Goal: Task Accomplishment & Management: Complete application form

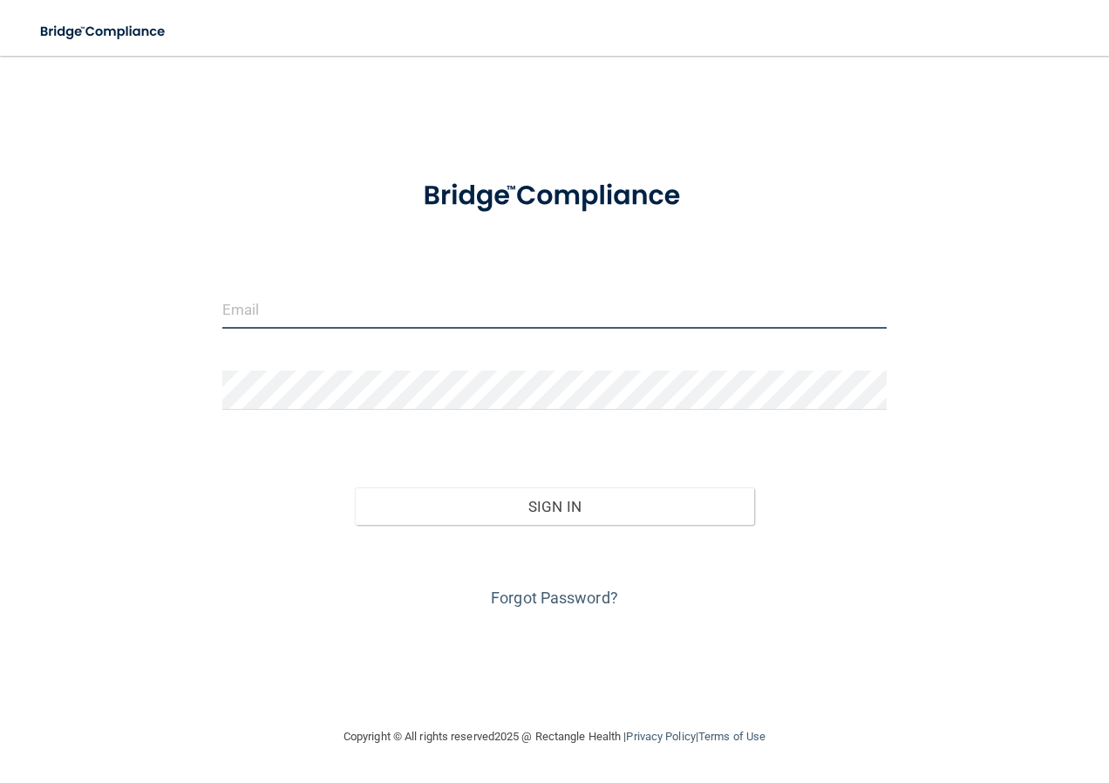
click at [505, 319] on input "email" at bounding box center [554, 309] width 665 height 39
type input "[EMAIL_ADDRESS][DOMAIN_NAME]"
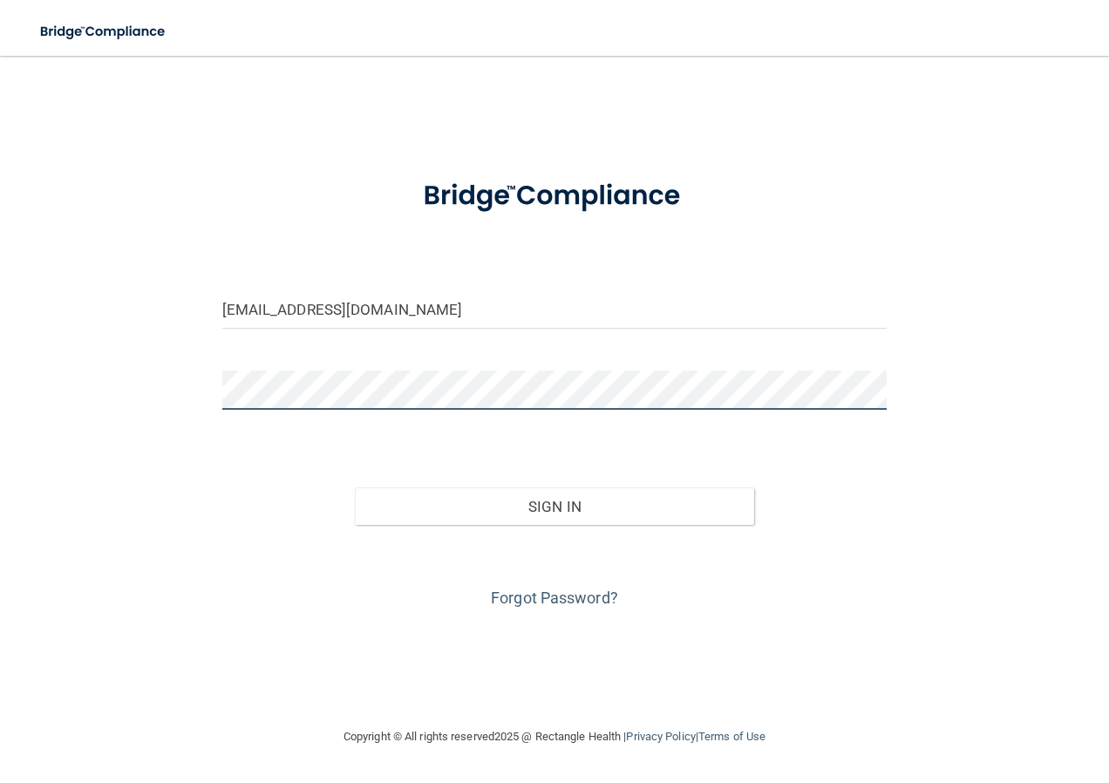
click at [355, 488] on button "Sign In" at bounding box center [554, 507] width 399 height 38
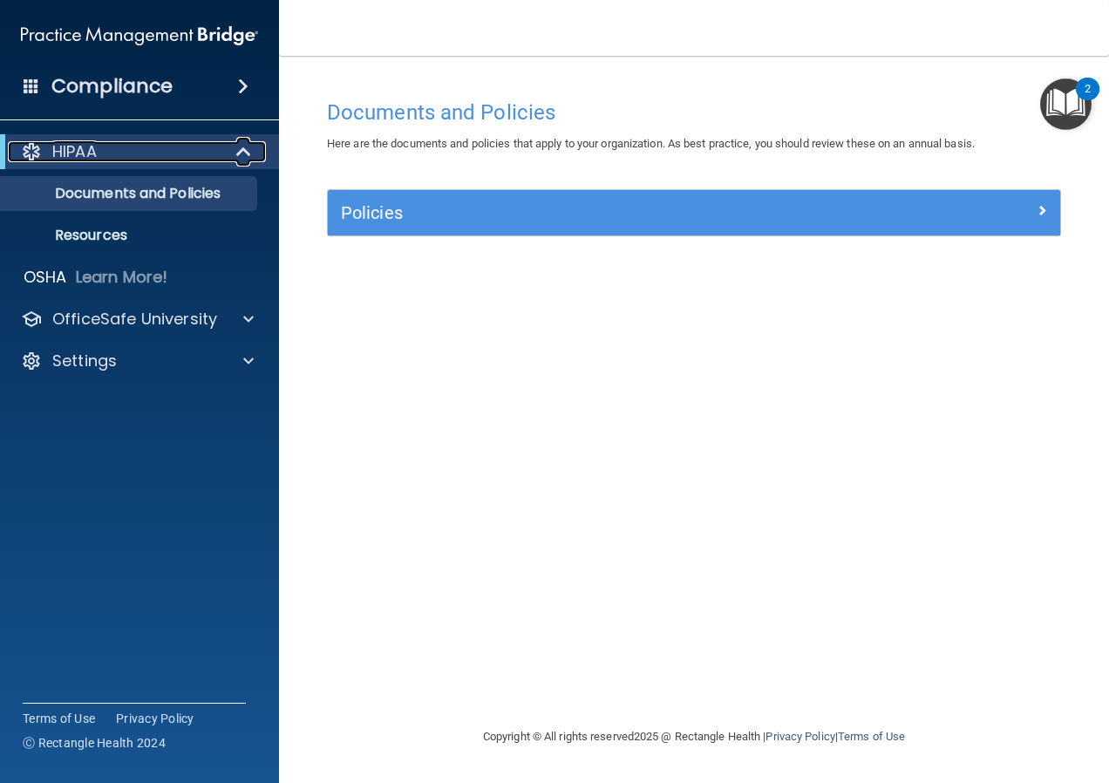
click at [243, 156] on span at bounding box center [245, 151] width 15 height 21
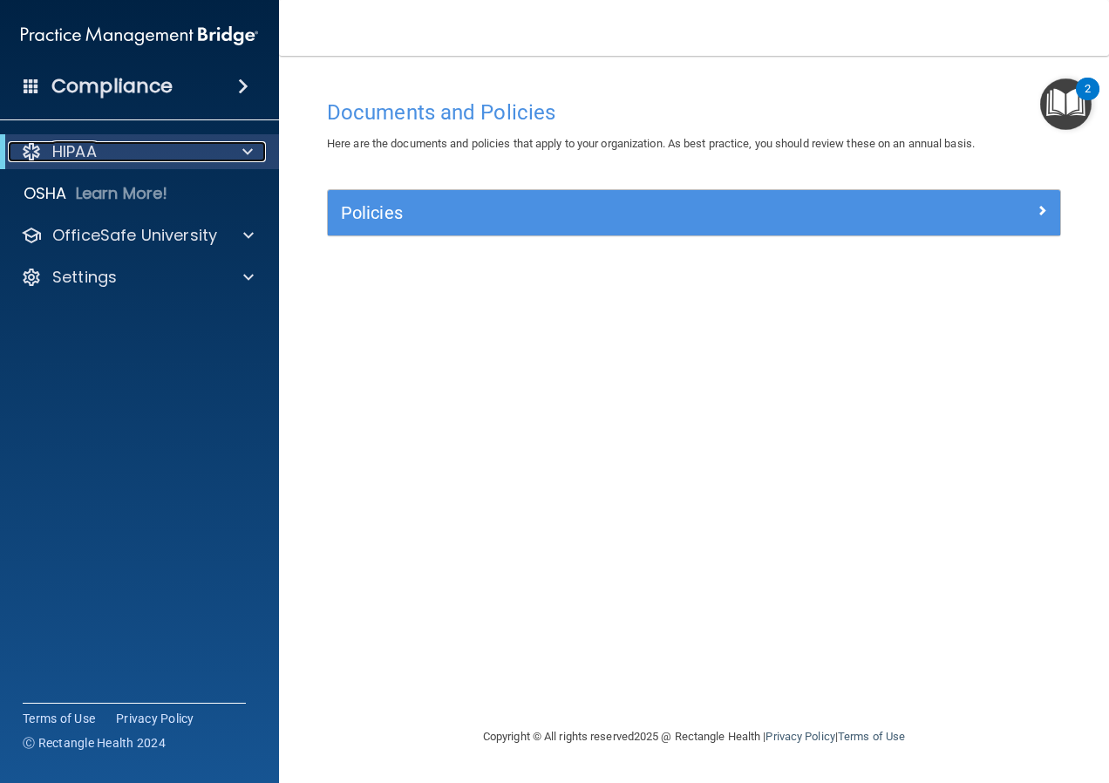
click at [243, 156] on span at bounding box center [247, 151] width 10 height 21
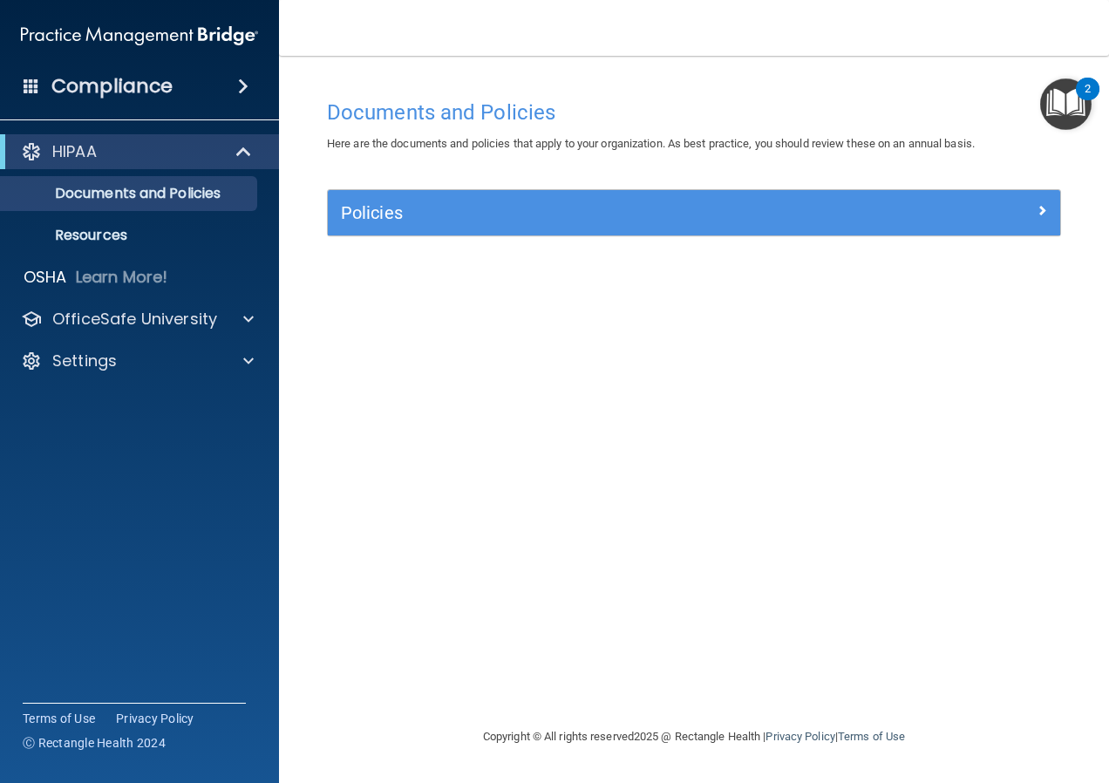
click at [240, 88] on span at bounding box center [243, 86] width 10 height 21
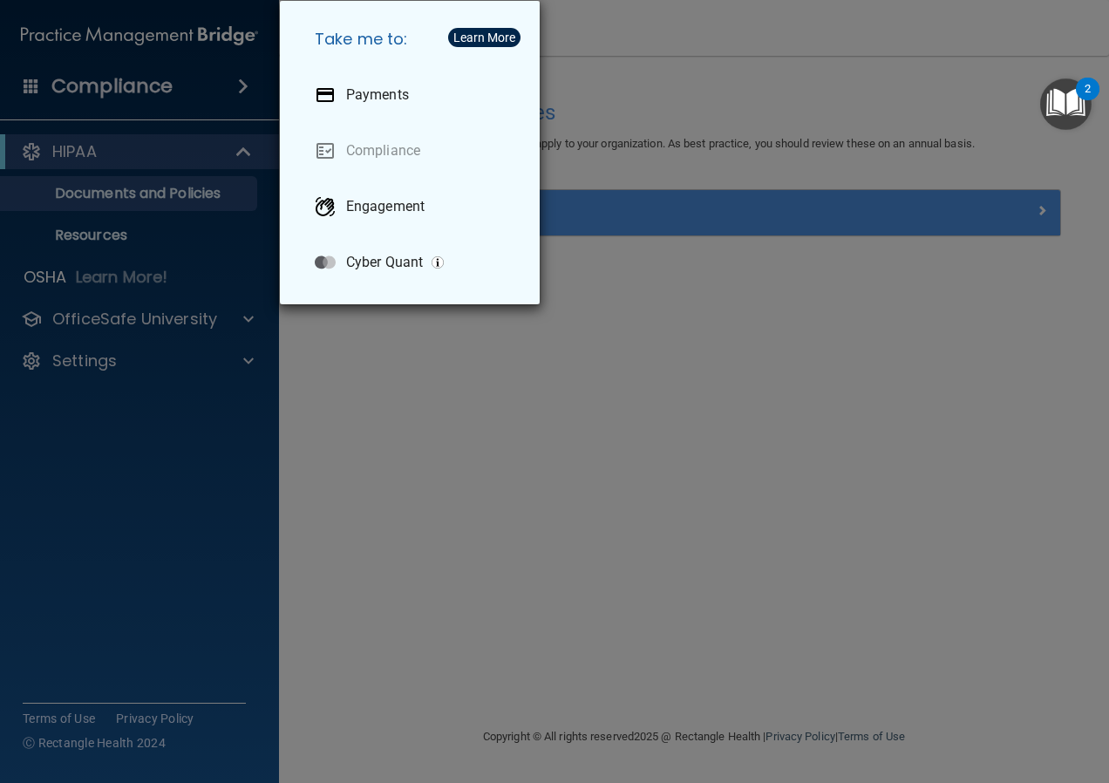
click at [583, 378] on div "Take me to: Payments Compliance Engagement Cyber Quant" at bounding box center [554, 391] width 1109 height 783
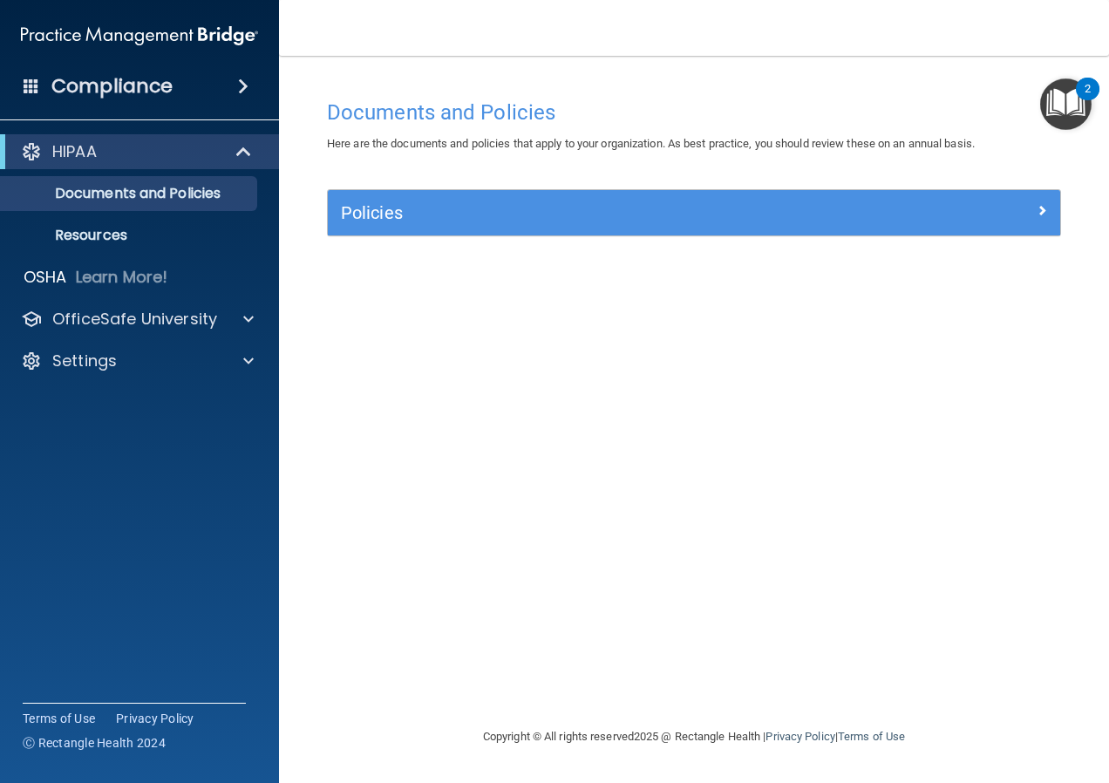
click at [1055, 100] on img "Open Resource Center, 2 new notifications" at bounding box center [1066, 103] width 51 height 51
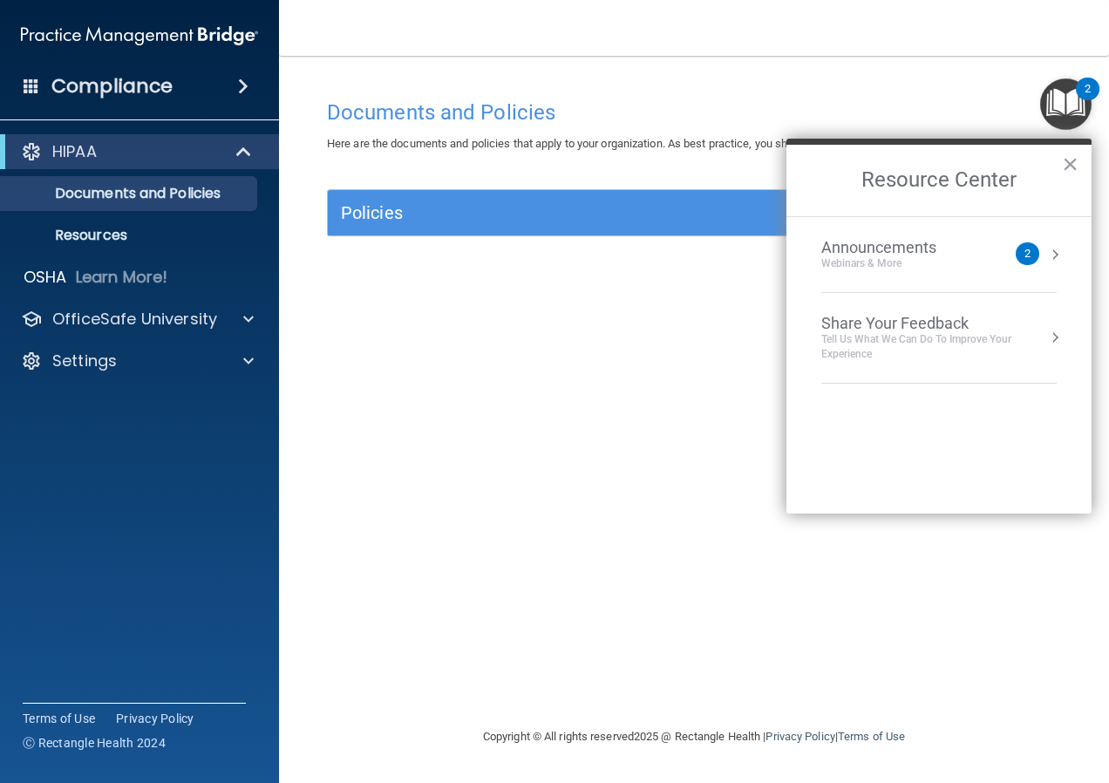
click at [1054, 261] on button "Resource Center" at bounding box center [1055, 254] width 17 height 17
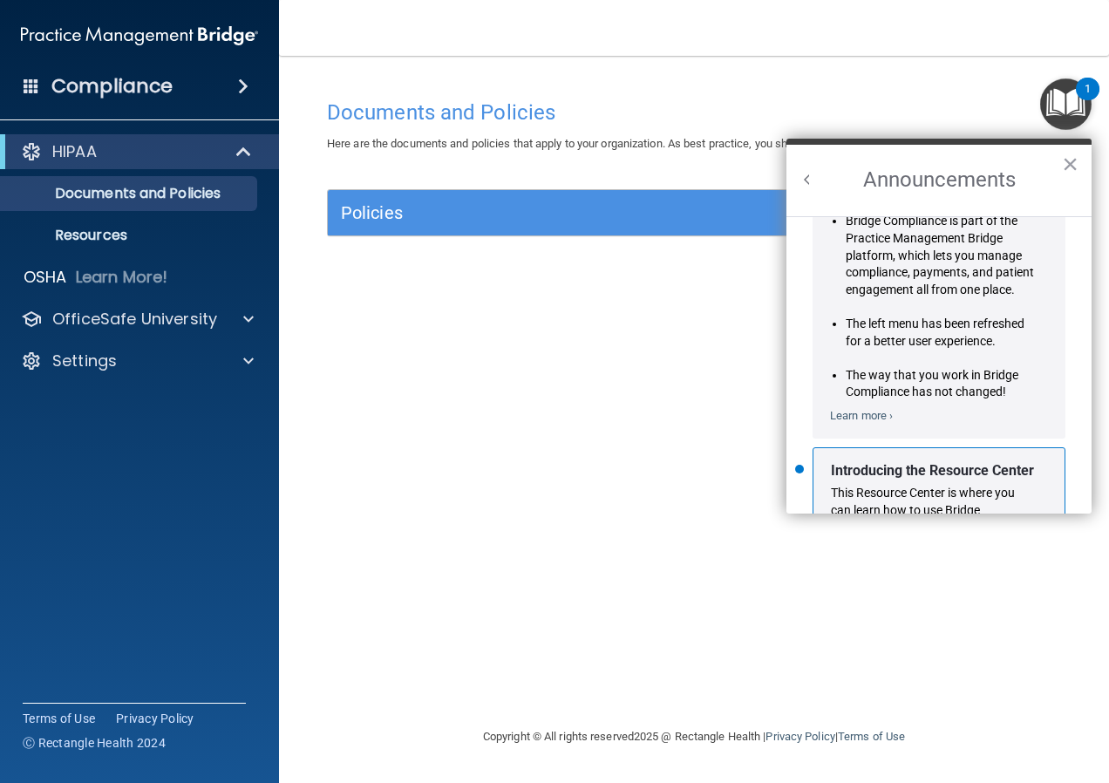
scroll to position [306, 0]
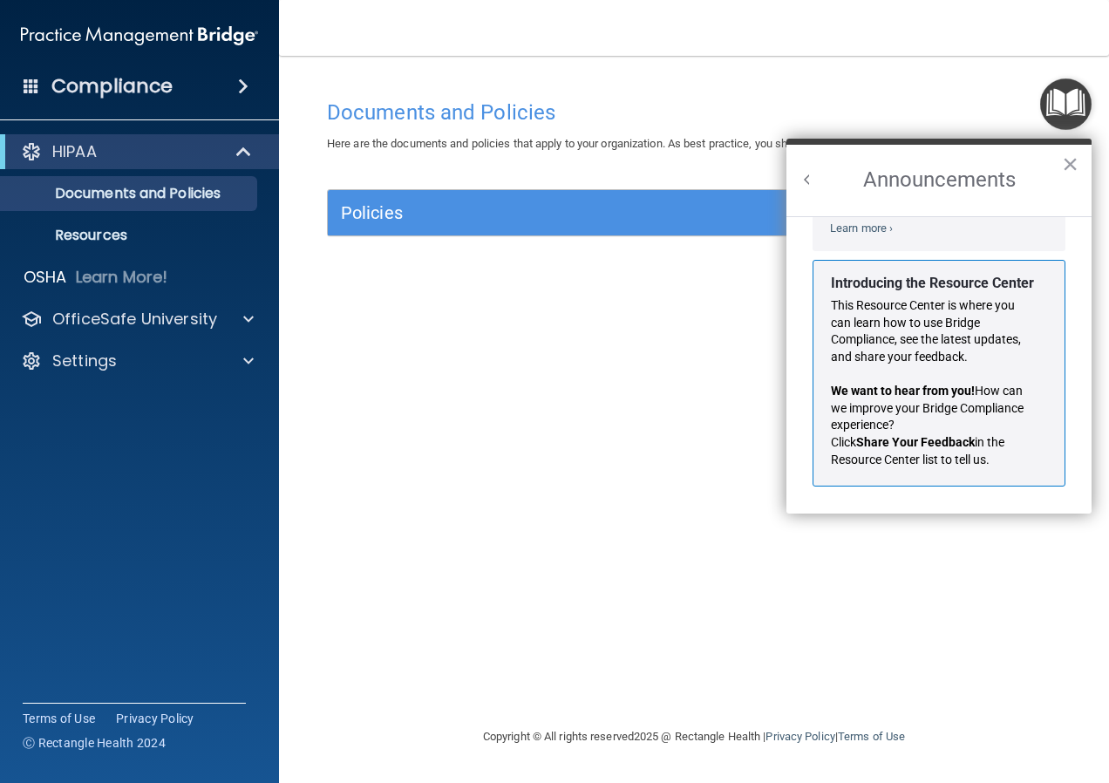
click at [706, 420] on div "Documents and Policies Here are the documents and policies that apply to your o…" at bounding box center [694, 409] width 761 height 636
click at [242, 149] on span at bounding box center [245, 151] width 15 height 21
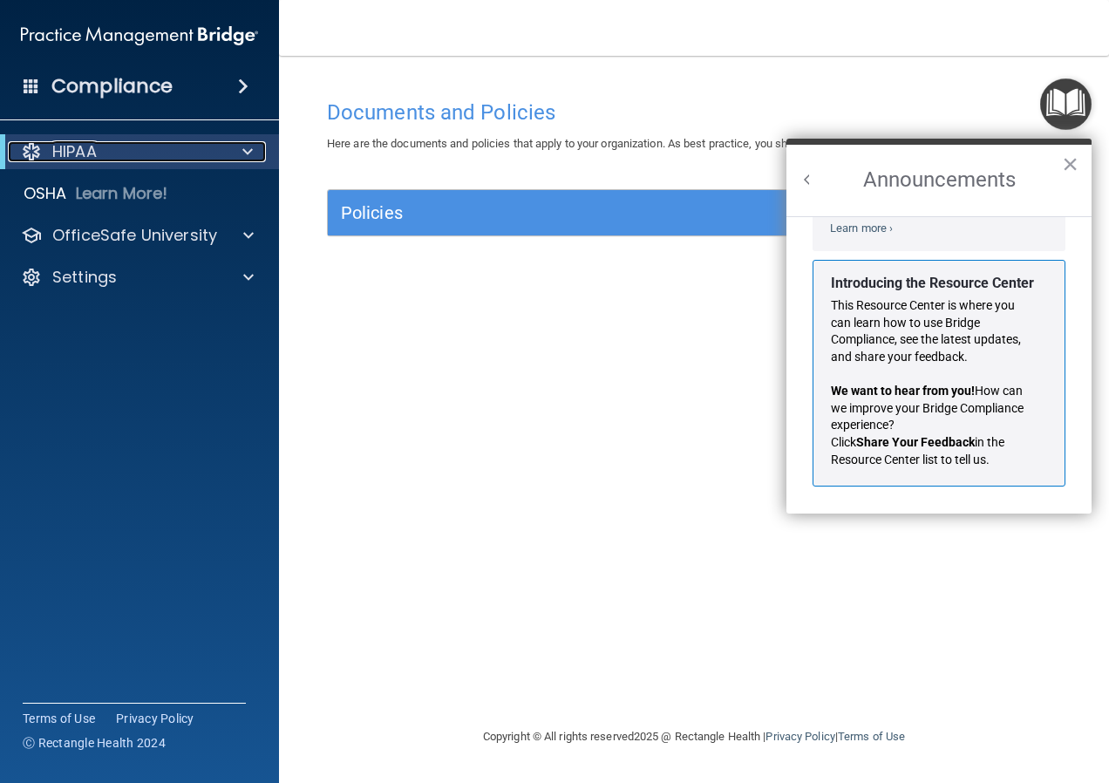
click at [242, 149] on span at bounding box center [247, 151] width 10 height 21
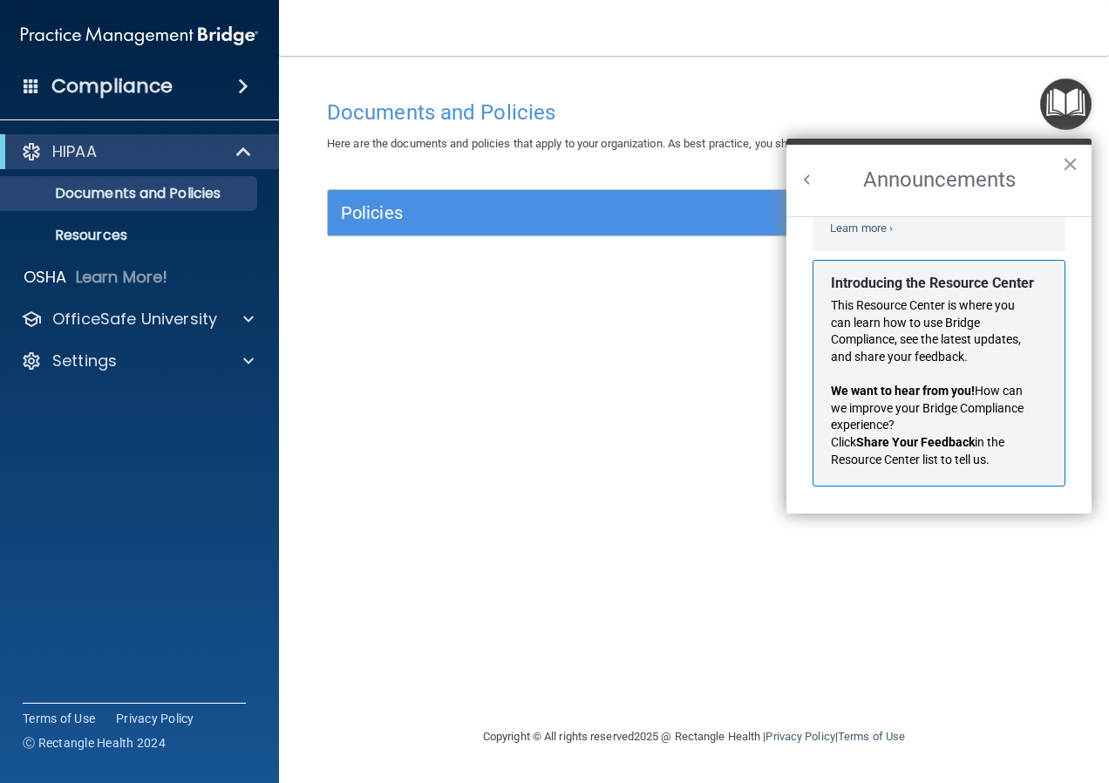
click at [35, 87] on span at bounding box center [32, 86] width 16 height 16
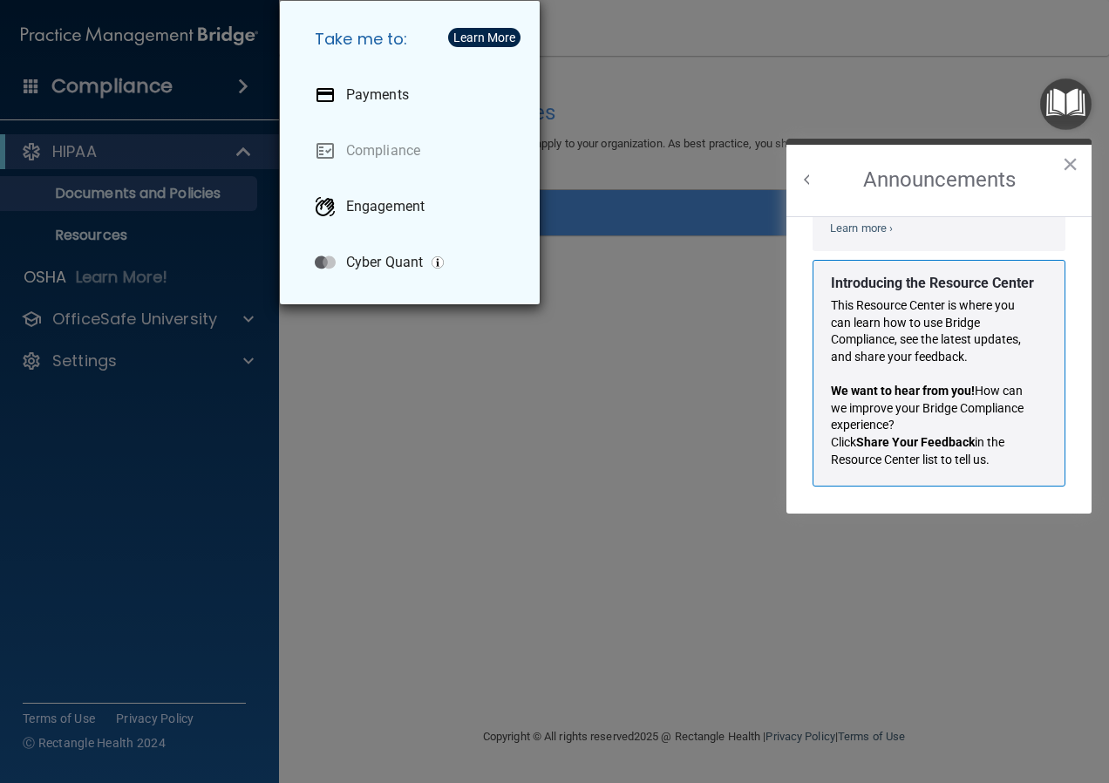
click at [669, 318] on div "Take me to: Payments Compliance Engagement Cyber Quant" at bounding box center [554, 391] width 1109 height 783
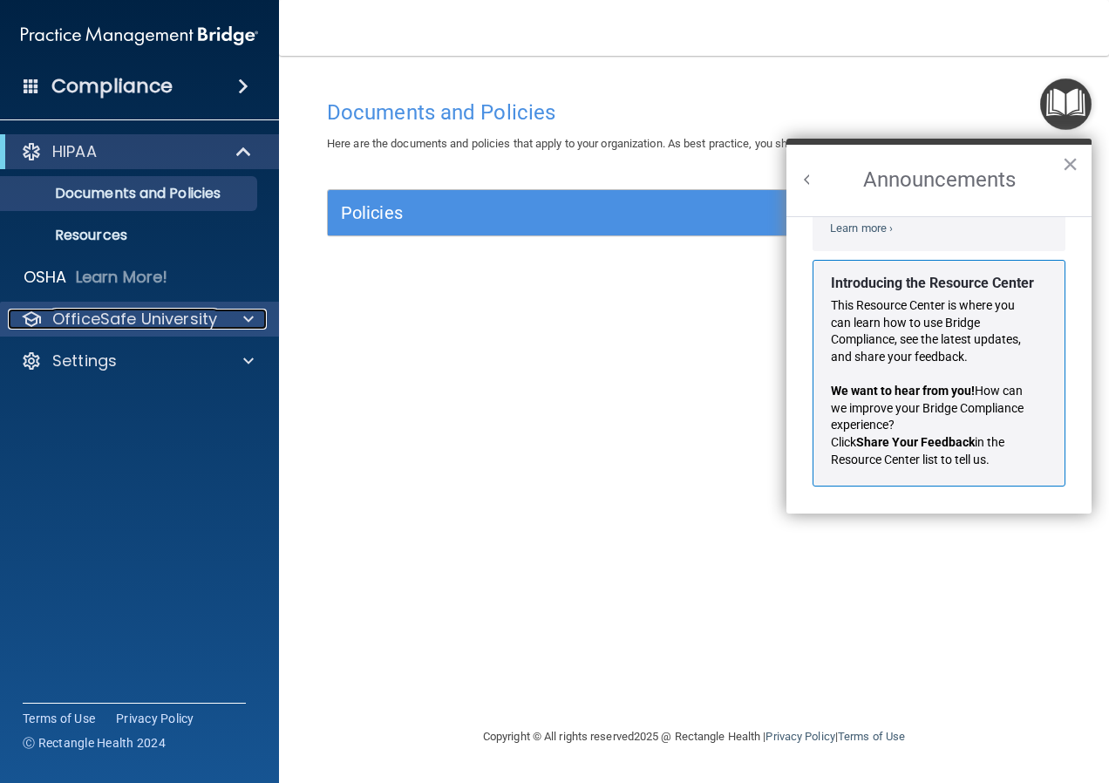
click at [256, 316] on div at bounding box center [246, 319] width 44 height 21
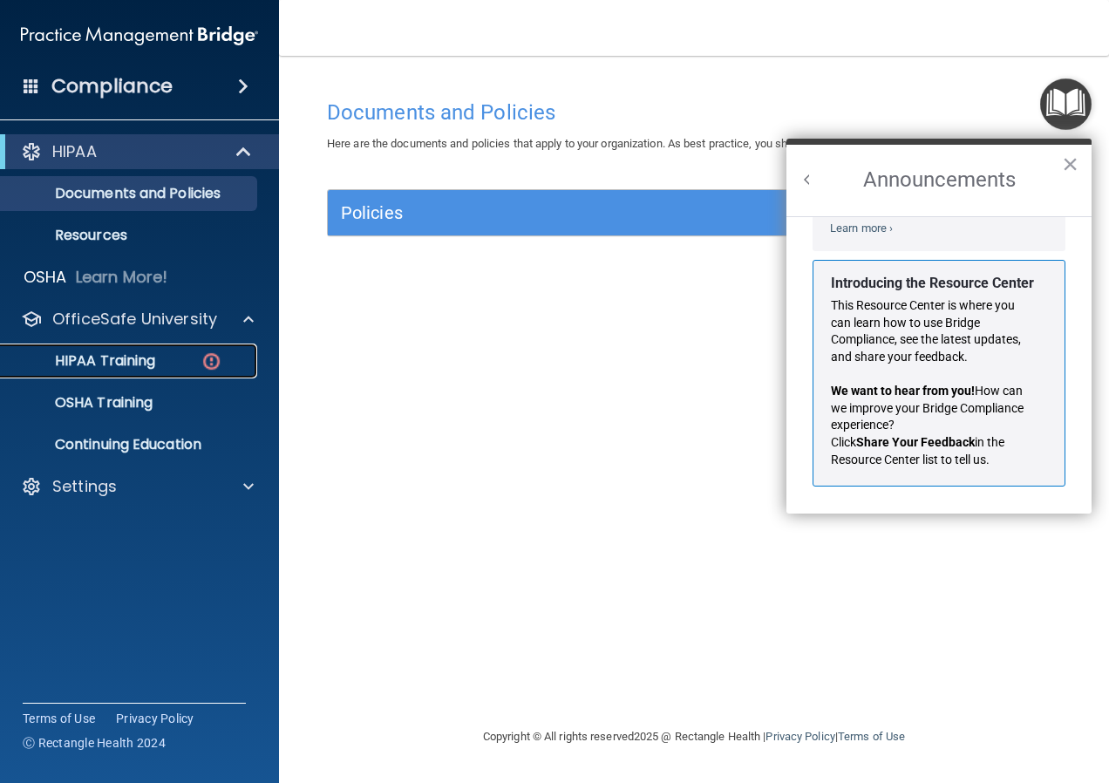
click at [193, 360] on div "HIPAA Training" at bounding box center [130, 360] width 238 height 17
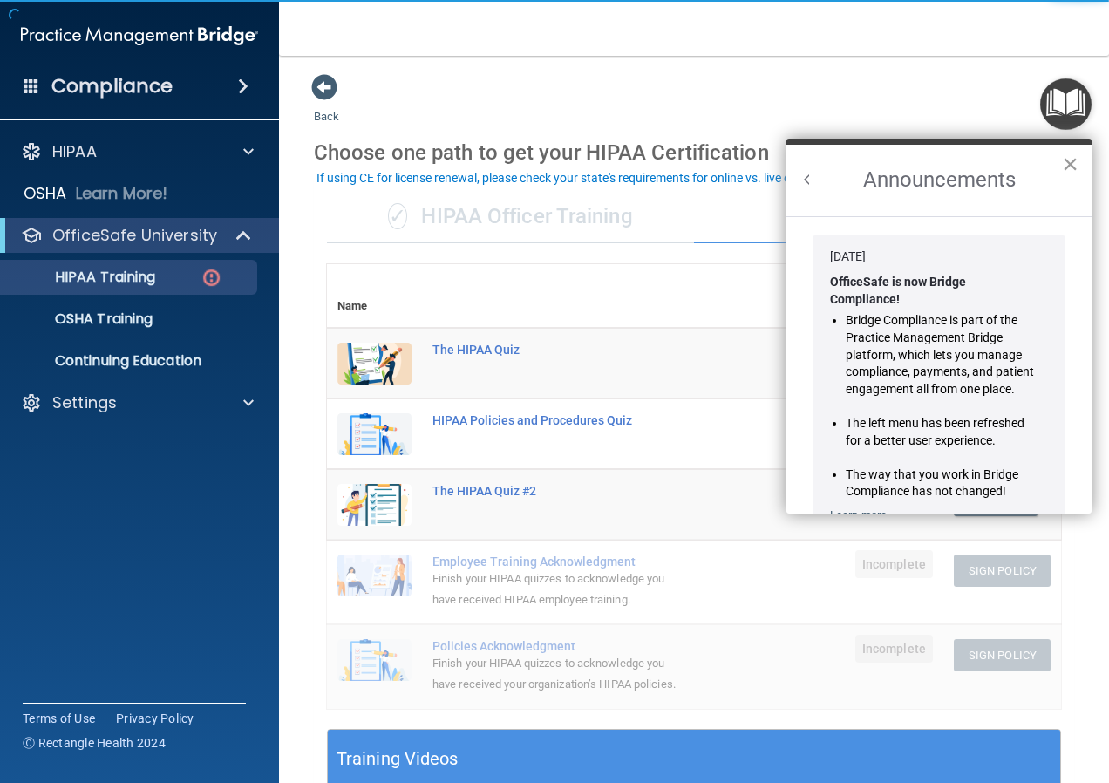
click at [1065, 165] on button "×" at bounding box center [1070, 164] width 17 height 28
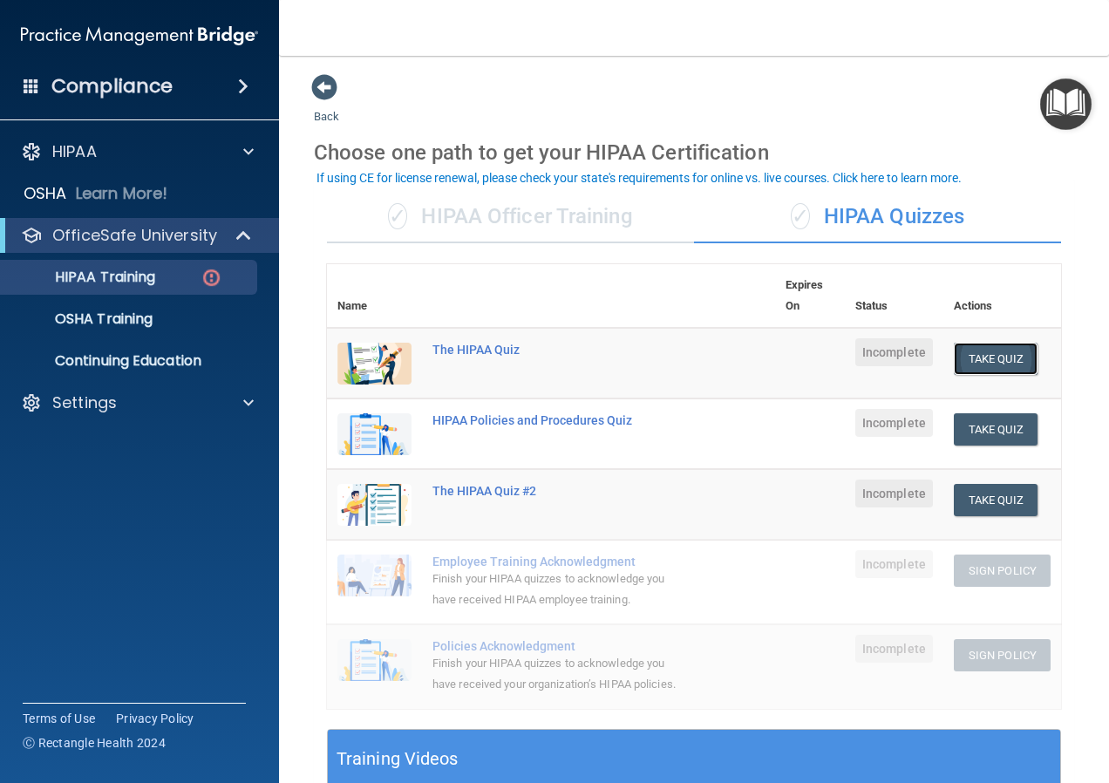
click at [1002, 364] on button "Take Quiz" at bounding box center [996, 359] width 84 height 32
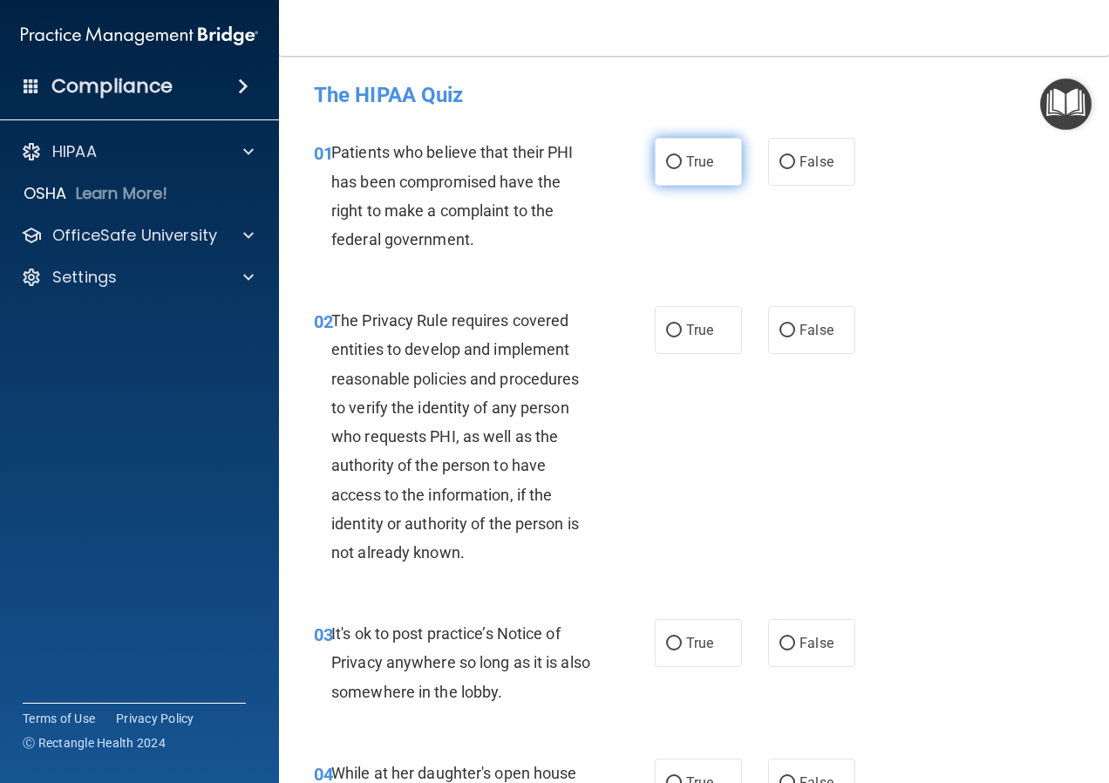
click at [684, 174] on label "True" at bounding box center [698, 162] width 87 height 48
click at [682, 169] on input "True" at bounding box center [674, 162] width 16 height 13
radio input "true"
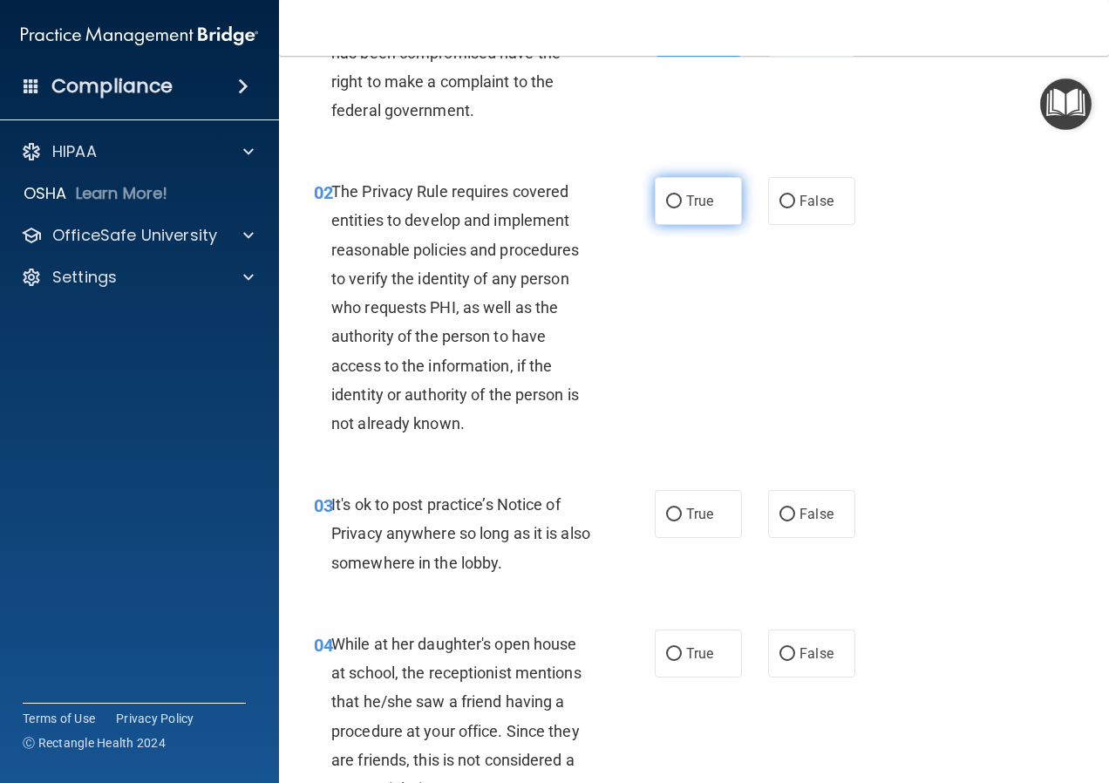
scroll to position [87, 0]
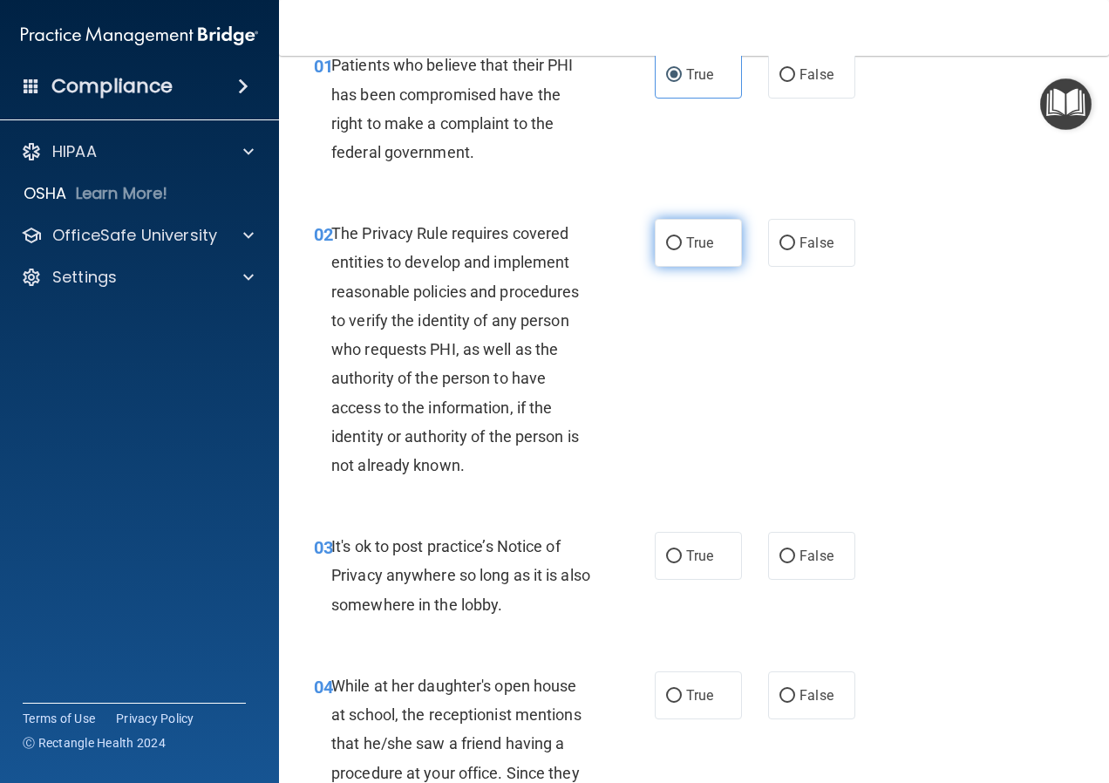
click at [676, 248] on label "True" at bounding box center [698, 243] width 87 height 48
click at [676, 248] on input "True" at bounding box center [674, 243] width 16 height 13
radio input "true"
click at [804, 549] on span "False" at bounding box center [817, 556] width 34 height 17
click at [795, 550] on input "False" at bounding box center [788, 556] width 16 height 13
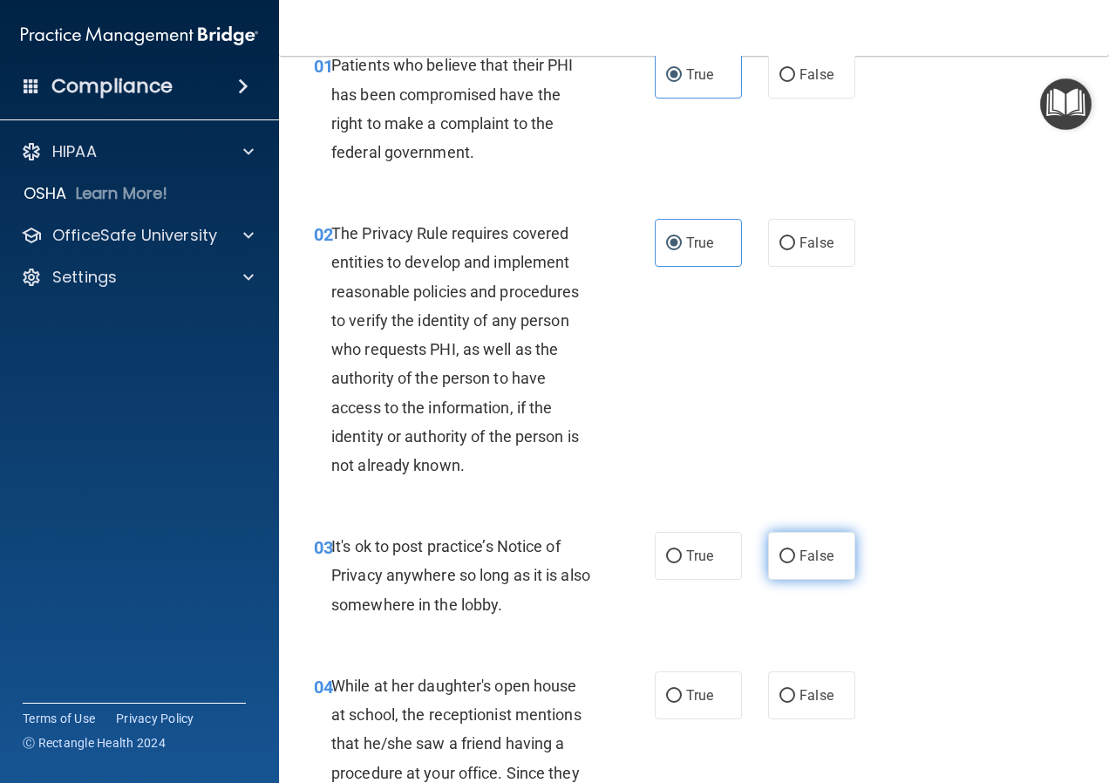
radio input "true"
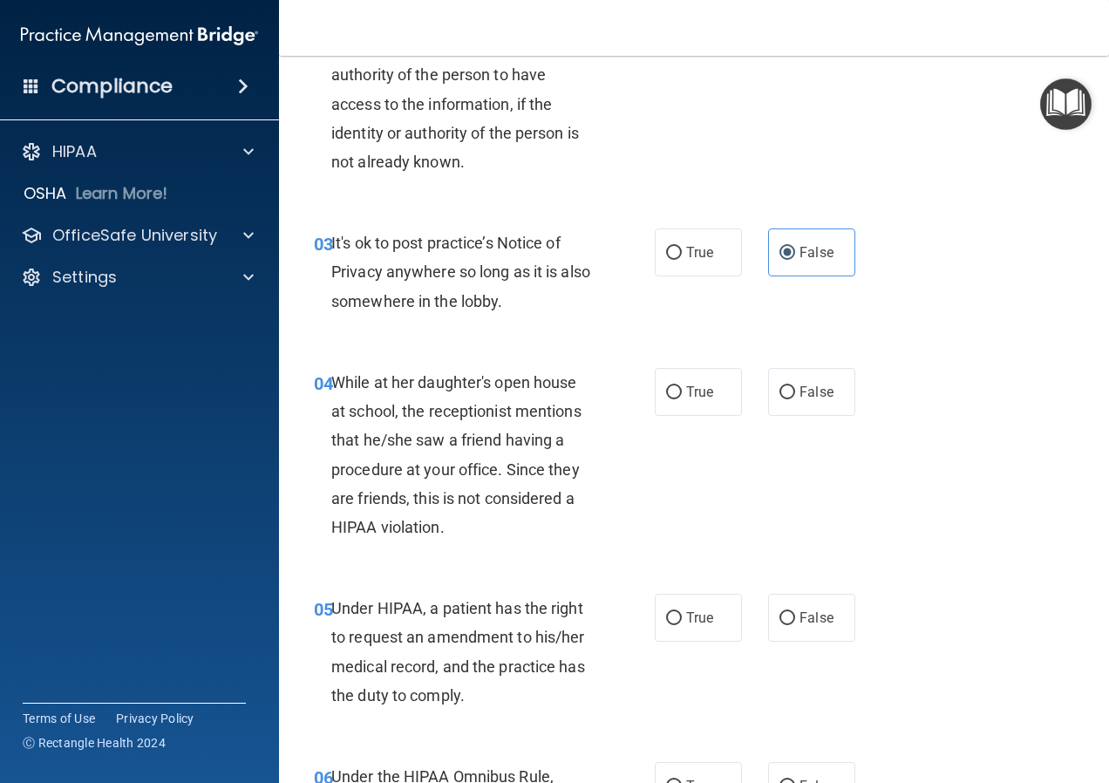
scroll to position [436, 0]
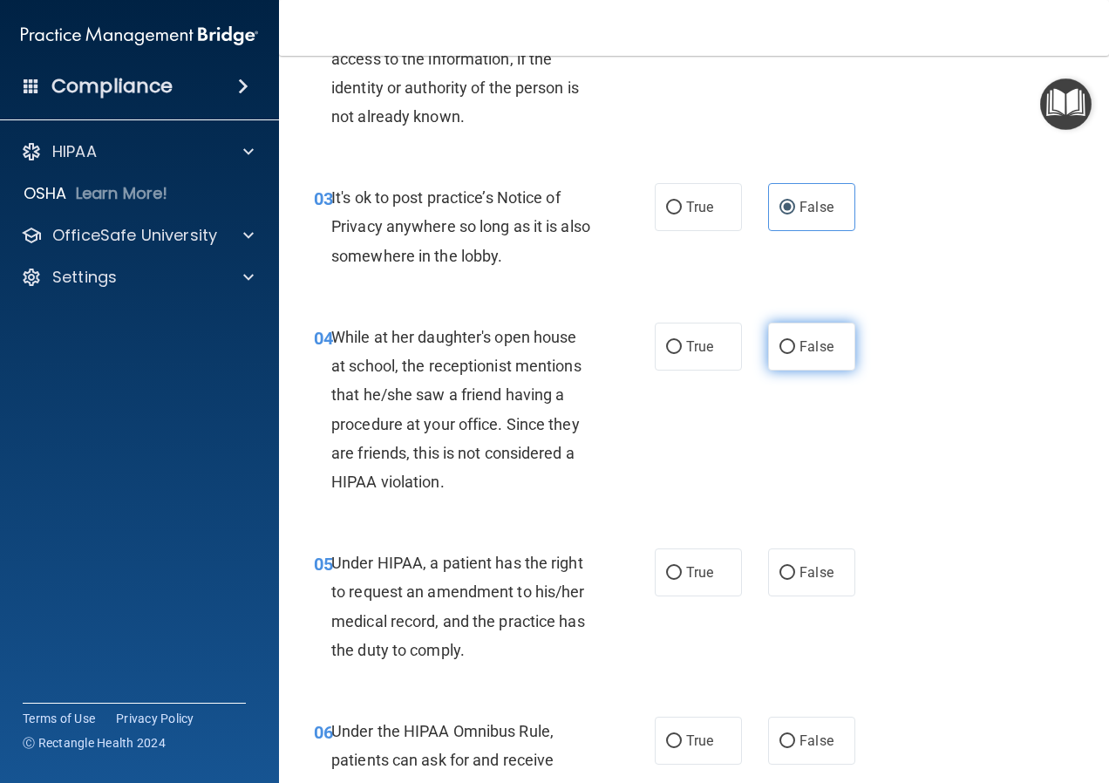
click at [784, 354] on label "False" at bounding box center [811, 347] width 87 height 48
click at [784, 354] on input "False" at bounding box center [788, 347] width 16 height 13
radio input "true"
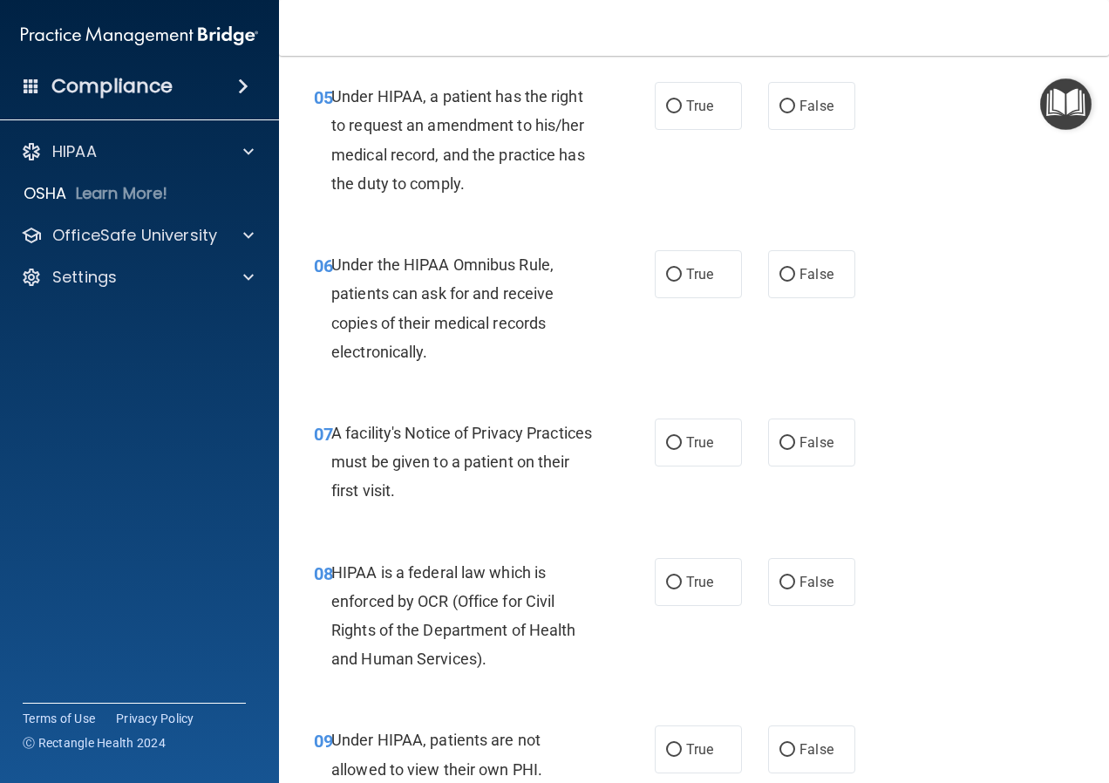
scroll to position [872, 0]
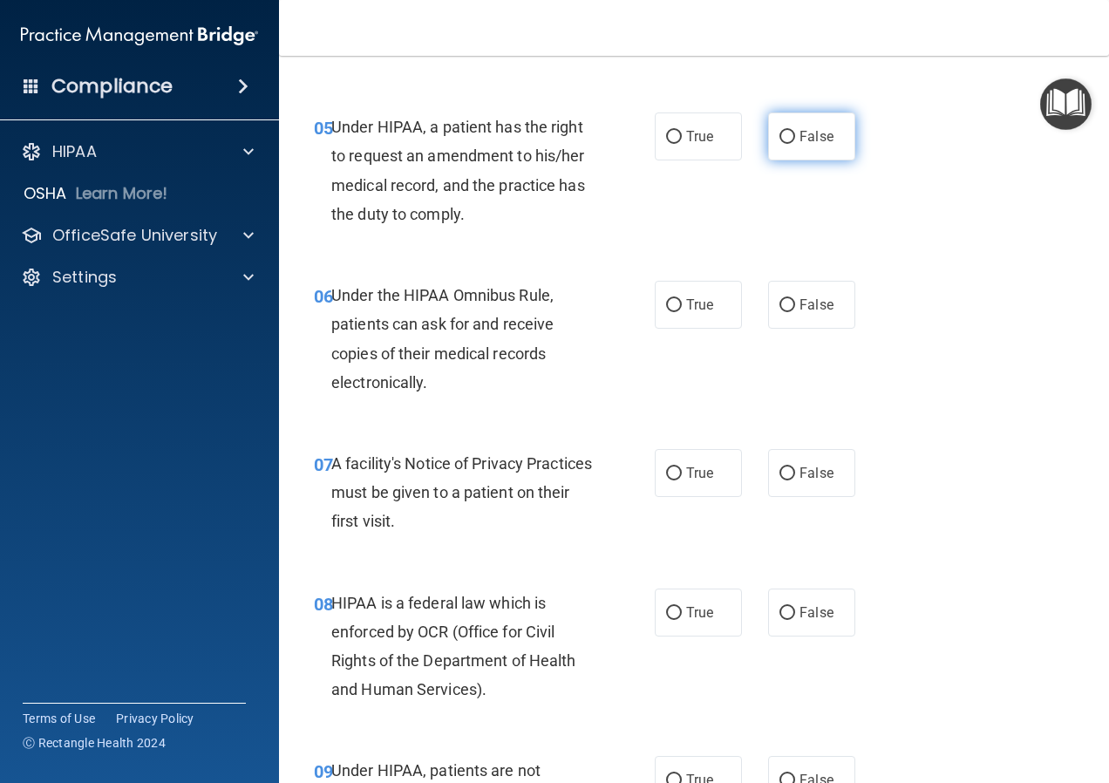
click at [808, 139] on span "False" at bounding box center [817, 136] width 34 height 17
click at [795, 139] on input "False" at bounding box center [788, 137] width 16 height 13
radio input "true"
click at [680, 321] on label "True" at bounding box center [698, 305] width 87 height 48
click at [680, 312] on input "True" at bounding box center [674, 305] width 16 height 13
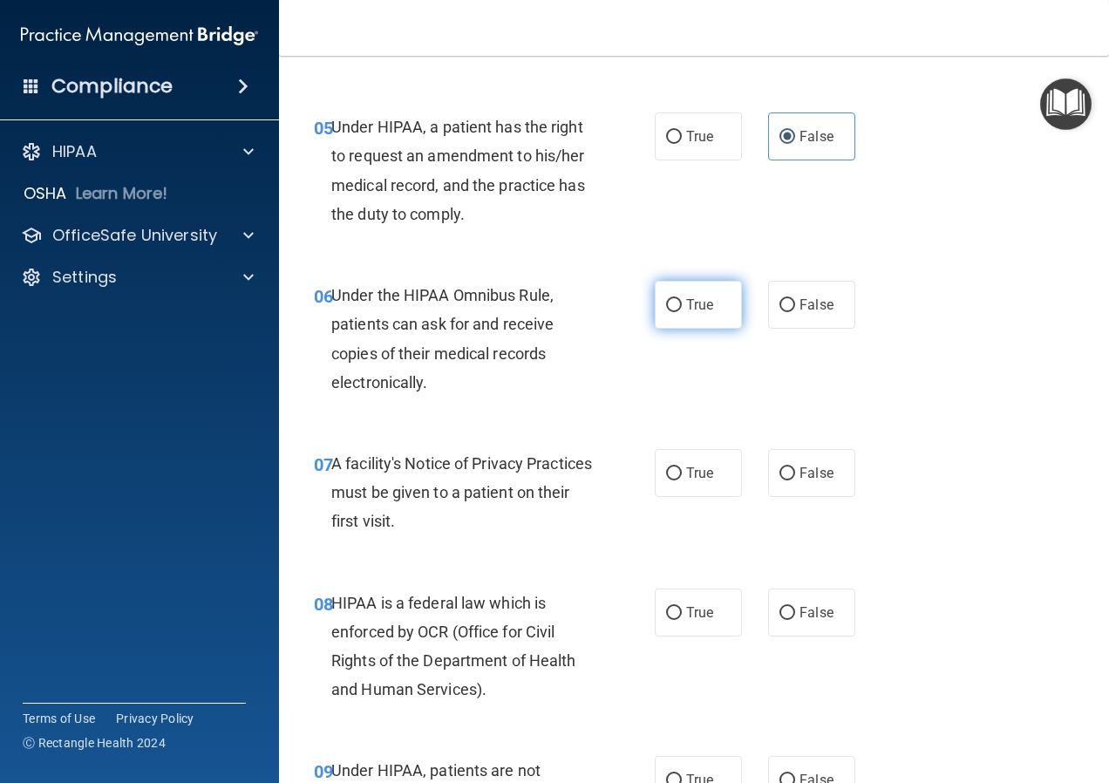
radio input "true"
click at [666, 475] on input "True" at bounding box center [674, 473] width 16 height 13
radio input "true"
click at [689, 611] on span "True" at bounding box center [699, 612] width 27 height 17
click at [682, 611] on input "True" at bounding box center [674, 613] width 16 height 13
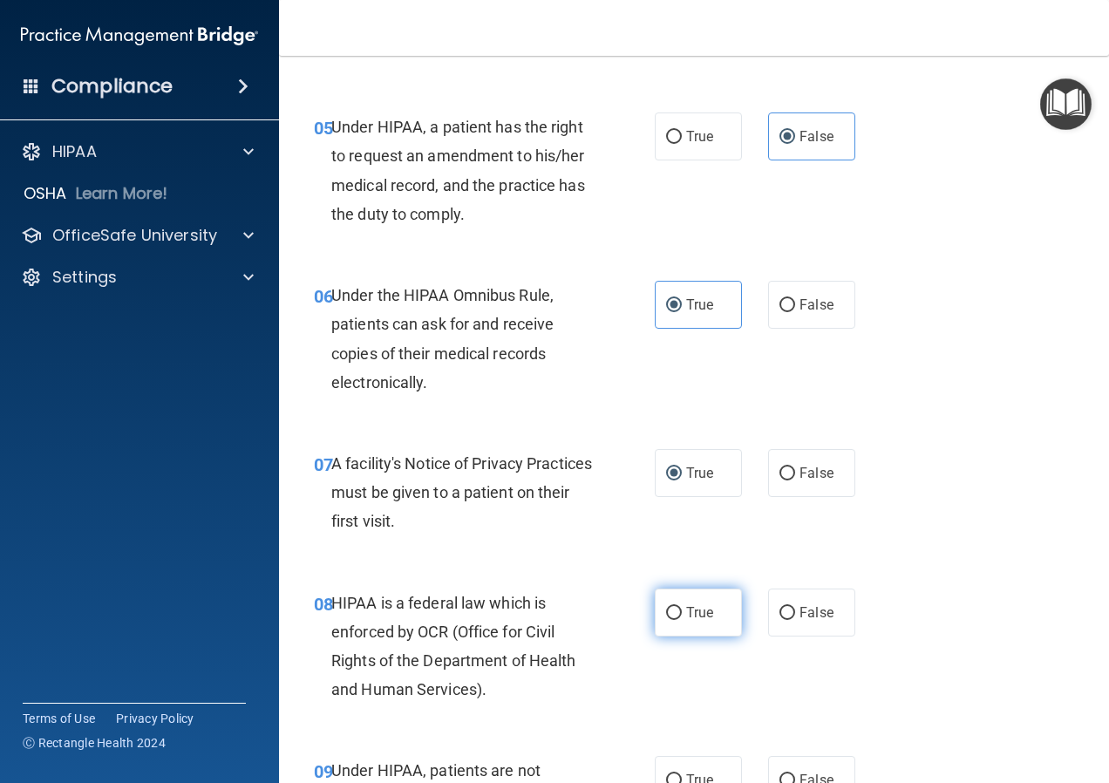
radio input "true"
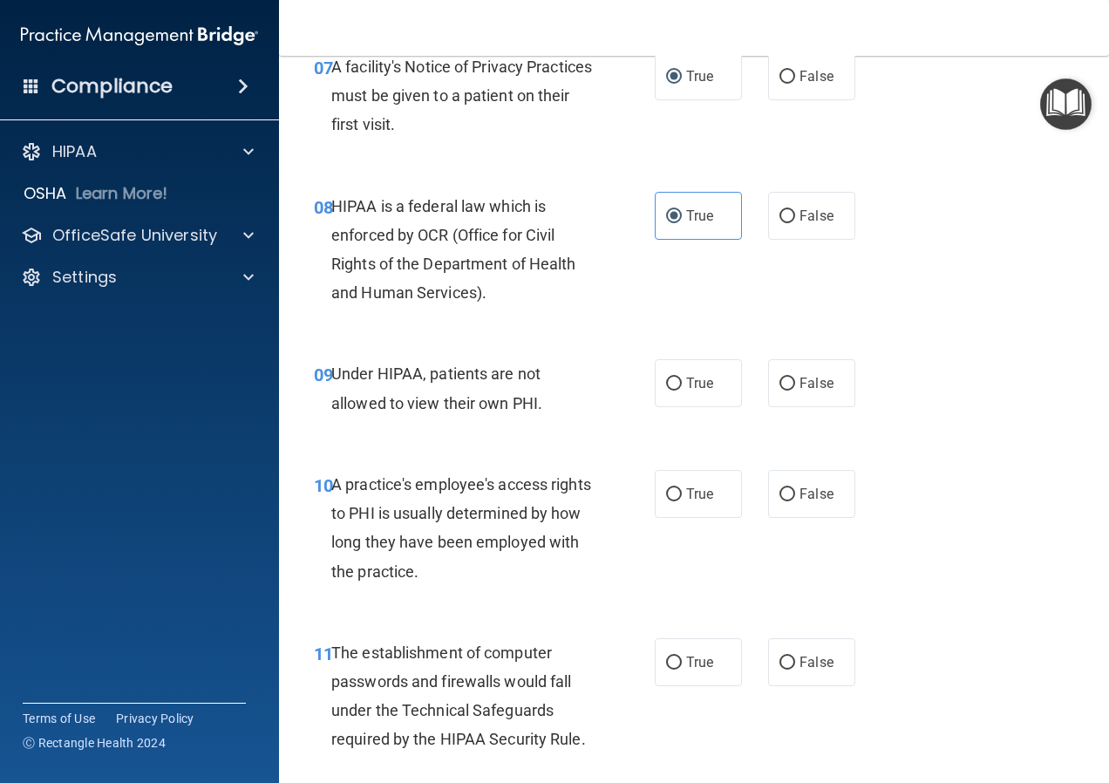
scroll to position [1308, 0]
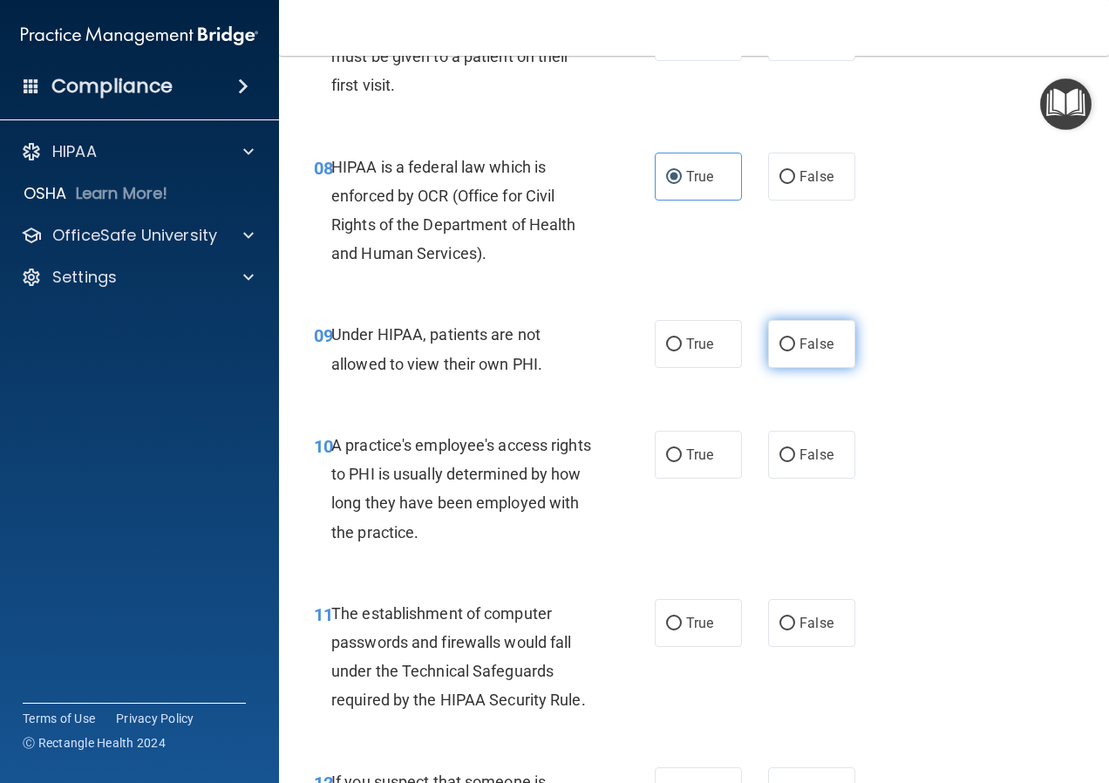
click at [785, 356] on label "False" at bounding box center [811, 344] width 87 height 48
click at [785, 351] on input "False" at bounding box center [788, 344] width 16 height 13
radio input "true"
click at [795, 464] on label "False" at bounding box center [811, 455] width 87 height 48
click at [795, 462] on input "False" at bounding box center [788, 455] width 16 height 13
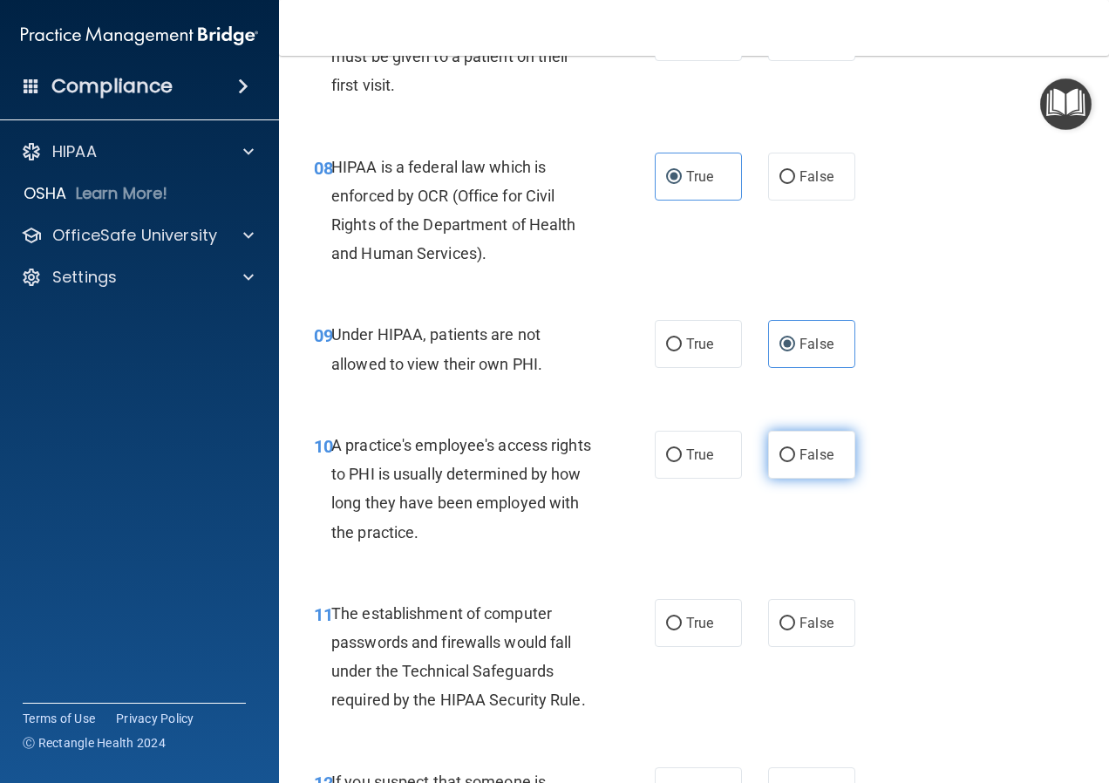
radio input "true"
click at [691, 474] on label "True" at bounding box center [698, 455] width 87 height 48
click at [682, 462] on input "True" at bounding box center [674, 455] width 16 height 13
radio input "true"
click at [690, 649] on div "11 The establishment of computer passwords and firewalls would fall under the T…" at bounding box center [694, 661] width 787 height 168
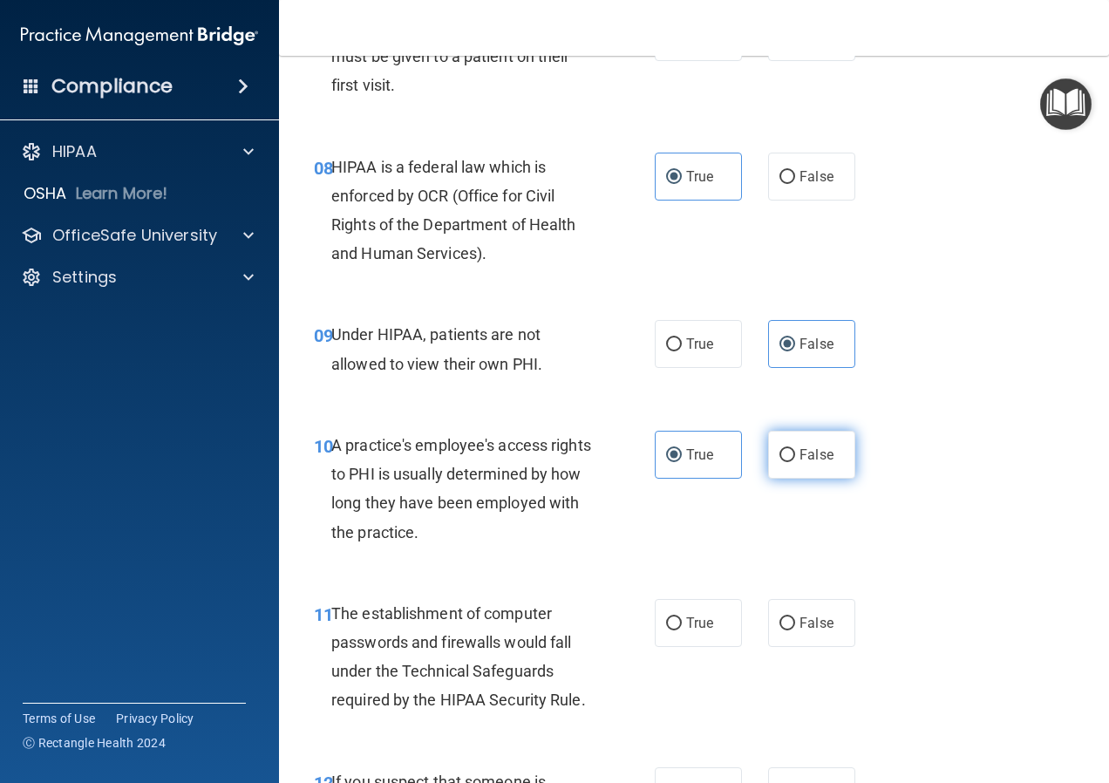
click at [800, 451] on span "False" at bounding box center [817, 455] width 34 height 17
click at [795, 451] on input "False" at bounding box center [788, 455] width 16 height 13
radio input "true"
radio input "false"
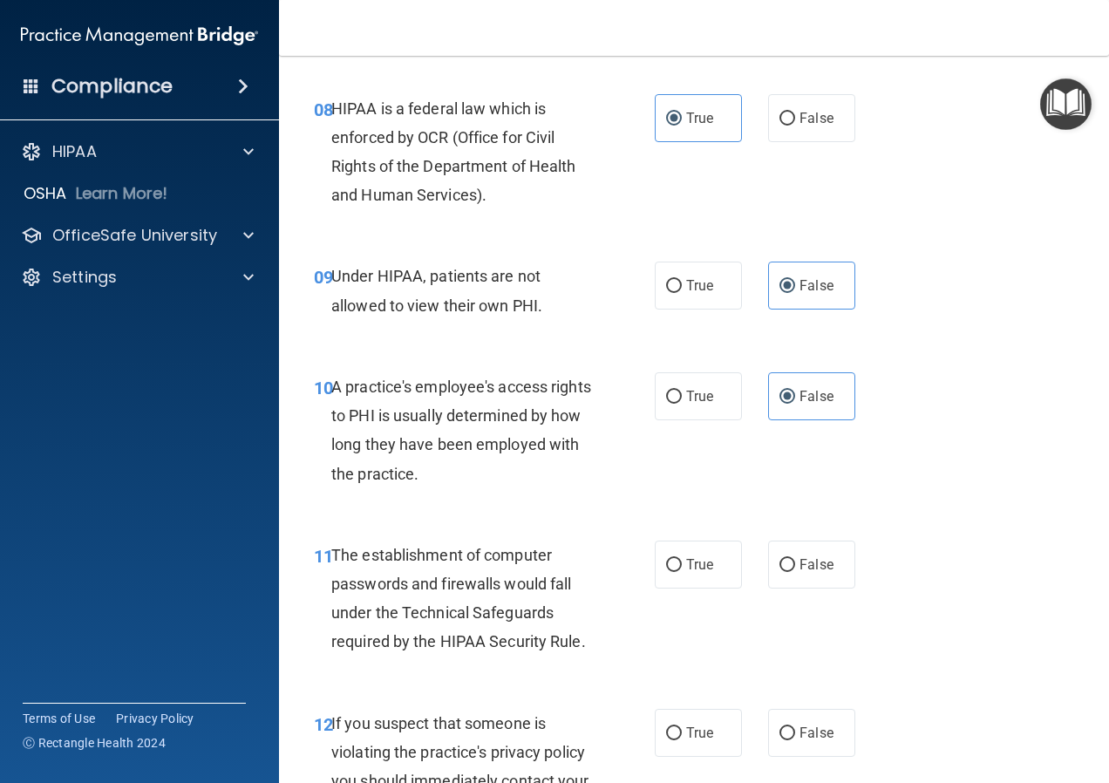
scroll to position [1483, 0]
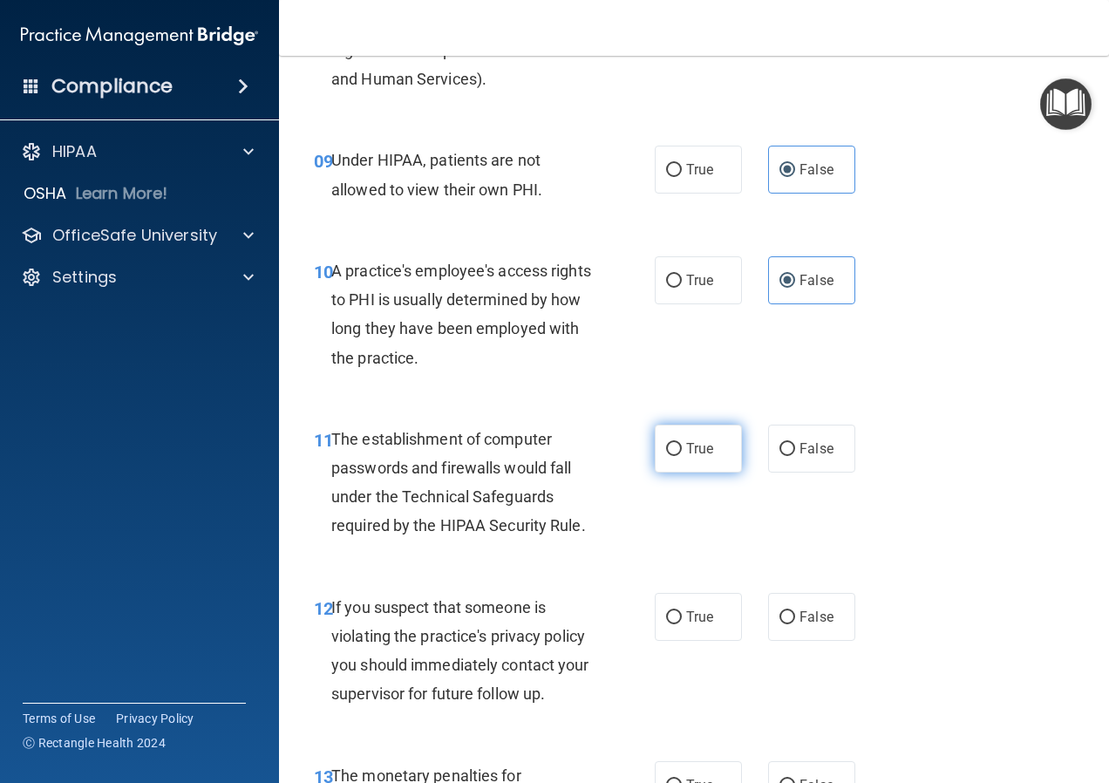
click at [675, 453] on input "True" at bounding box center [674, 449] width 16 height 13
radio input "true"
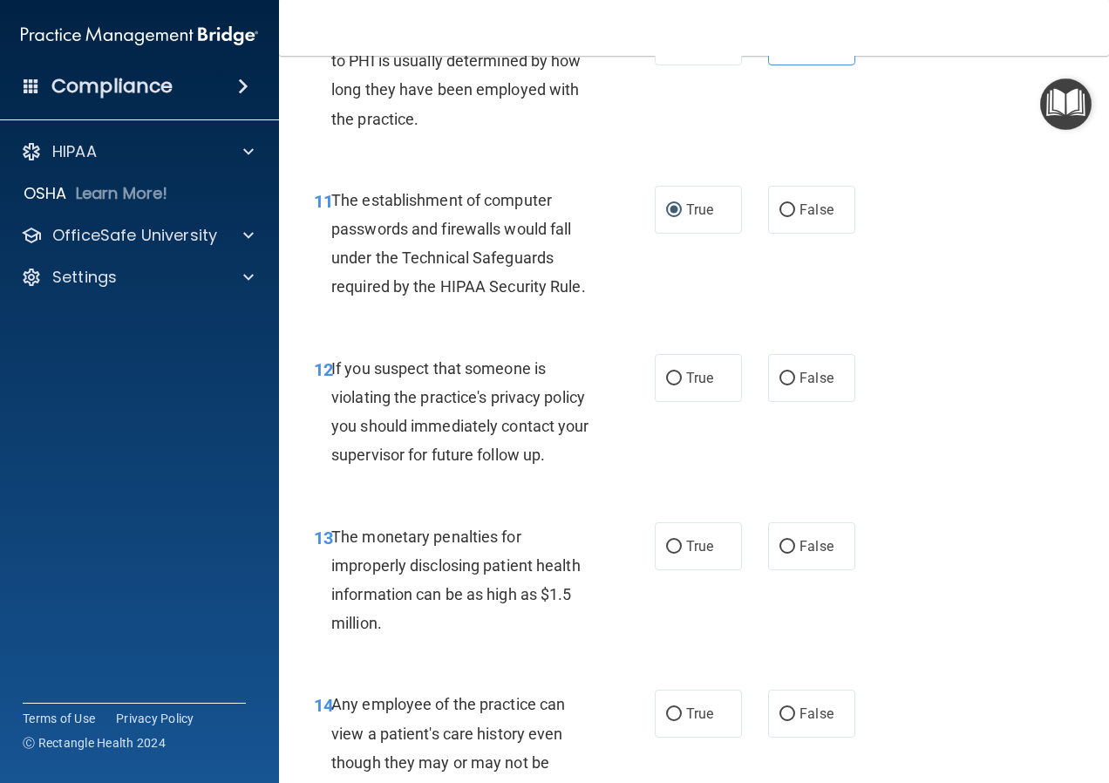
scroll to position [1744, 0]
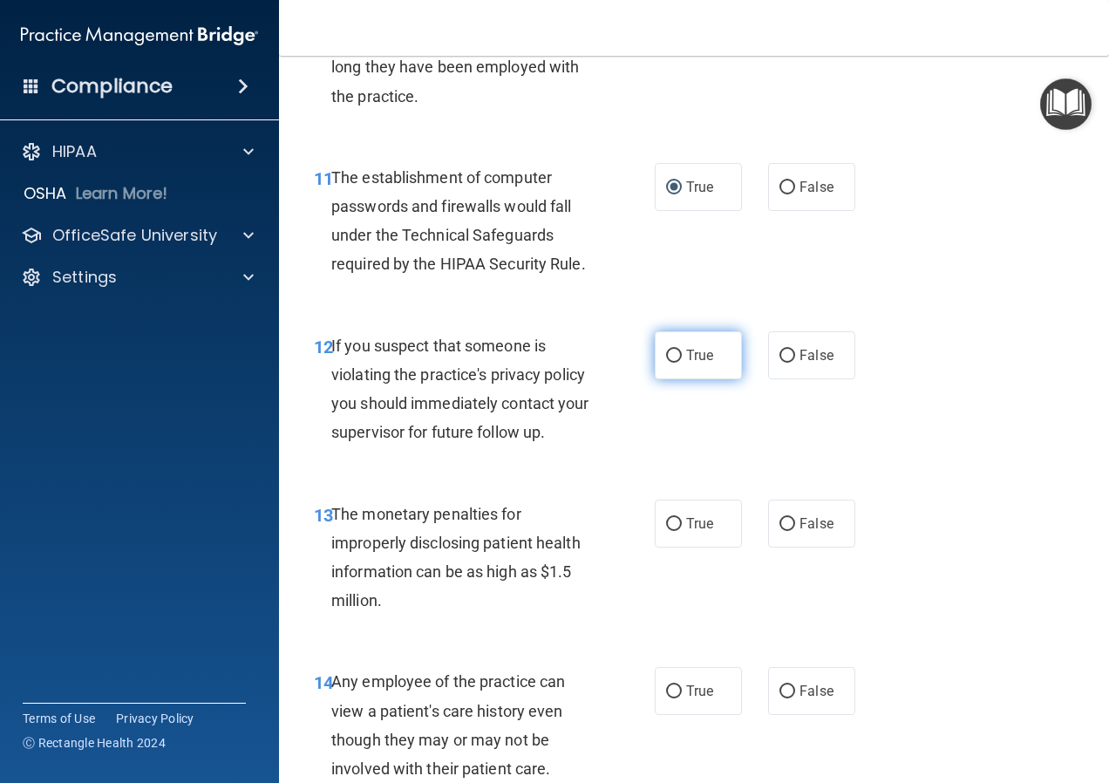
click at [701, 361] on span "True" at bounding box center [699, 355] width 27 height 17
click at [682, 361] on input "True" at bounding box center [674, 356] width 16 height 13
radio input "true"
click at [707, 527] on span "True" at bounding box center [699, 523] width 27 height 17
click at [682, 527] on input "True" at bounding box center [674, 524] width 16 height 13
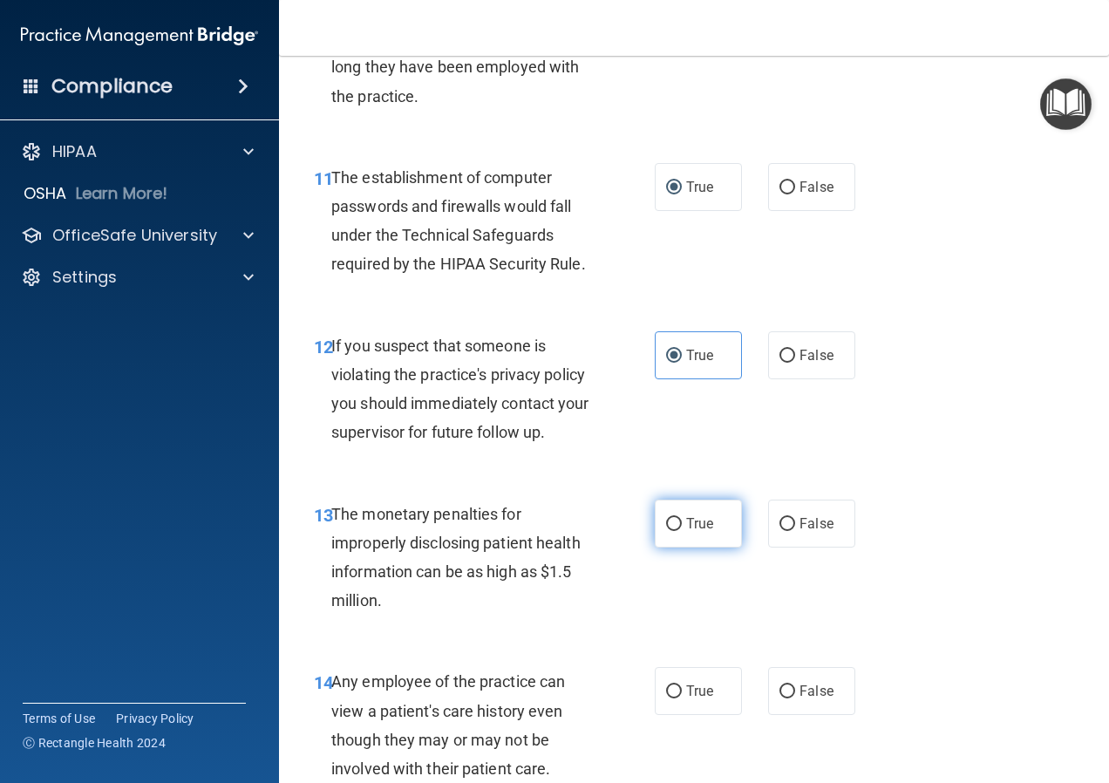
radio input "true"
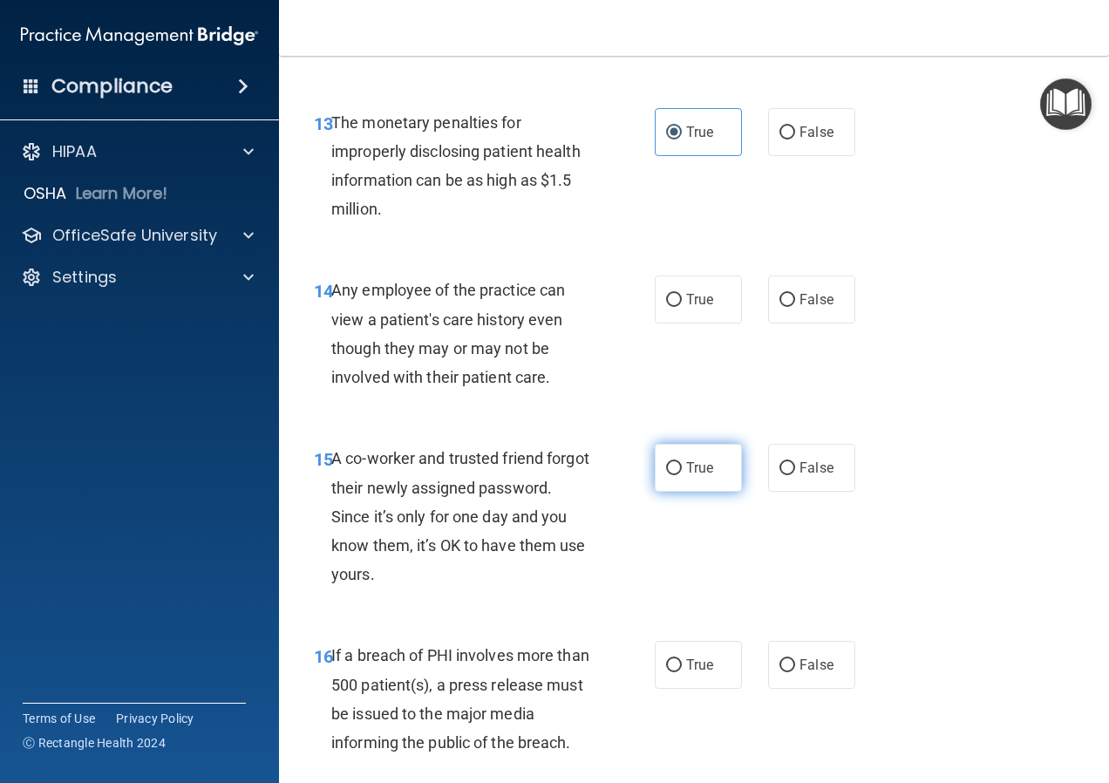
scroll to position [2093, 0]
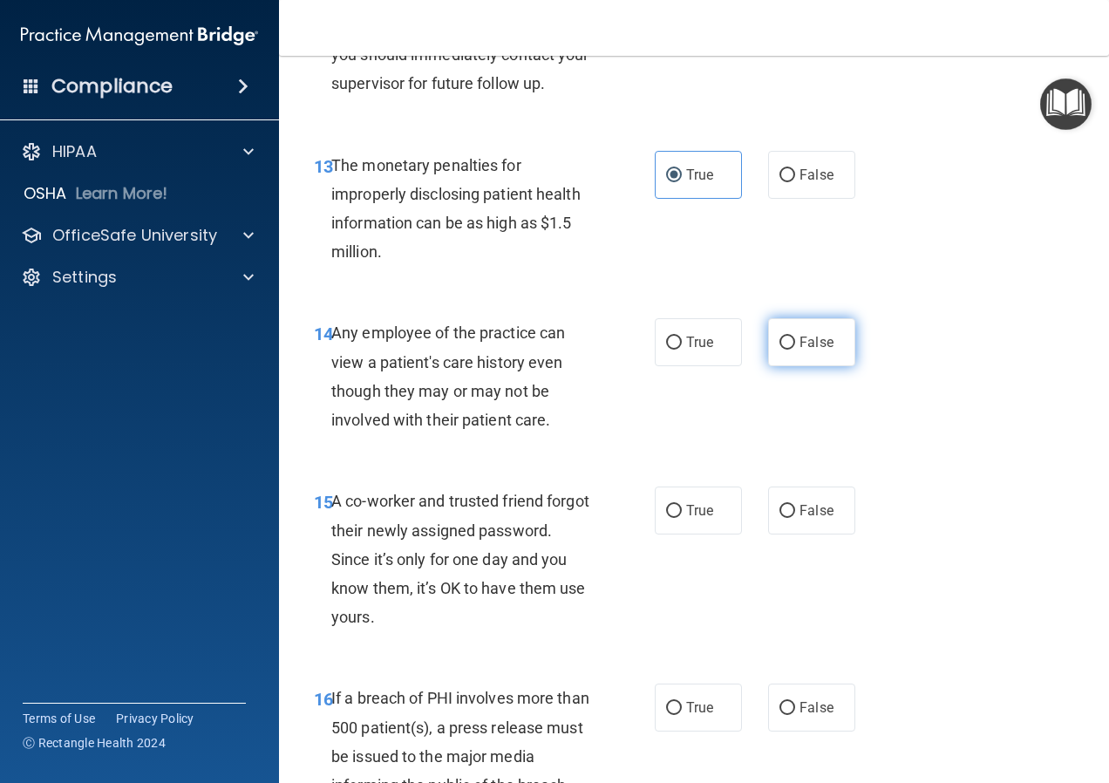
click at [780, 347] on input "False" at bounding box center [788, 343] width 16 height 13
radio input "true"
click at [806, 506] on span "False" at bounding box center [817, 510] width 34 height 17
click at [795, 506] on input "False" at bounding box center [788, 511] width 16 height 13
radio input "true"
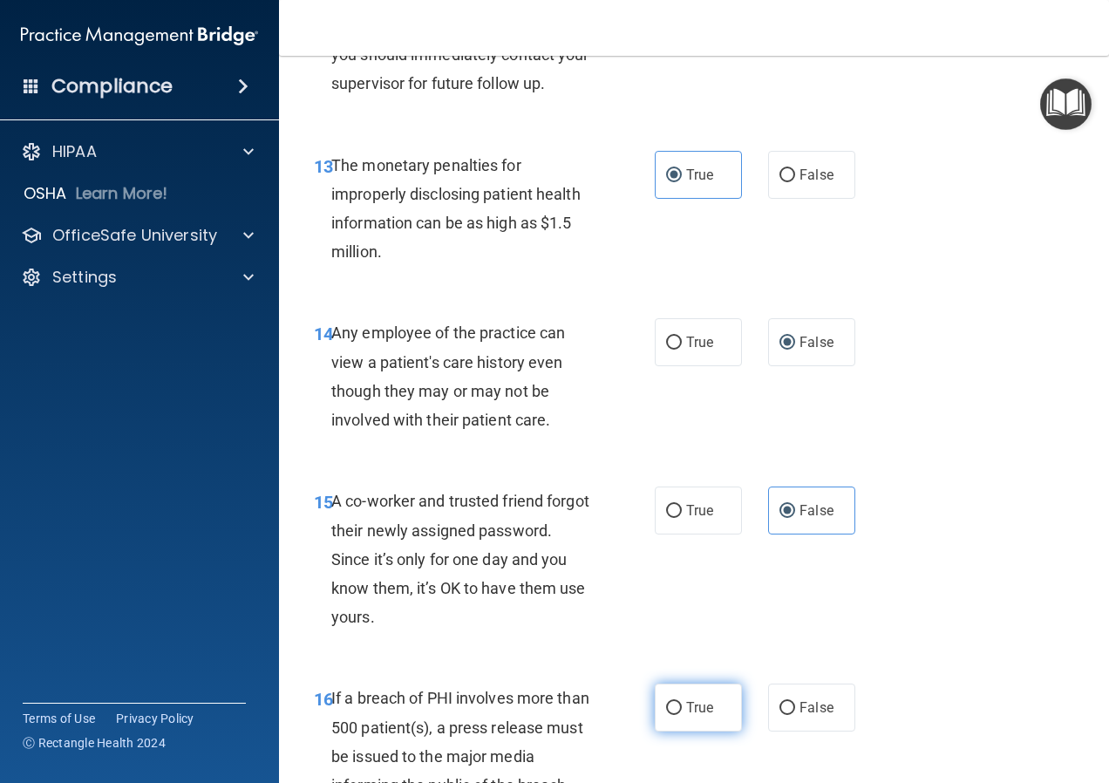
drag, startPoint x: 690, startPoint y: 719, endPoint x: 701, endPoint y: 686, distance: 35.0
click at [689, 719] on label "True" at bounding box center [698, 708] width 87 height 48
click at [682, 715] on input "True" at bounding box center [674, 708] width 16 height 13
radio input "true"
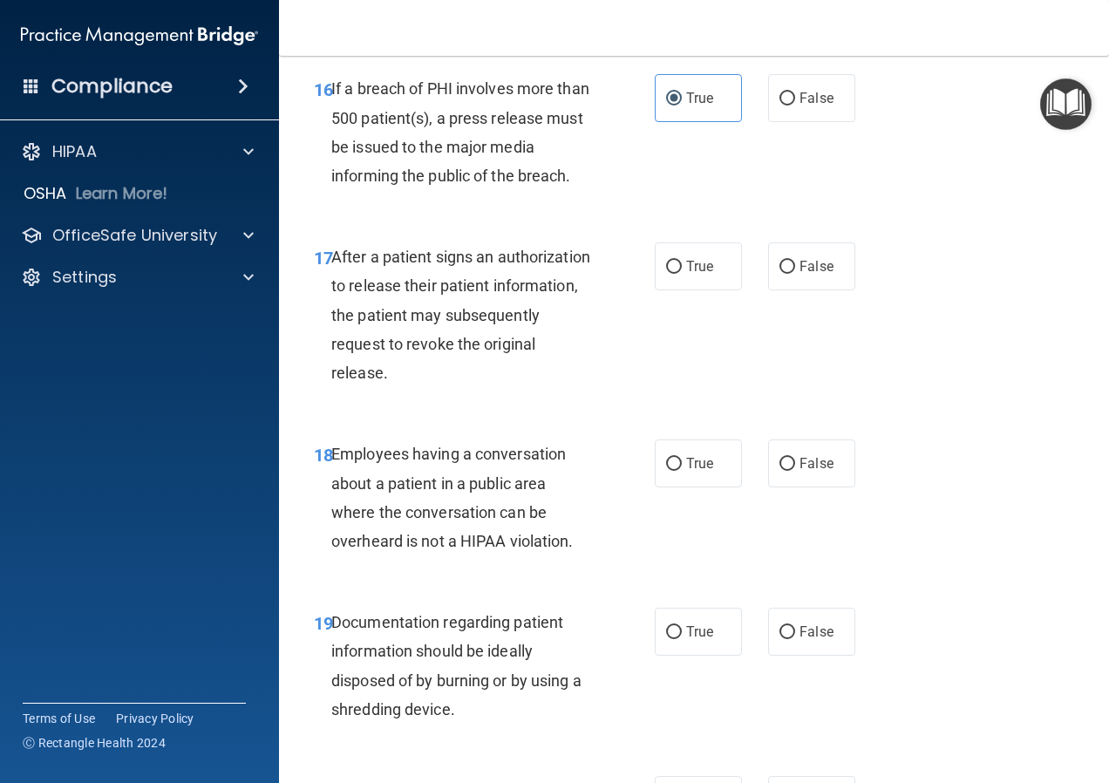
scroll to position [2704, 0]
click at [678, 269] on label "True" at bounding box center [698, 266] width 87 height 48
click at [678, 269] on input "True" at bounding box center [674, 266] width 16 height 13
radio input "true"
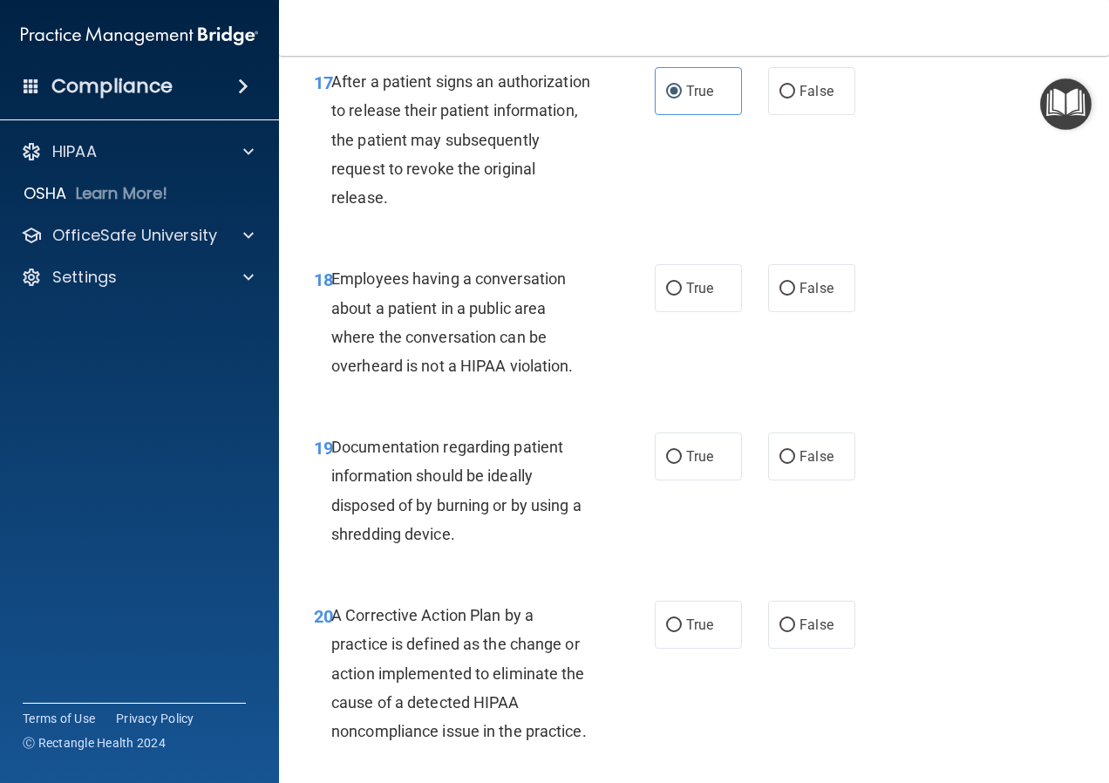
scroll to position [3053, 0]
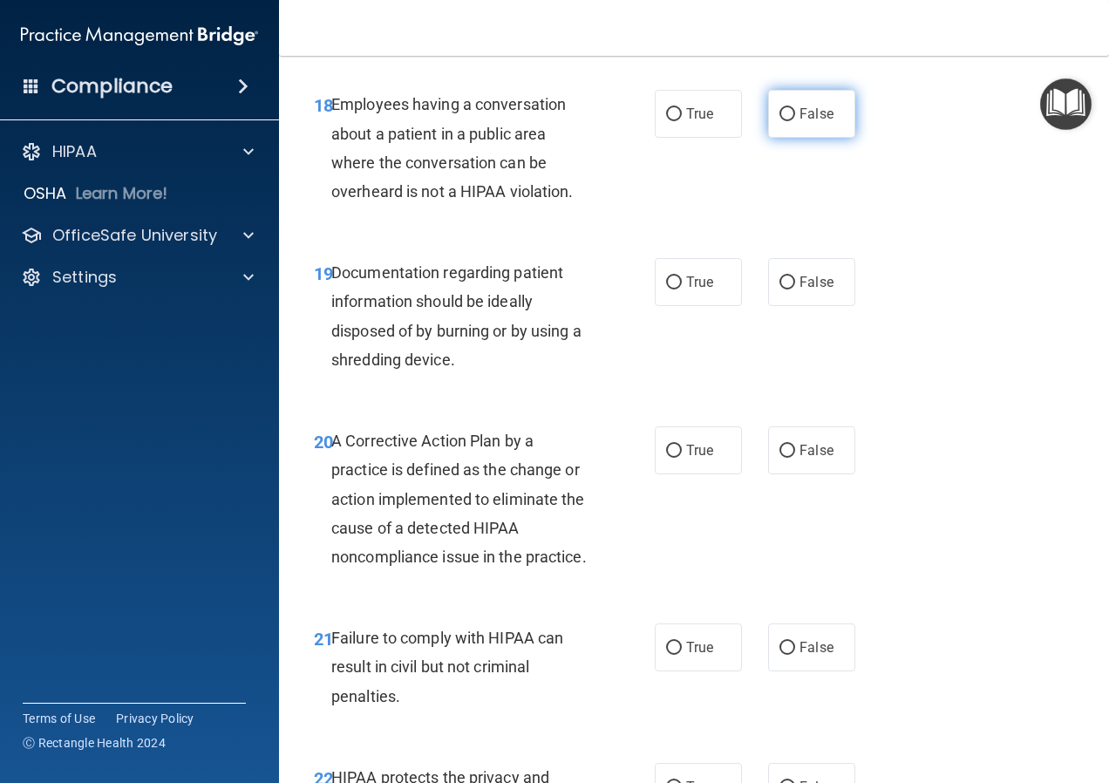
click at [821, 111] on span "False" at bounding box center [817, 114] width 34 height 17
click at [795, 111] on input "False" at bounding box center [788, 114] width 16 height 13
radio input "true"
click at [680, 294] on label "True" at bounding box center [698, 282] width 87 height 48
click at [680, 290] on input "True" at bounding box center [674, 282] width 16 height 13
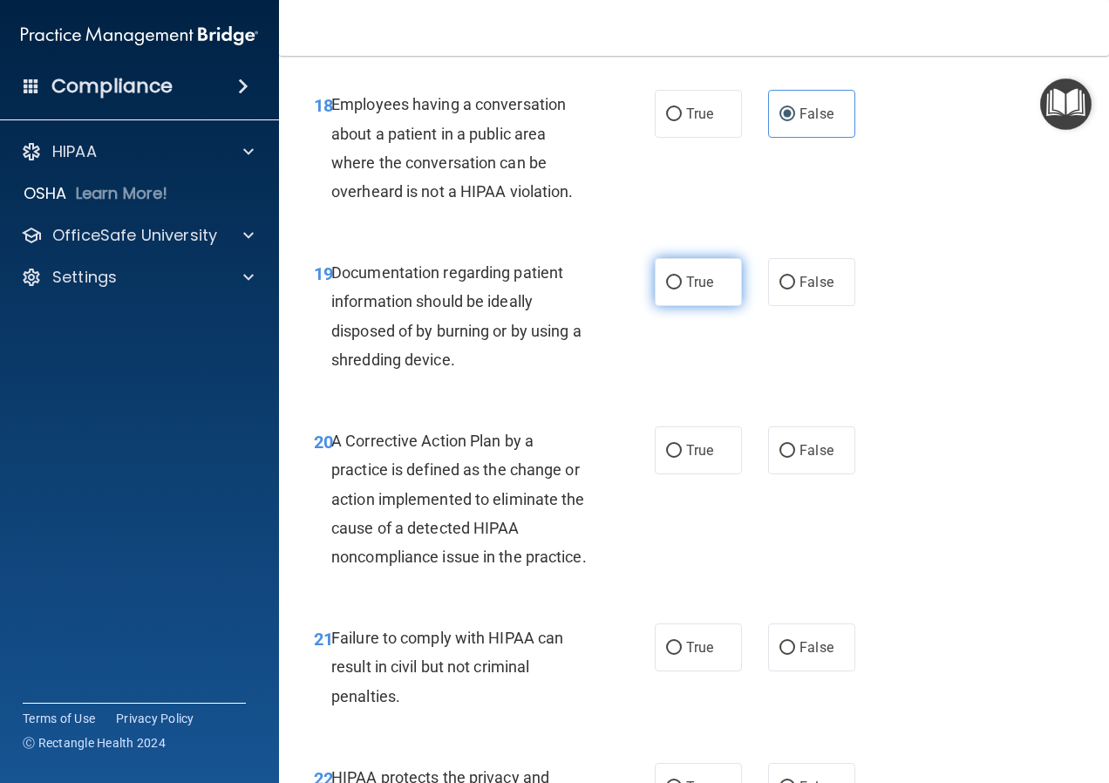
radio input "true"
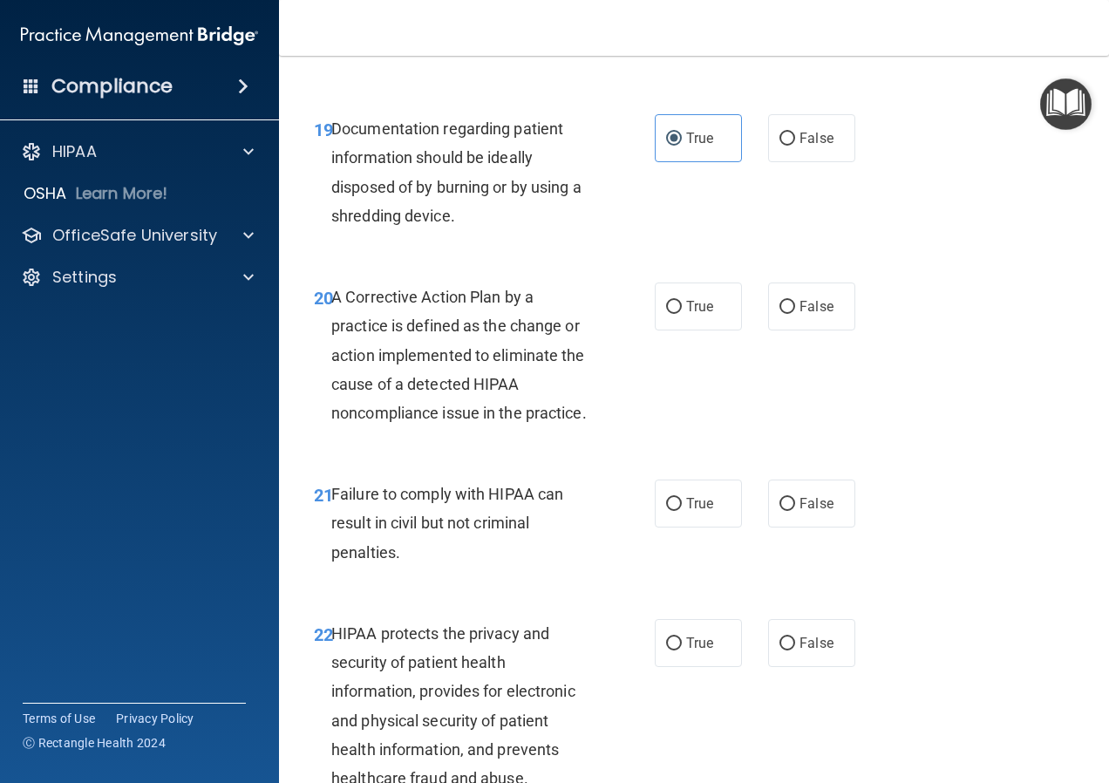
scroll to position [3227, 0]
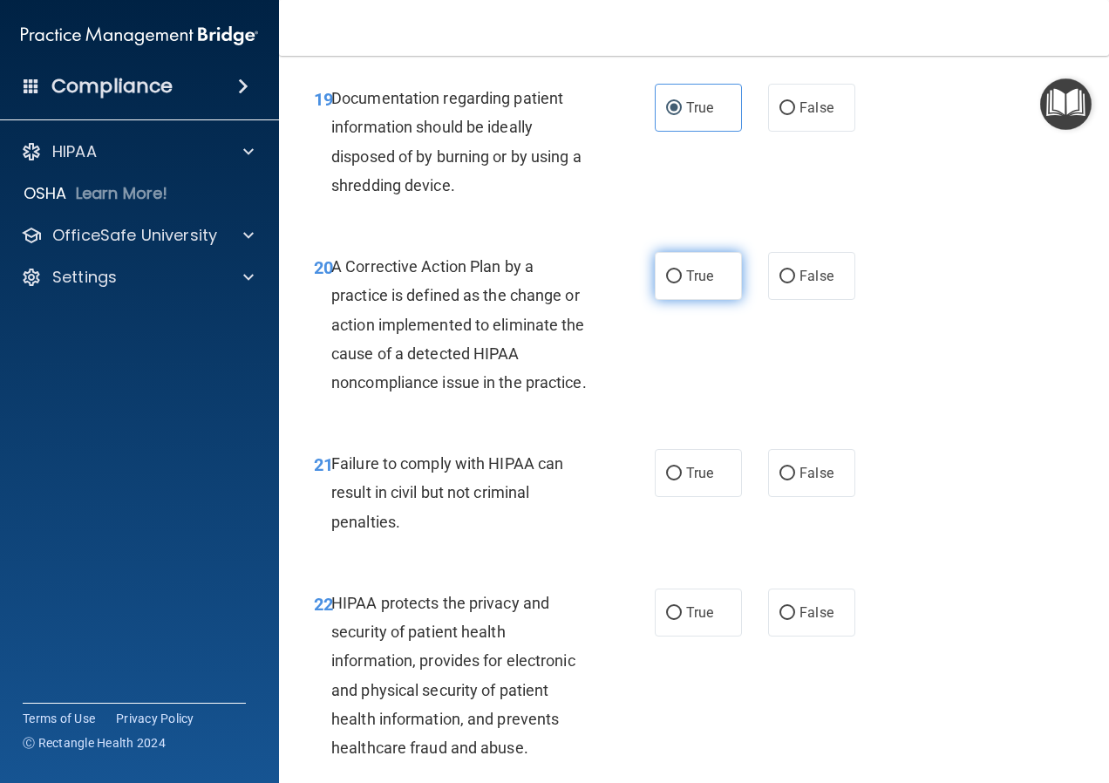
click at [688, 269] on span "True" at bounding box center [699, 276] width 27 height 17
click at [682, 270] on input "True" at bounding box center [674, 276] width 16 height 13
radio input "true"
click at [802, 481] on span "False" at bounding box center [817, 473] width 34 height 17
click at [795, 481] on input "False" at bounding box center [788, 473] width 16 height 13
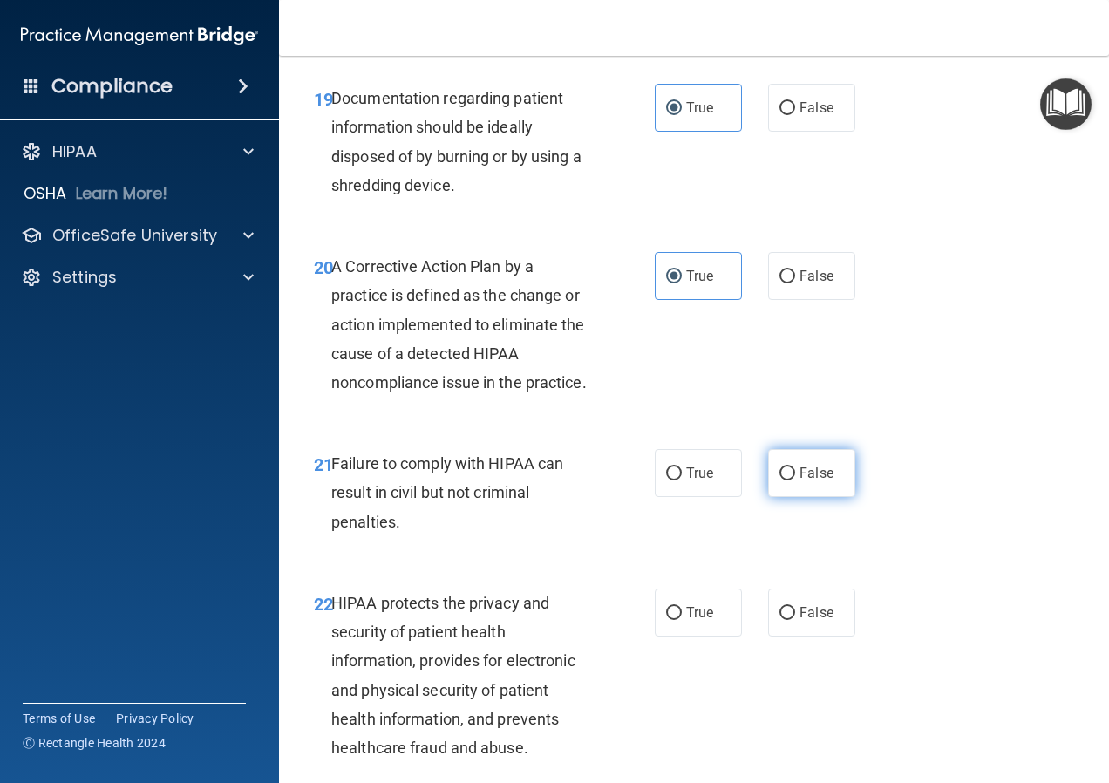
radio input "true"
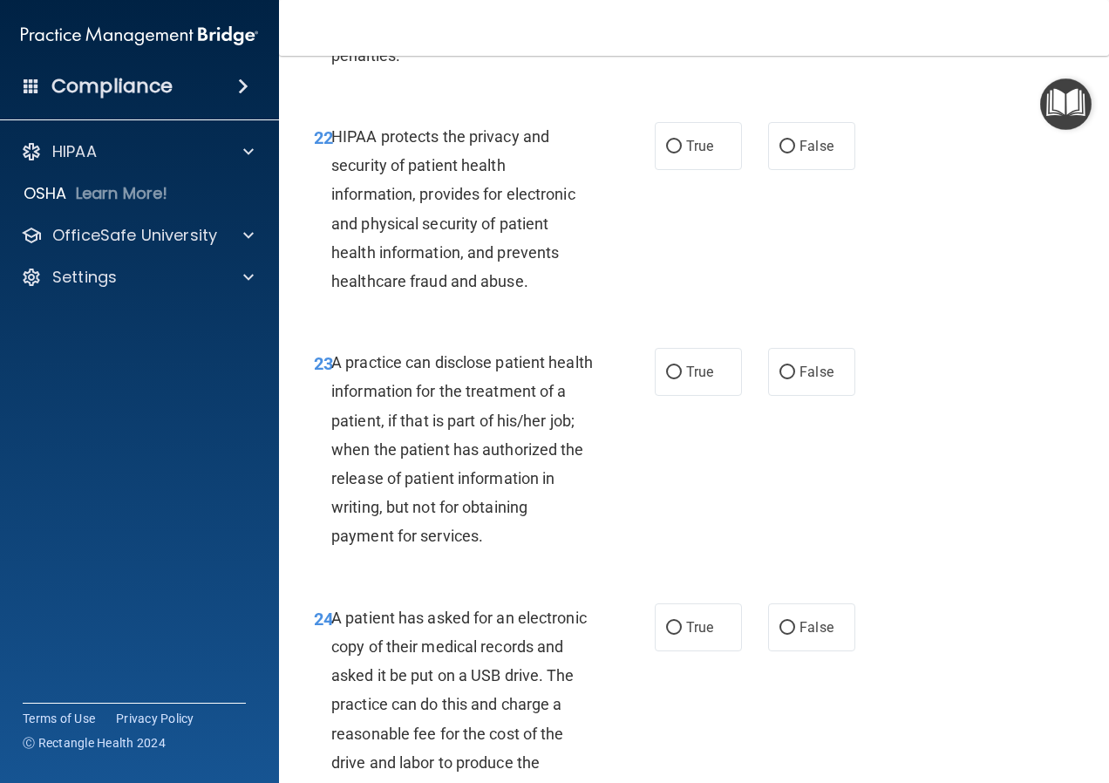
scroll to position [3663, 0]
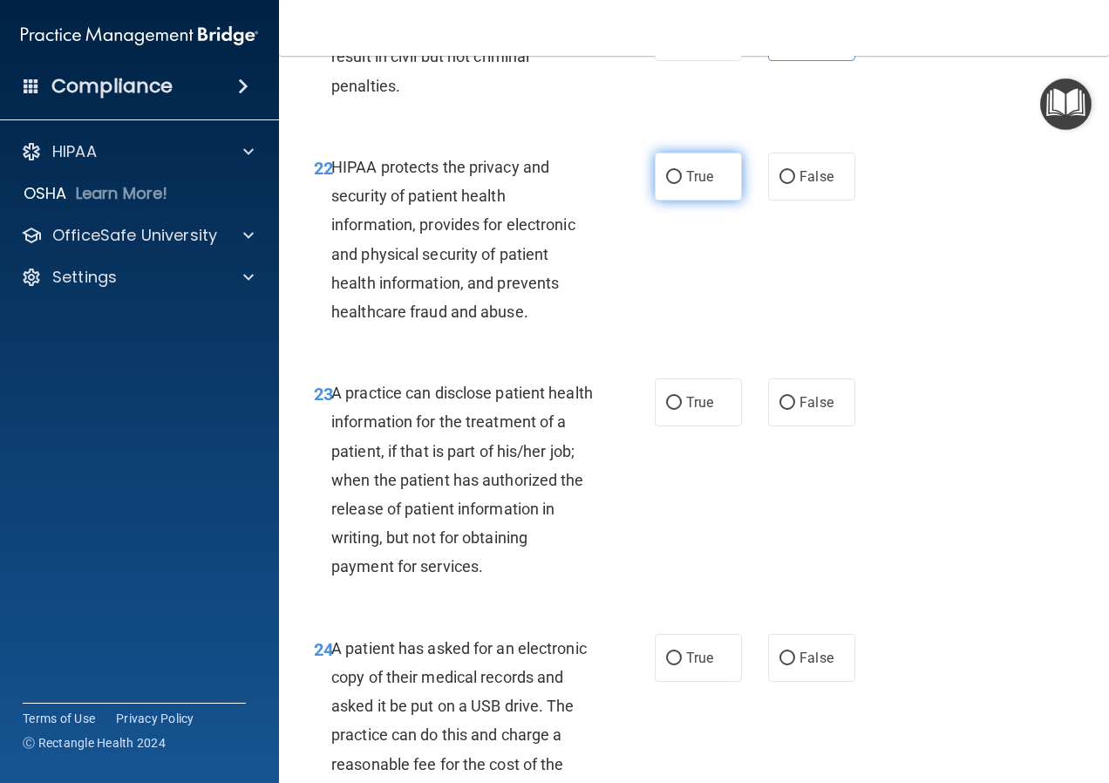
click at [677, 201] on label "True" at bounding box center [698, 177] width 87 height 48
click at [677, 184] on input "True" at bounding box center [674, 177] width 16 height 13
radio input "true"
click at [800, 411] on span "False" at bounding box center [817, 402] width 34 height 17
click at [795, 410] on input "False" at bounding box center [788, 403] width 16 height 13
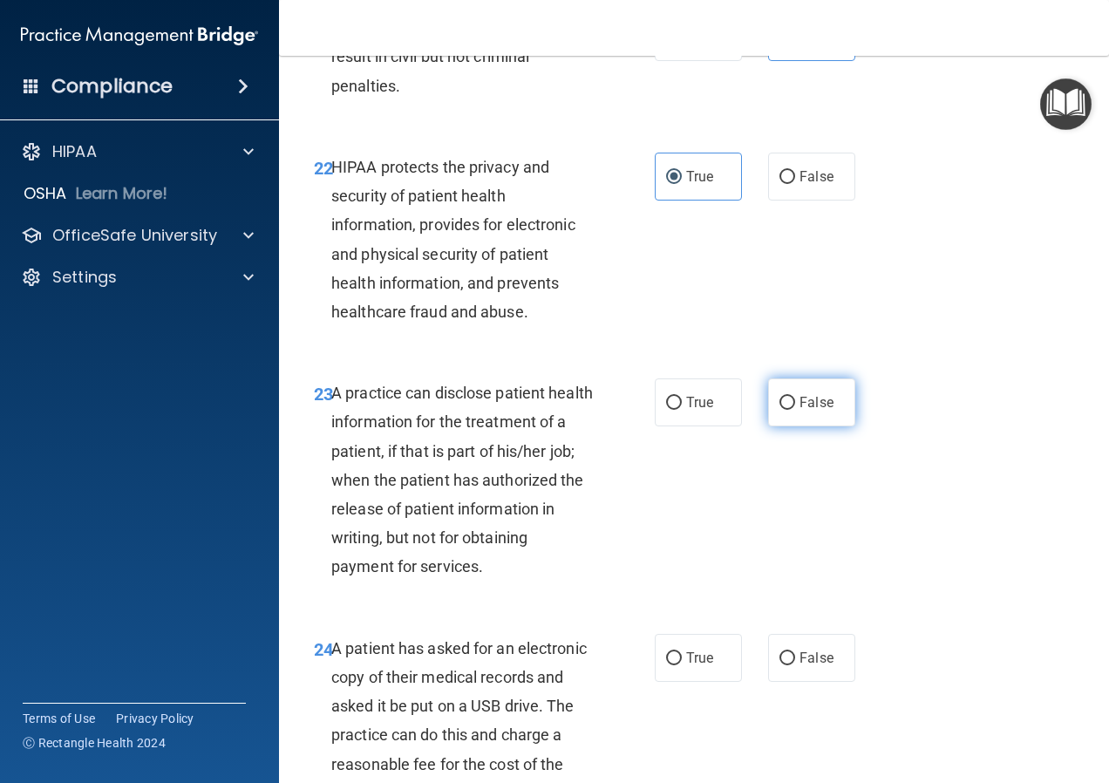
radio input "true"
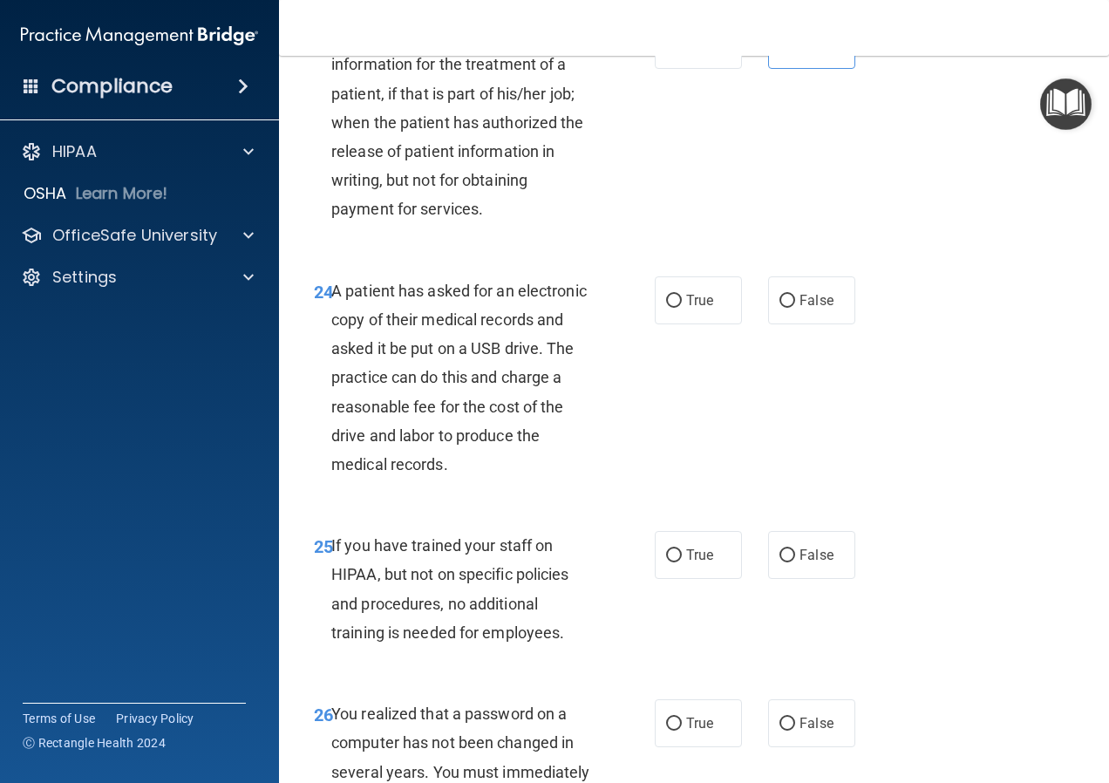
scroll to position [4099, 0]
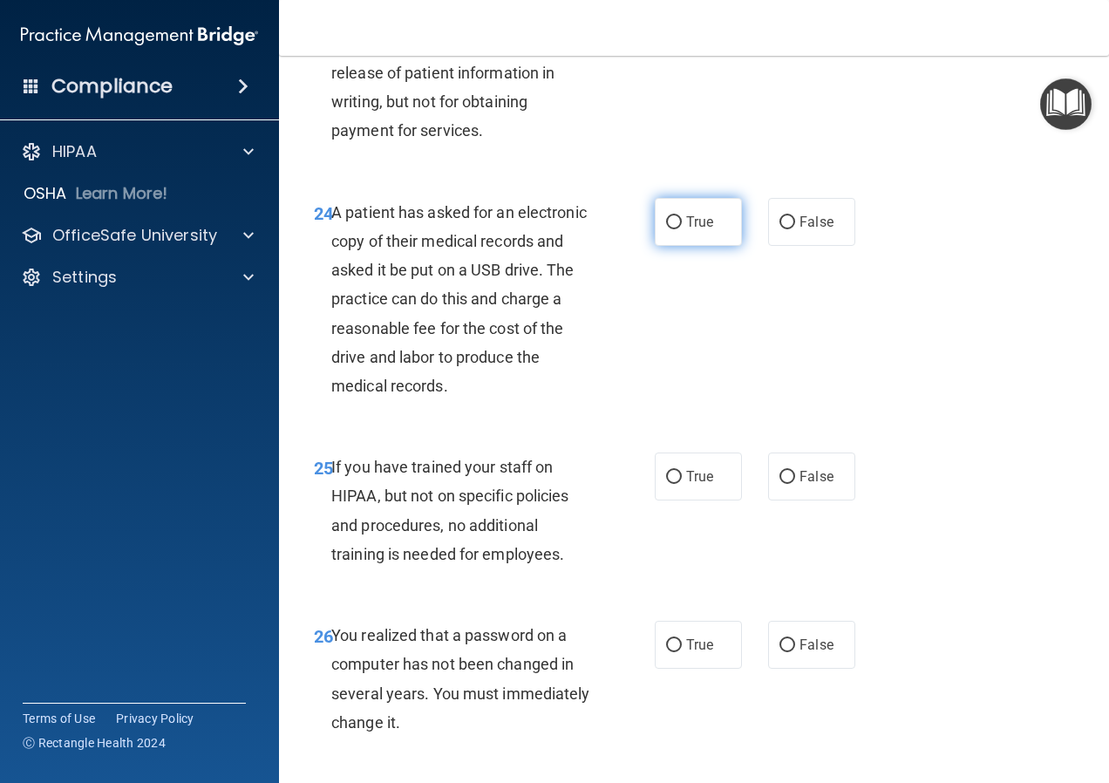
click at [696, 246] on label "True" at bounding box center [698, 222] width 87 height 48
click at [682, 229] on input "True" at bounding box center [674, 222] width 16 height 13
radio input "true"
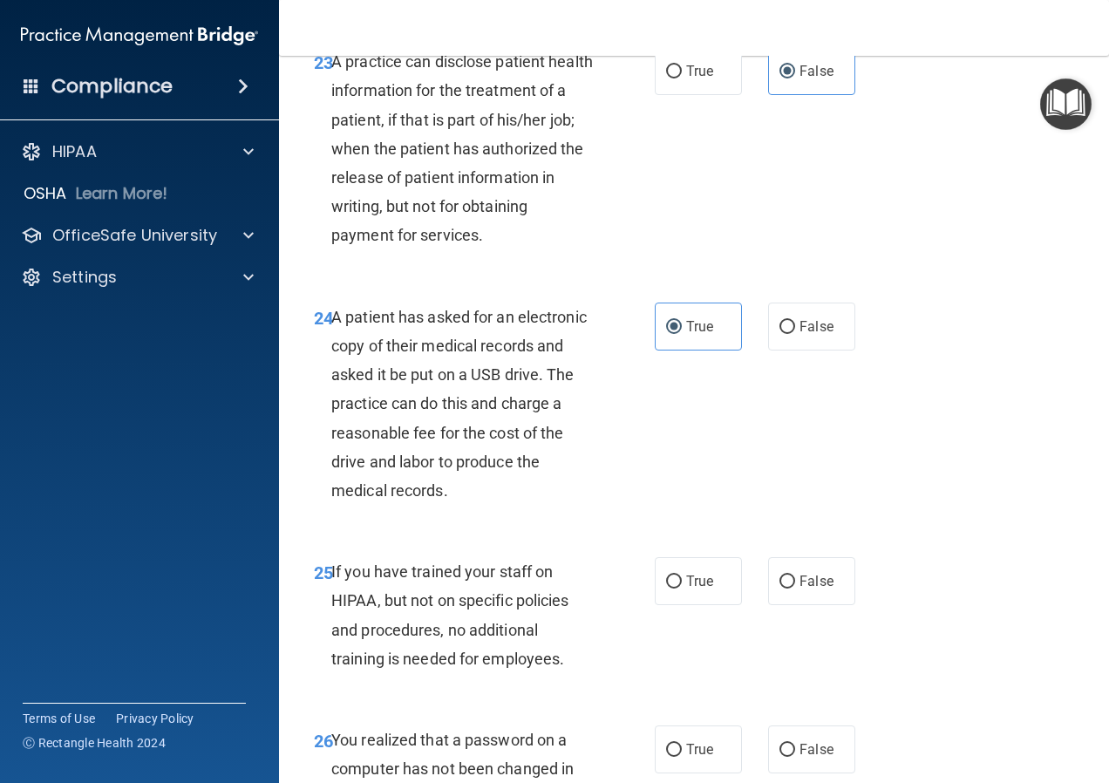
scroll to position [4012, 0]
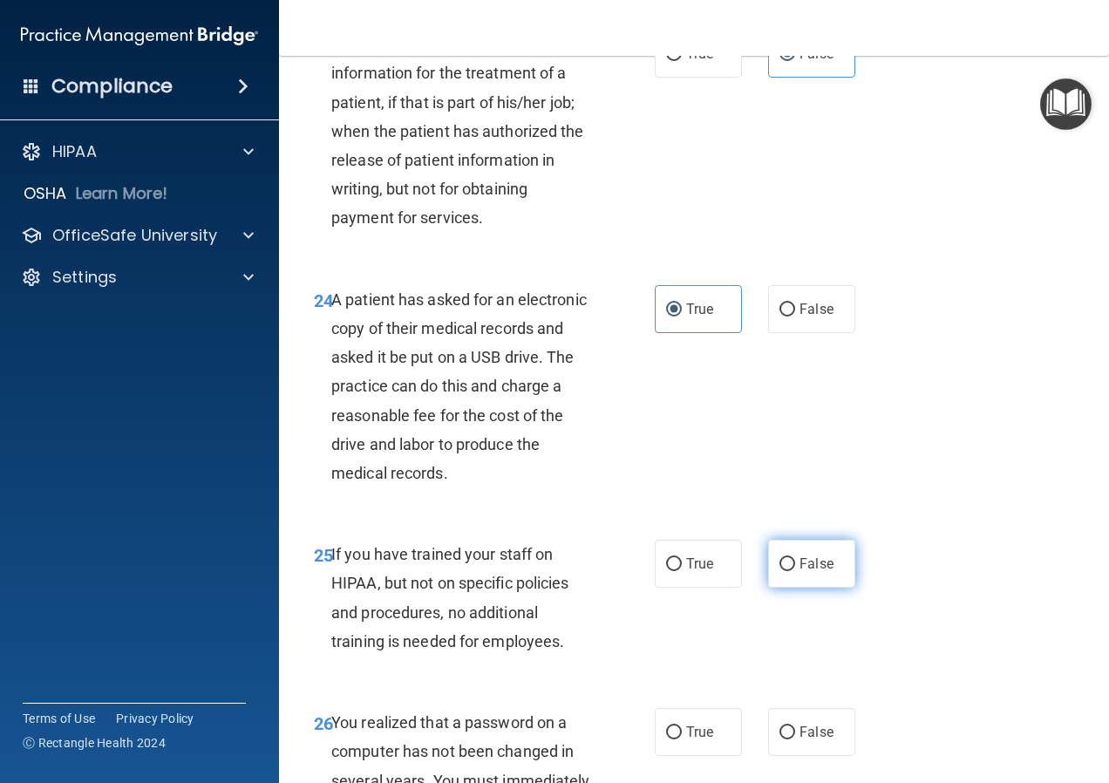
click at [786, 571] on input "False" at bounding box center [788, 564] width 16 height 13
radio input "true"
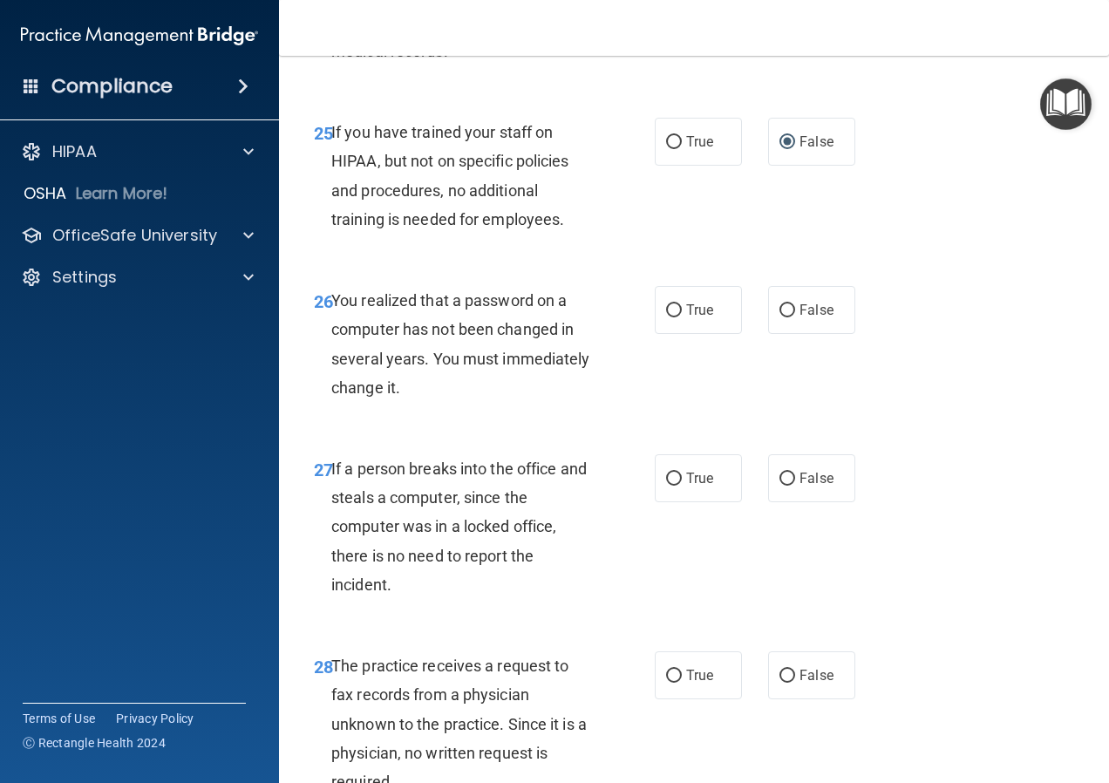
scroll to position [4448, 0]
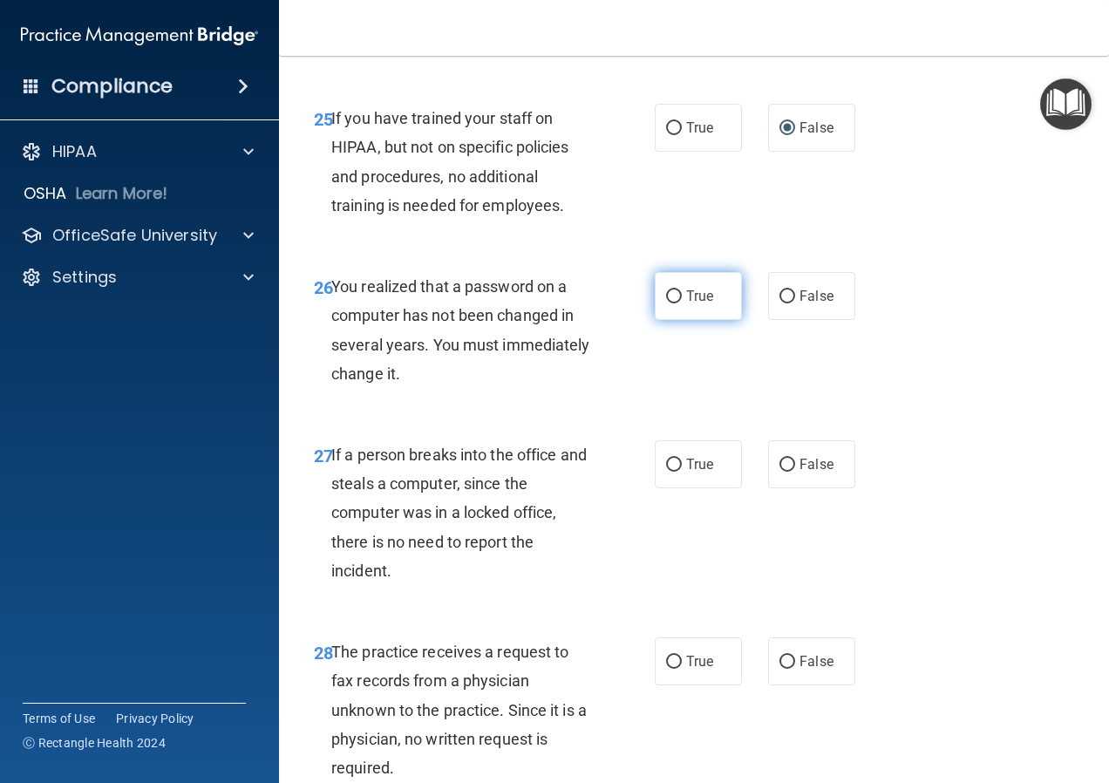
click at [687, 320] on label "True" at bounding box center [698, 296] width 87 height 48
click at [682, 304] on input "True" at bounding box center [674, 296] width 16 height 13
radio input "true"
click at [807, 488] on label "False" at bounding box center [811, 464] width 87 height 48
click at [795, 472] on input "False" at bounding box center [788, 465] width 16 height 13
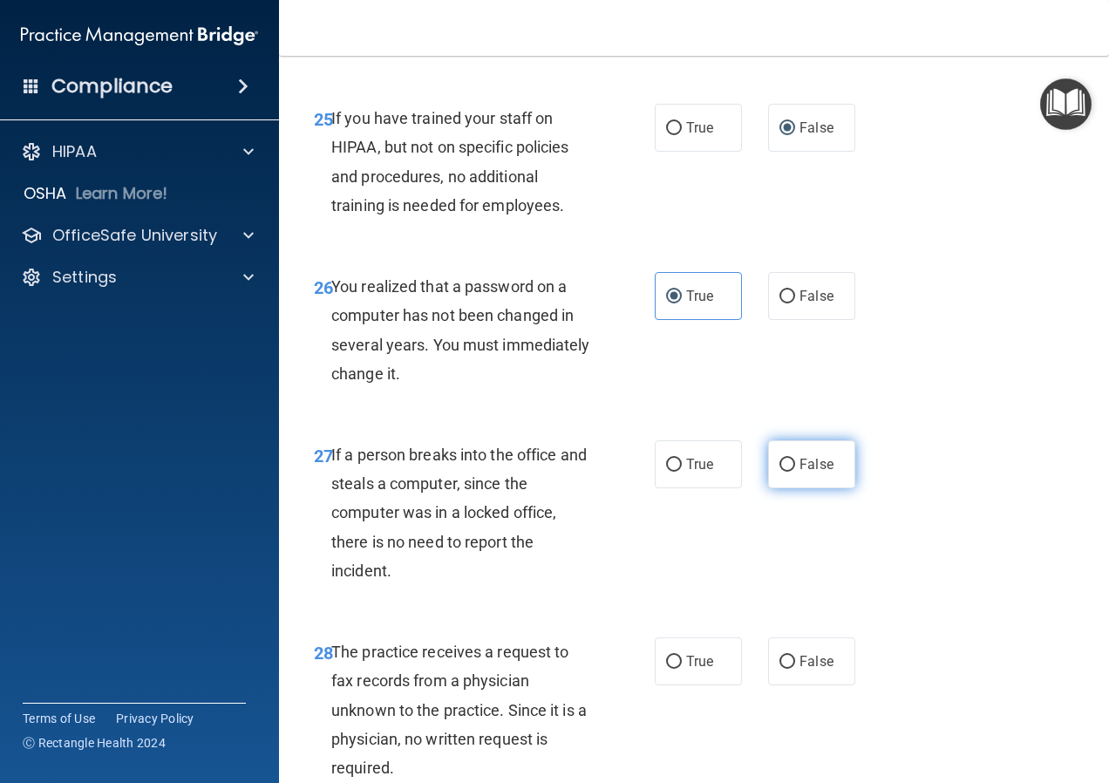
radio input "true"
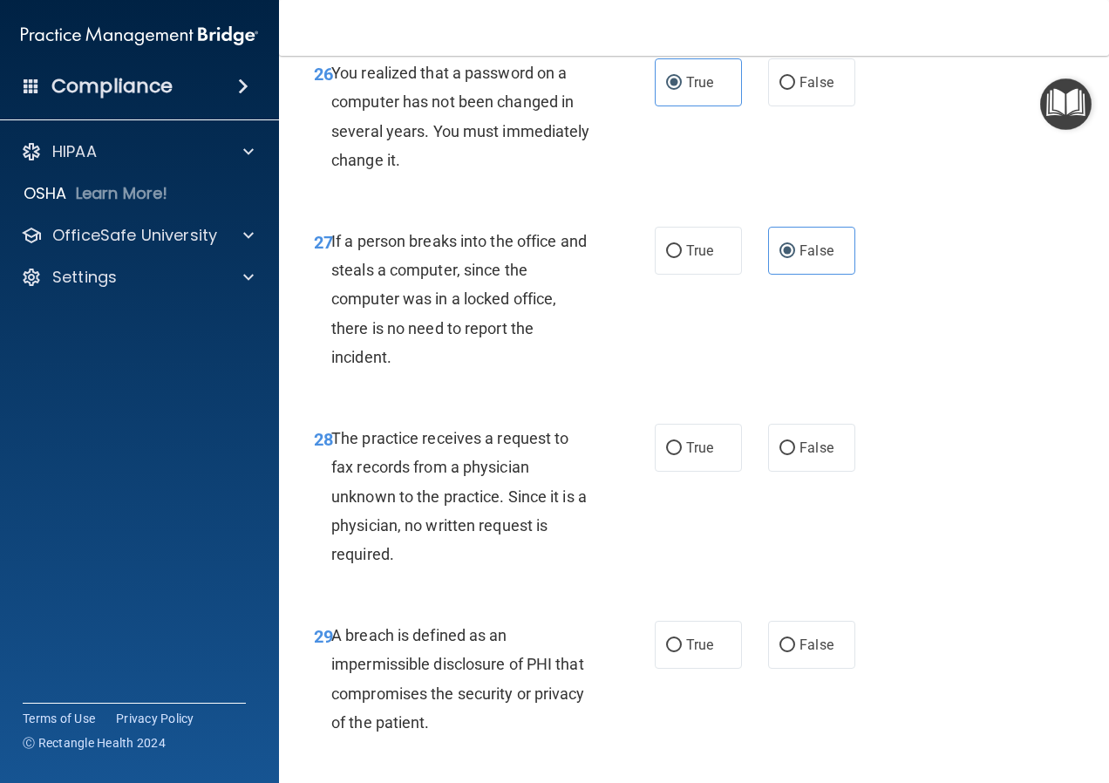
scroll to position [4710, 0]
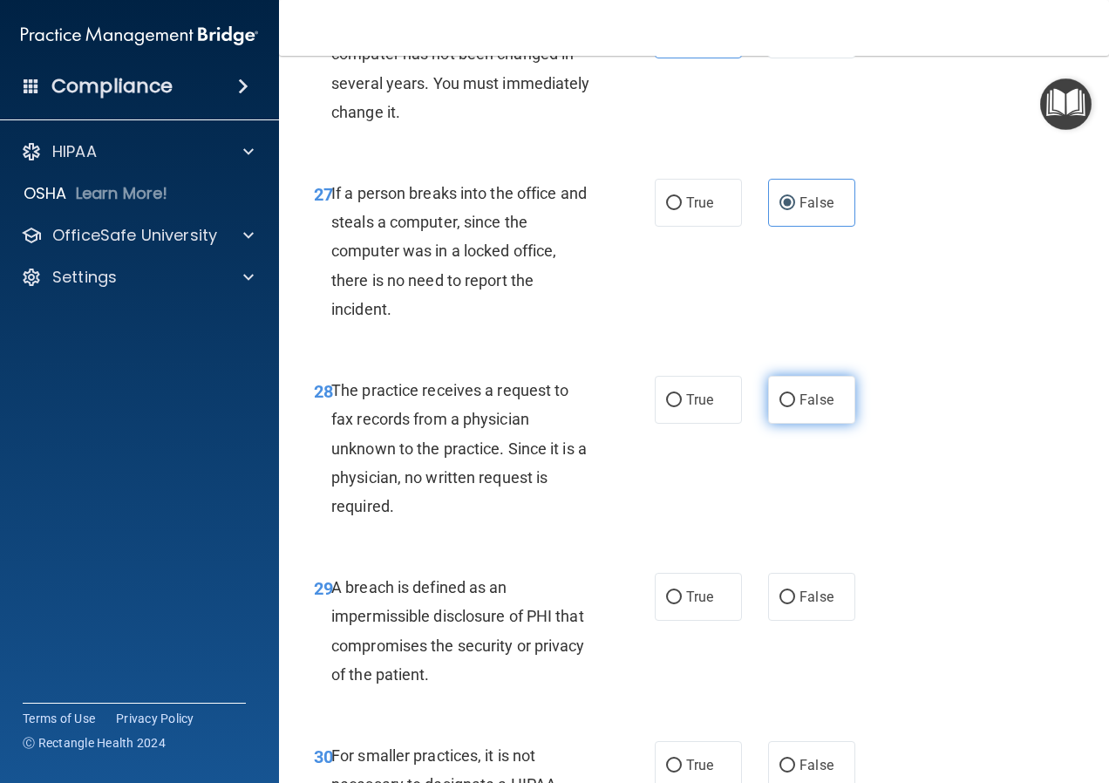
click at [802, 408] on span "False" at bounding box center [817, 400] width 34 height 17
click at [795, 407] on input "False" at bounding box center [788, 400] width 16 height 13
radio input "true"
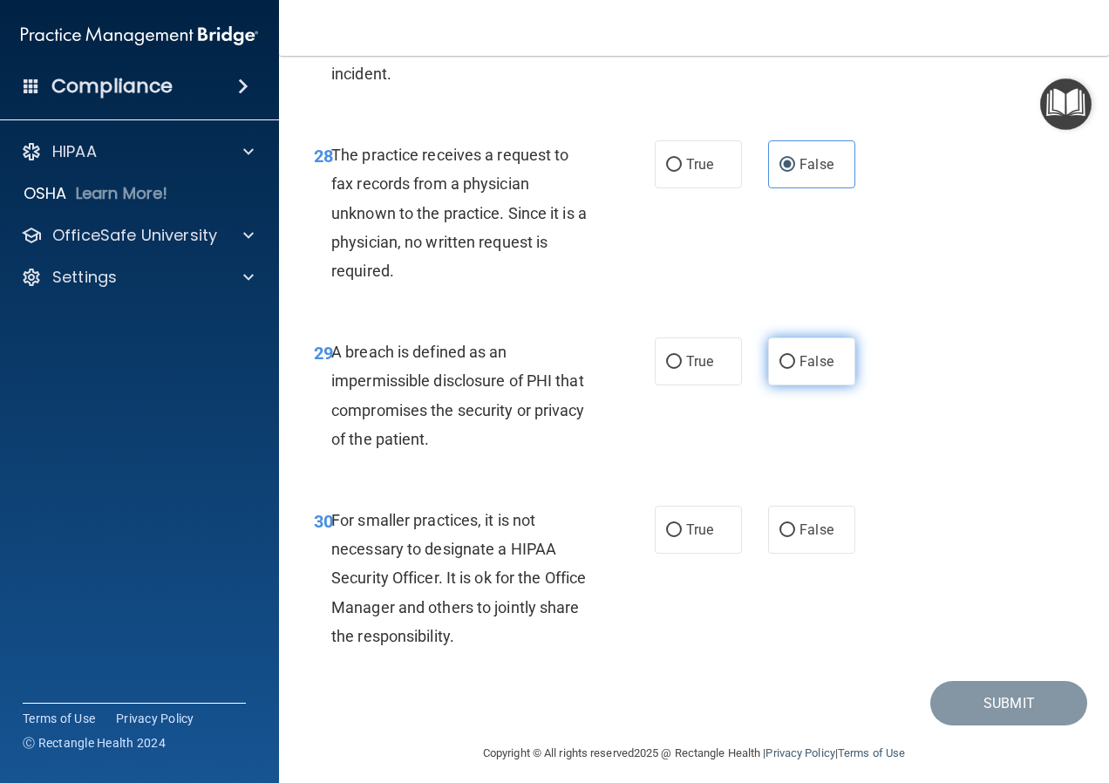
scroll to position [4986, 0]
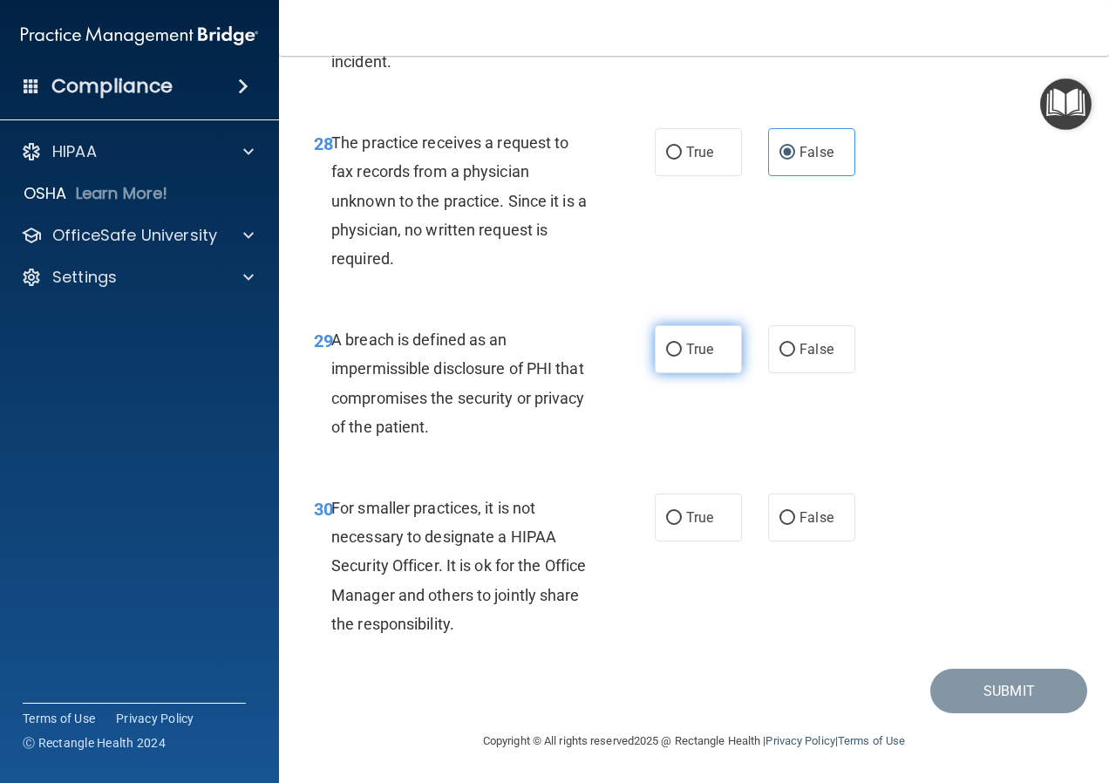
click at [691, 340] on label "True" at bounding box center [698, 349] width 87 height 48
click at [682, 344] on input "True" at bounding box center [674, 350] width 16 height 13
radio input "true"
click at [809, 513] on span "False" at bounding box center [817, 517] width 34 height 17
click at [795, 513] on input "False" at bounding box center [788, 518] width 16 height 13
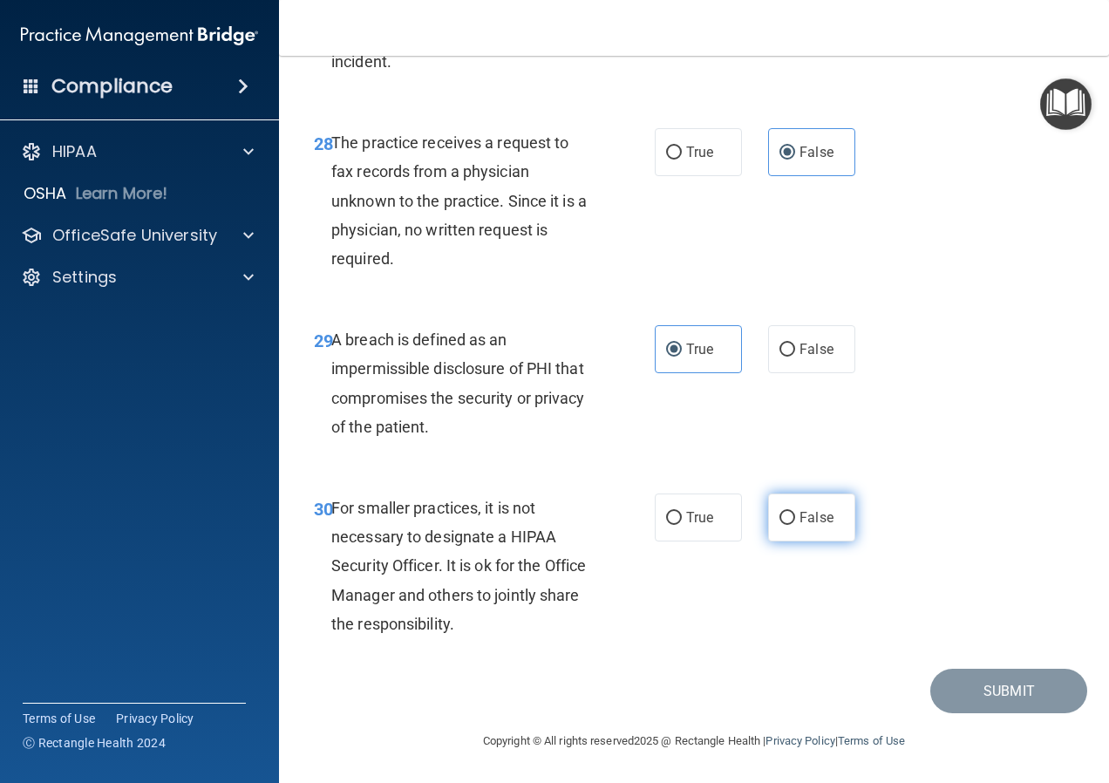
radio input "true"
click at [1020, 692] on button "Submit" at bounding box center [1009, 691] width 157 height 44
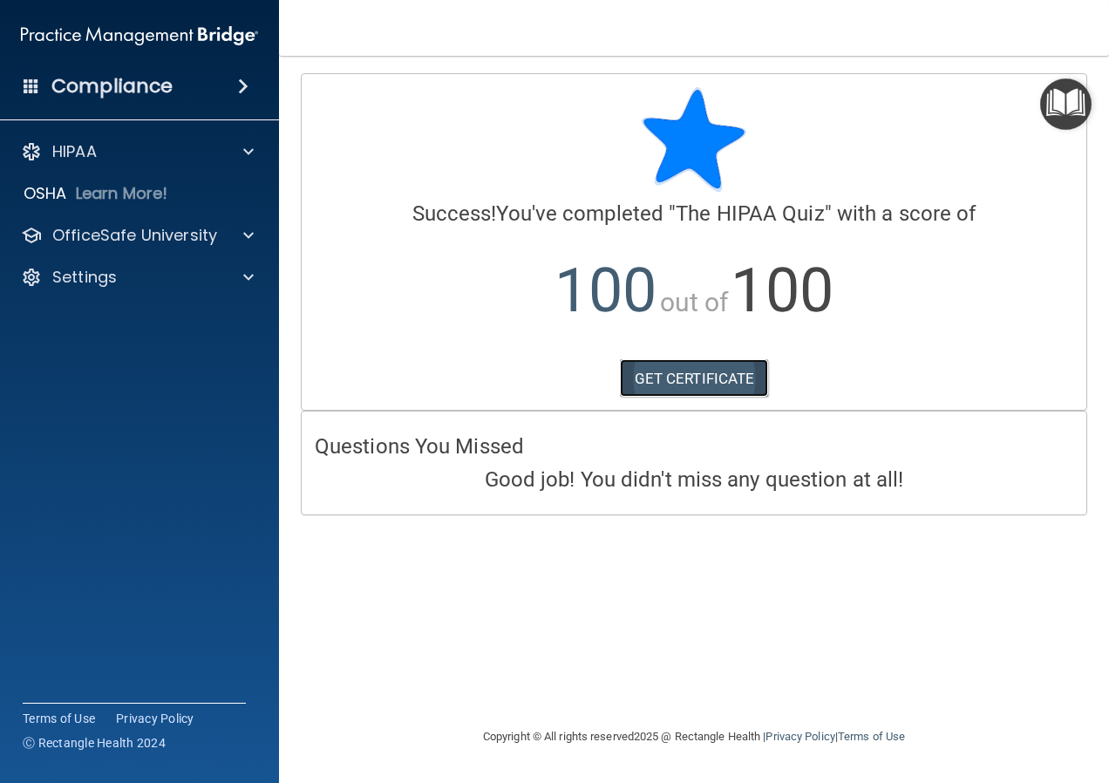
click at [717, 380] on link "GET CERTIFICATE" at bounding box center [694, 378] width 149 height 38
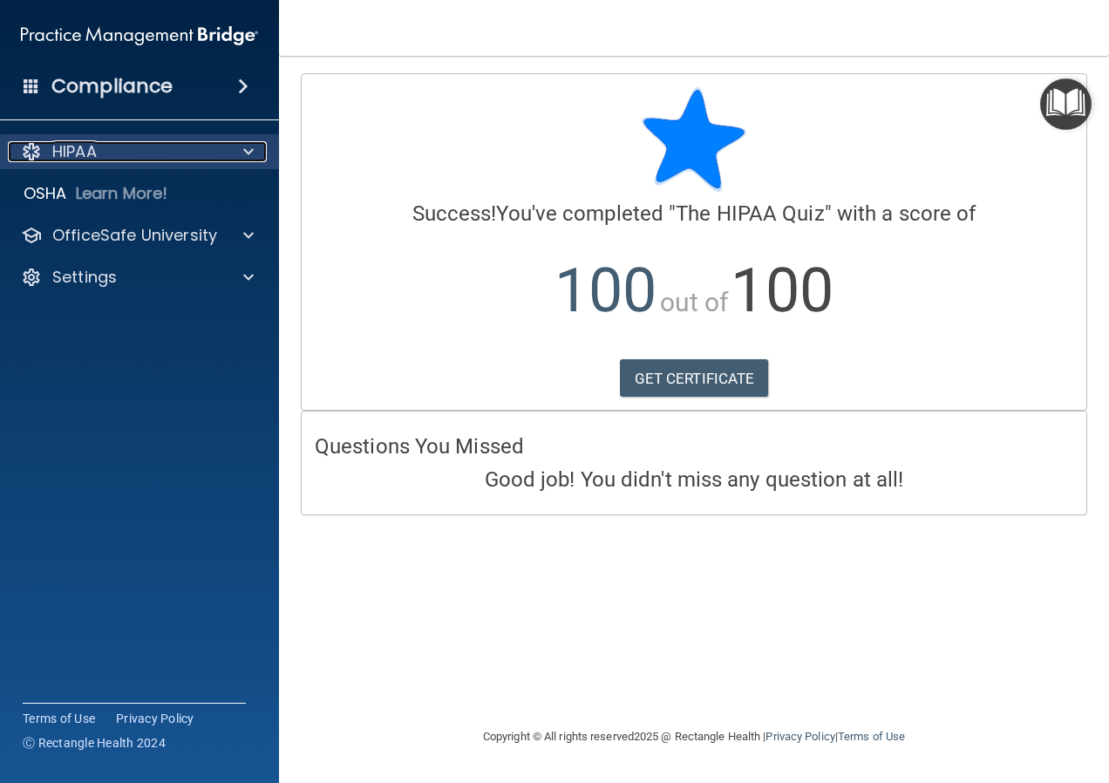
click at [231, 154] on div at bounding box center [246, 151] width 44 height 21
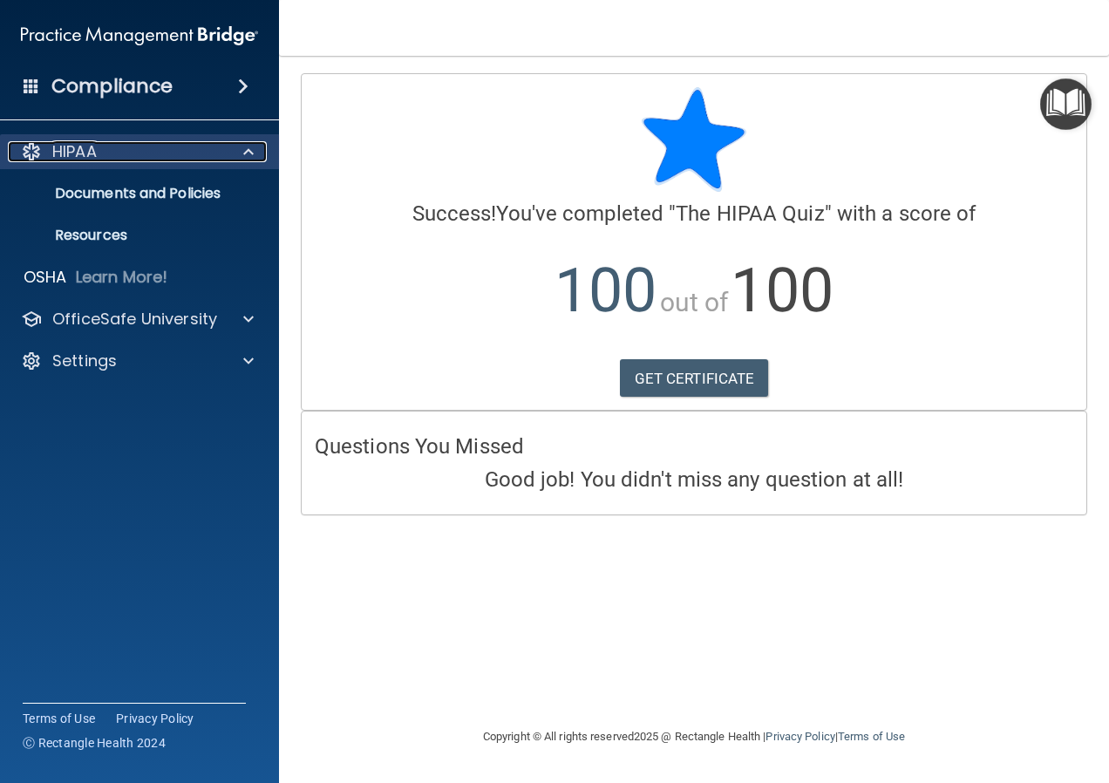
click at [126, 146] on div "HIPAA" at bounding box center [116, 151] width 216 height 21
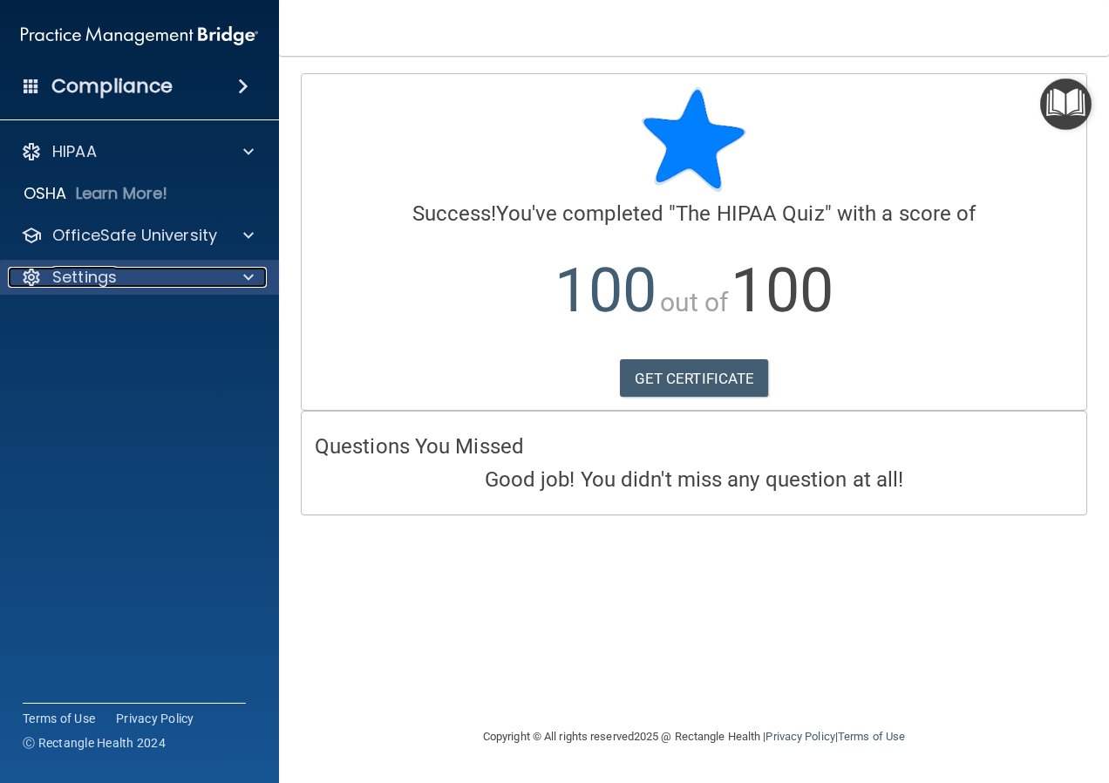
click at [181, 274] on div "Settings" at bounding box center [116, 277] width 216 height 21
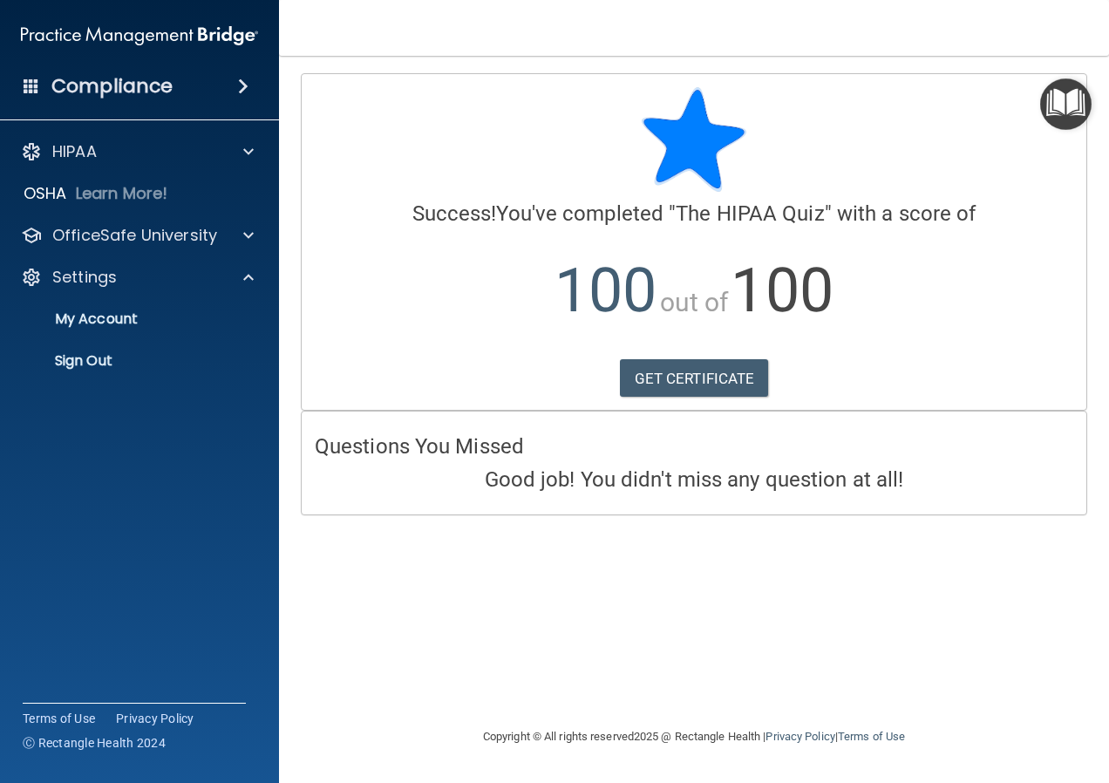
click at [263, 81] on div "Compliance" at bounding box center [139, 86] width 279 height 38
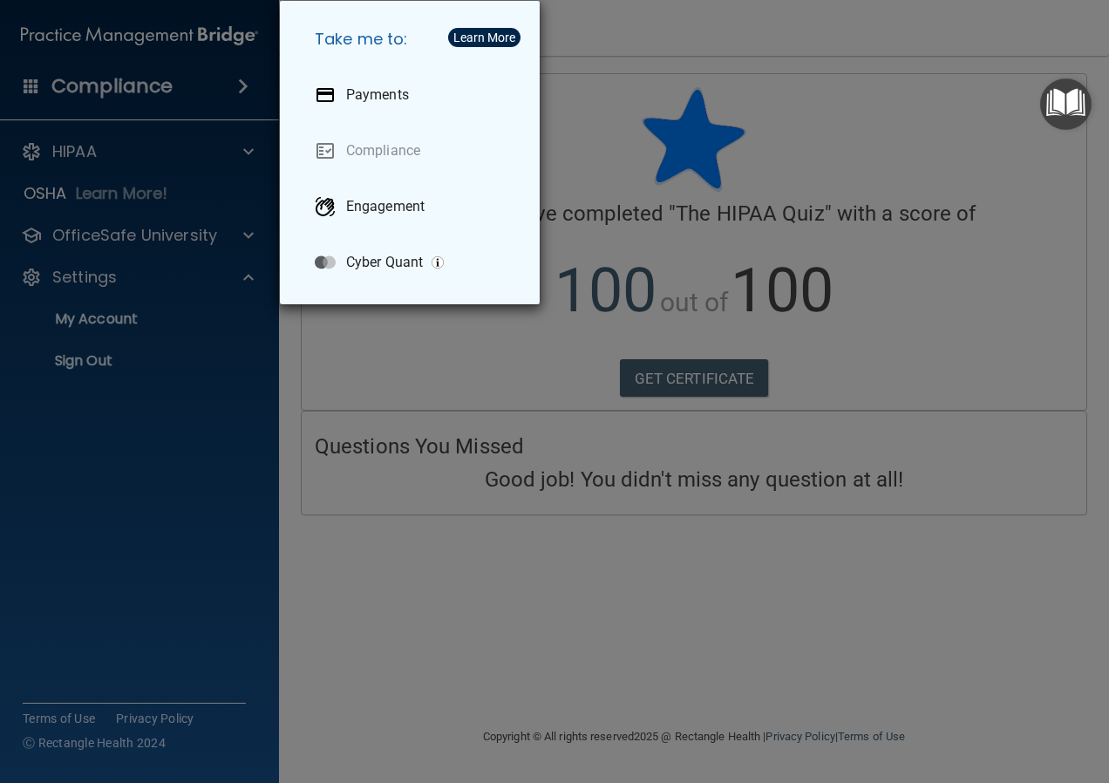
click at [241, 89] on div "Take me to: Payments Compliance Engagement Cyber Quant" at bounding box center [554, 391] width 1109 height 783
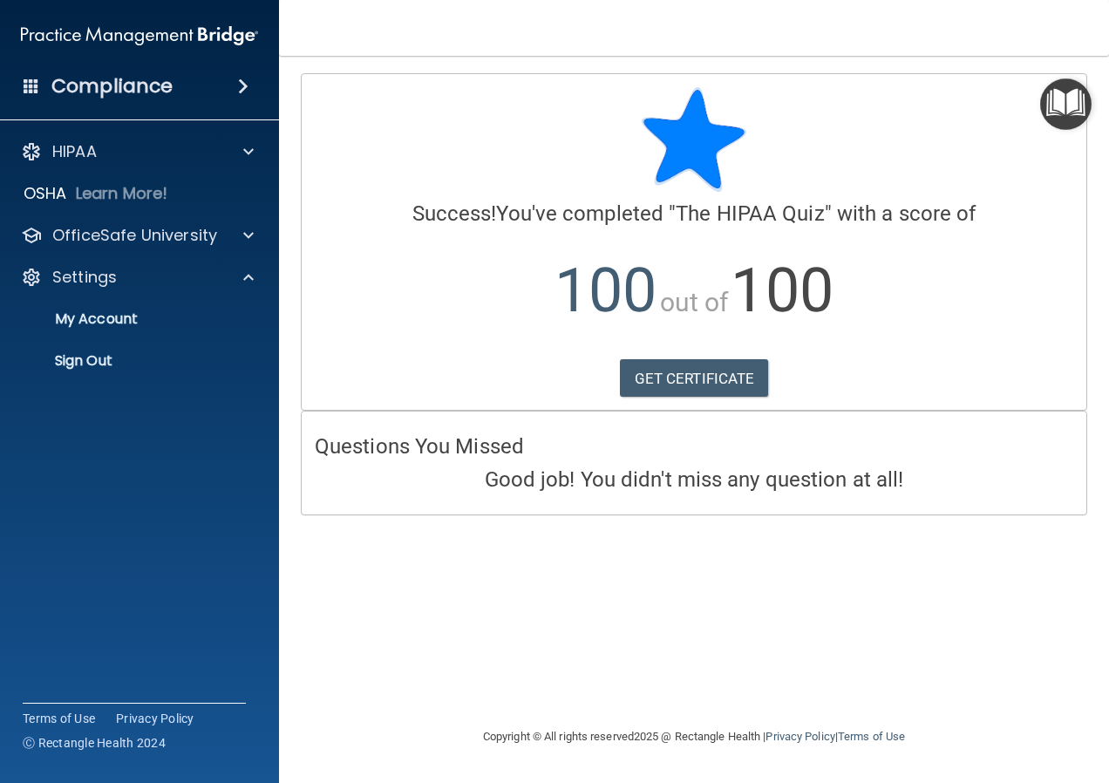
click at [1085, 102] on img "Open Resource Center" at bounding box center [1066, 103] width 51 height 51
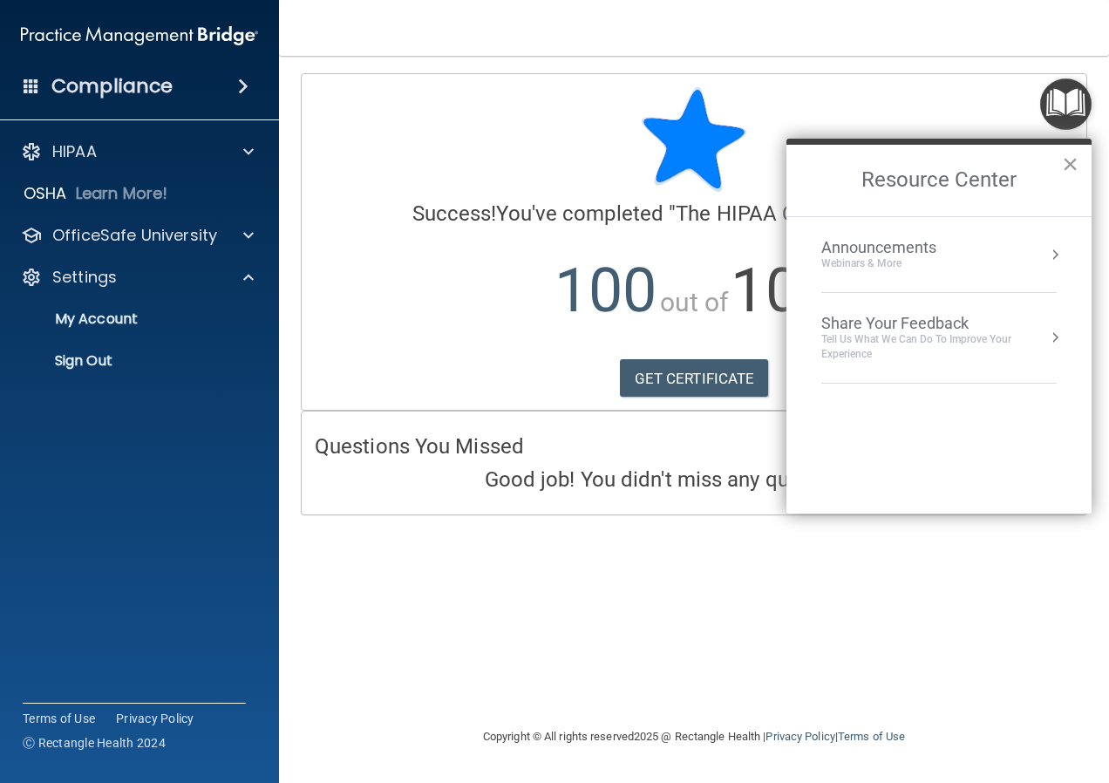
click at [1065, 162] on button "×" at bounding box center [1070, 164] width 17 height 28
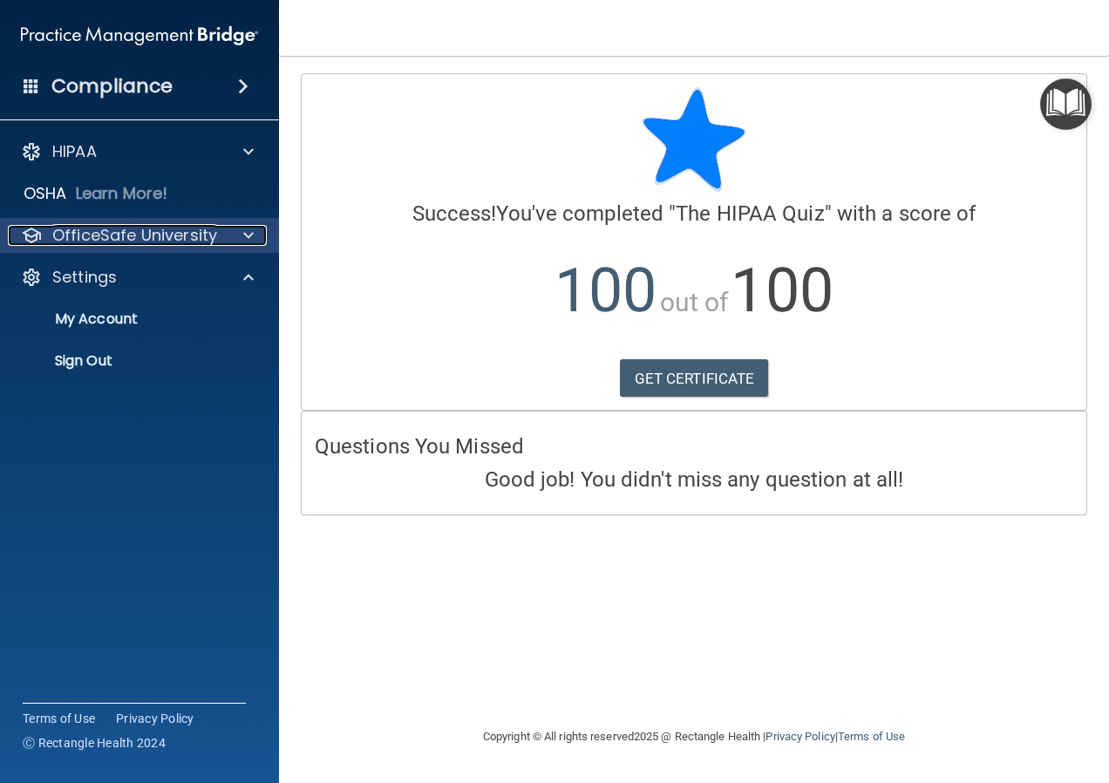
click at [181, 240] on p "OfficeSafe University" at bounding box center [134, 235] width 165 height 21
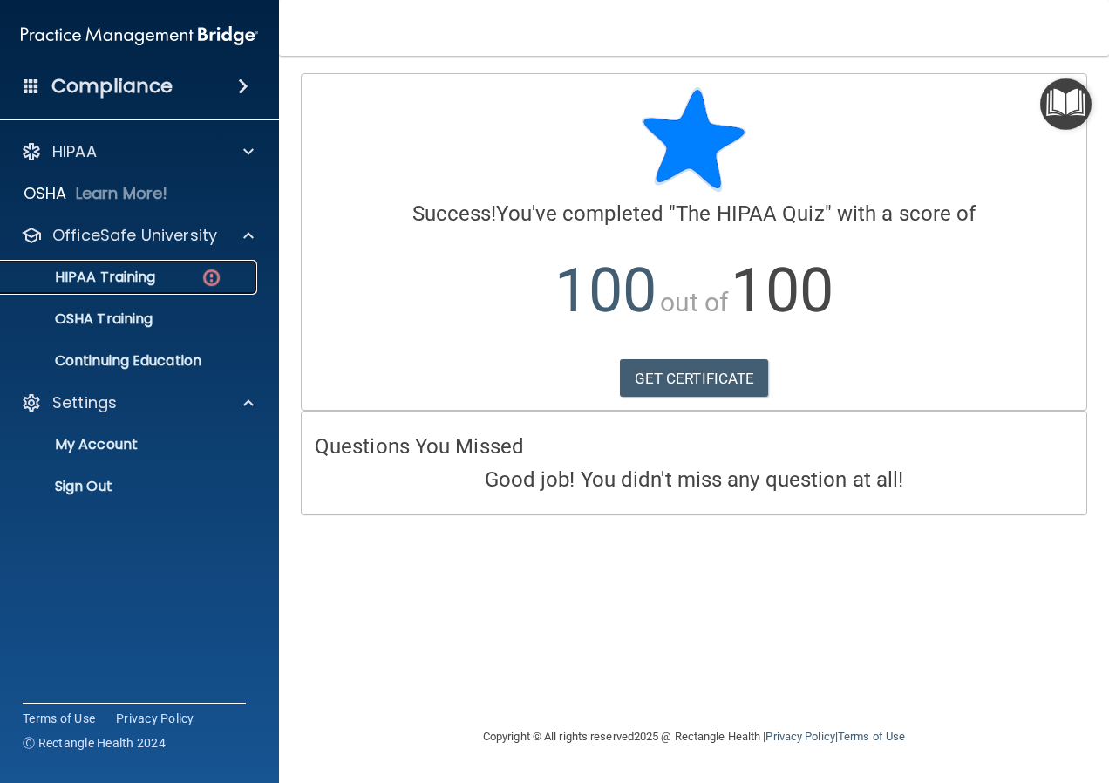
click at [154, 274] on p "HIPAA Training" at bounding box center [83, 277] width 144 height 17
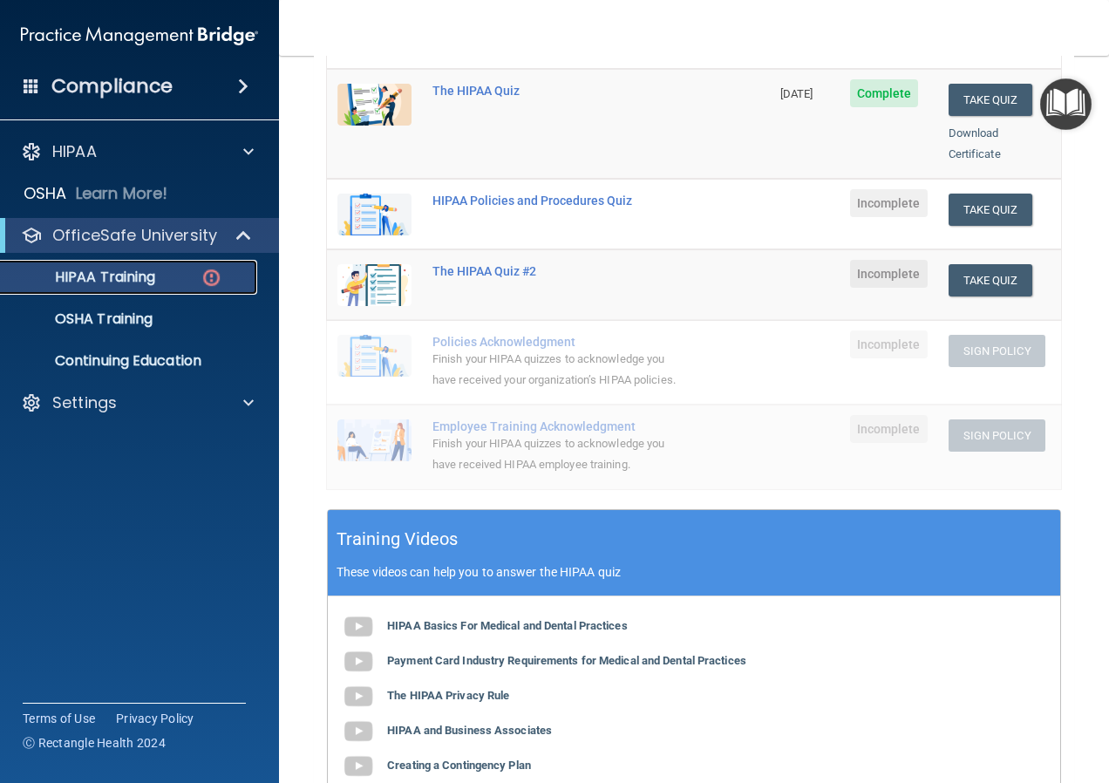
scroll to position [262, 0]
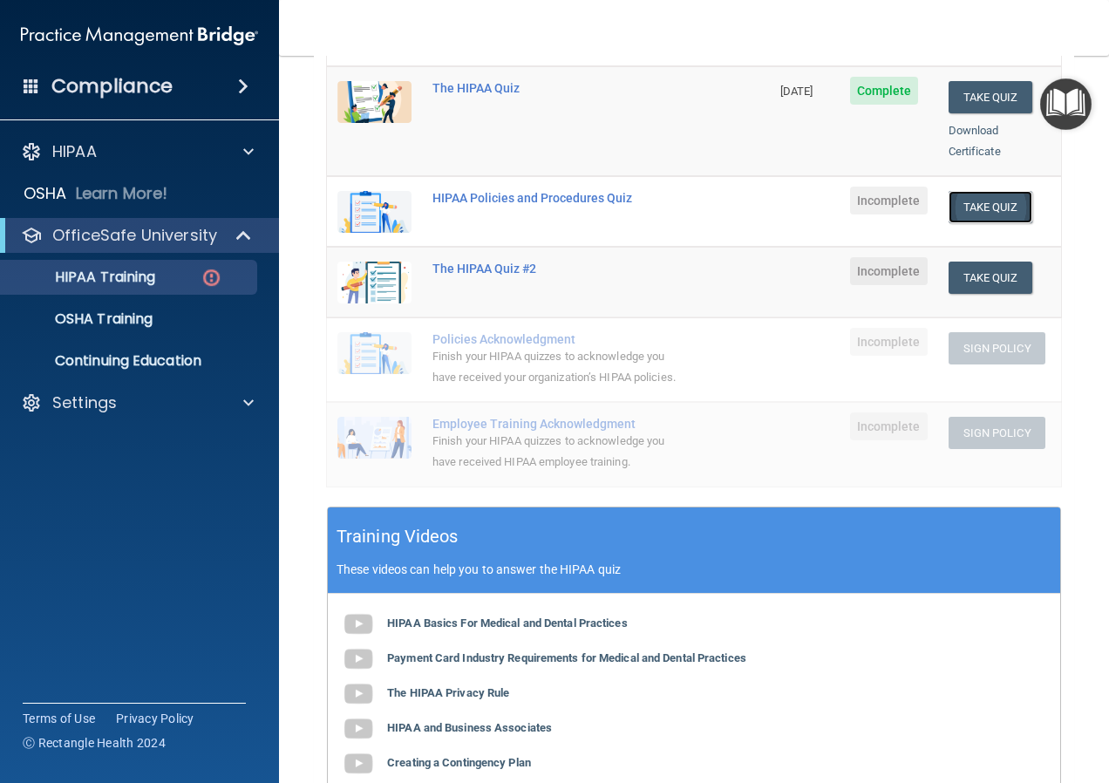
click at [978, 194] on button "Take Quiz" at bounding box center [991, 207] width 84 height 32
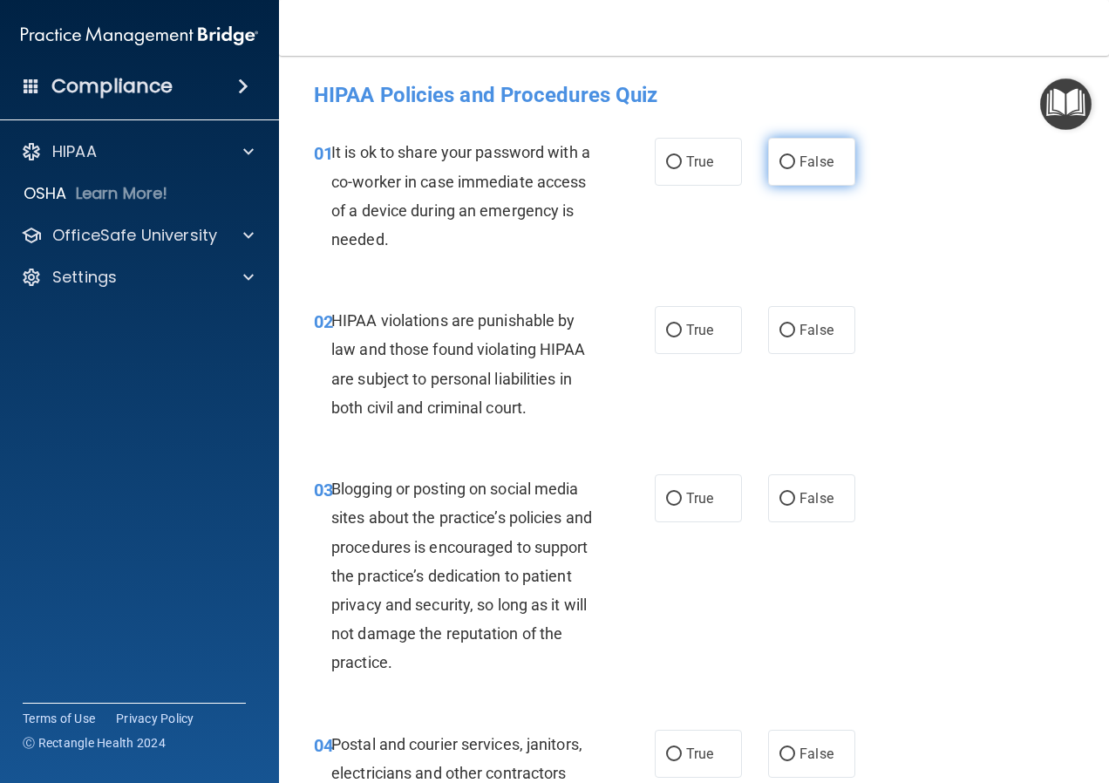
click at [780, 167] on input "False" at bounding box center [788, 162] width 16 height 13
radio input "true"
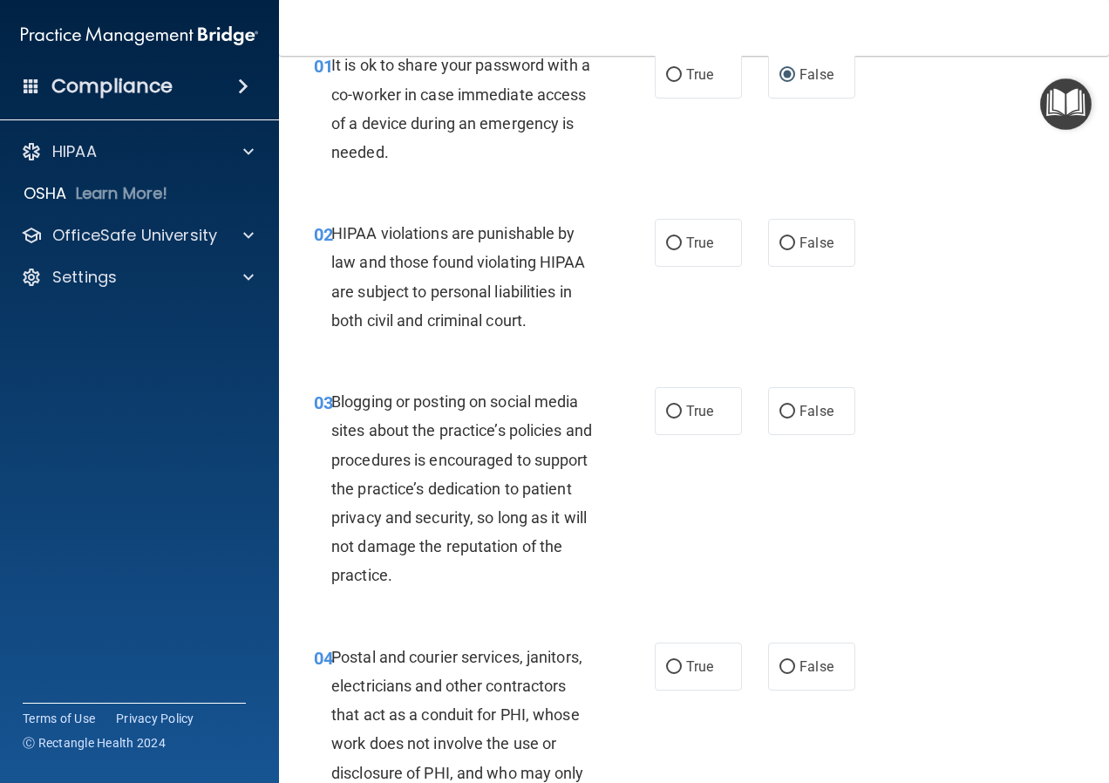
scroll to position [174, 0]
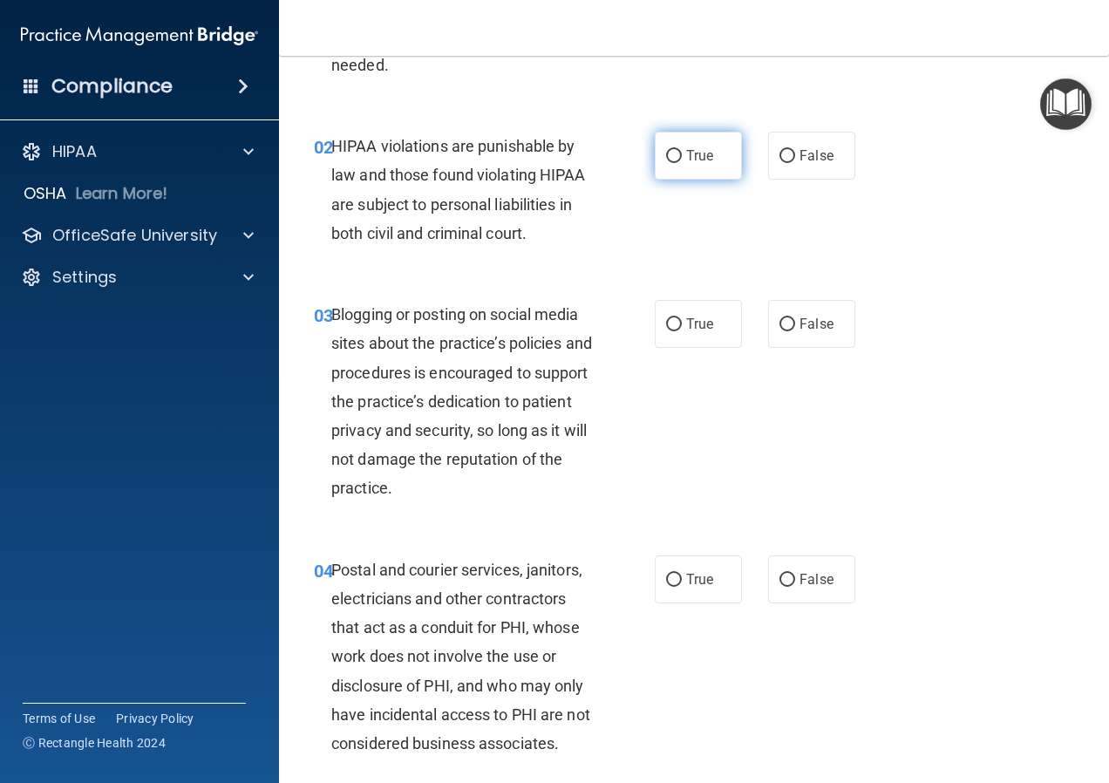
click at [666, 154] on input "True" at bounding box center [674, 156] width 16 height 13
radio input "true"
click at [780, 331] on input "False" at bounding box center [788, 324] width 16 height 13
radio input "true"
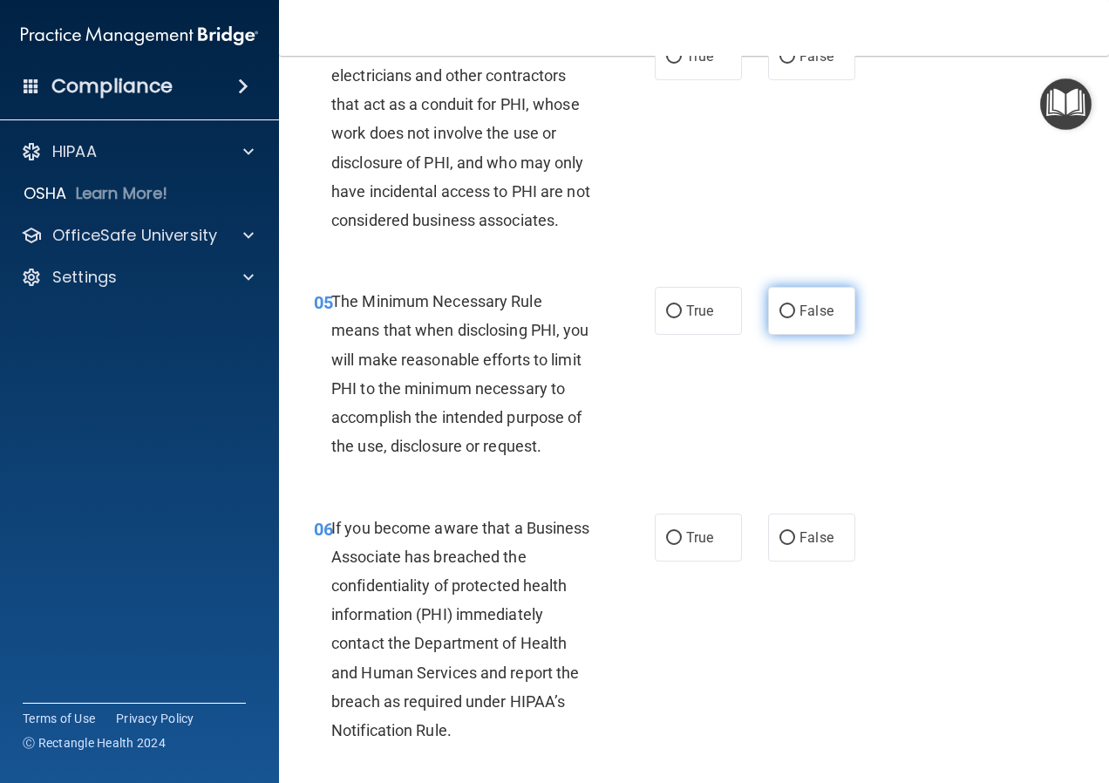
scroll to position [611, 0]
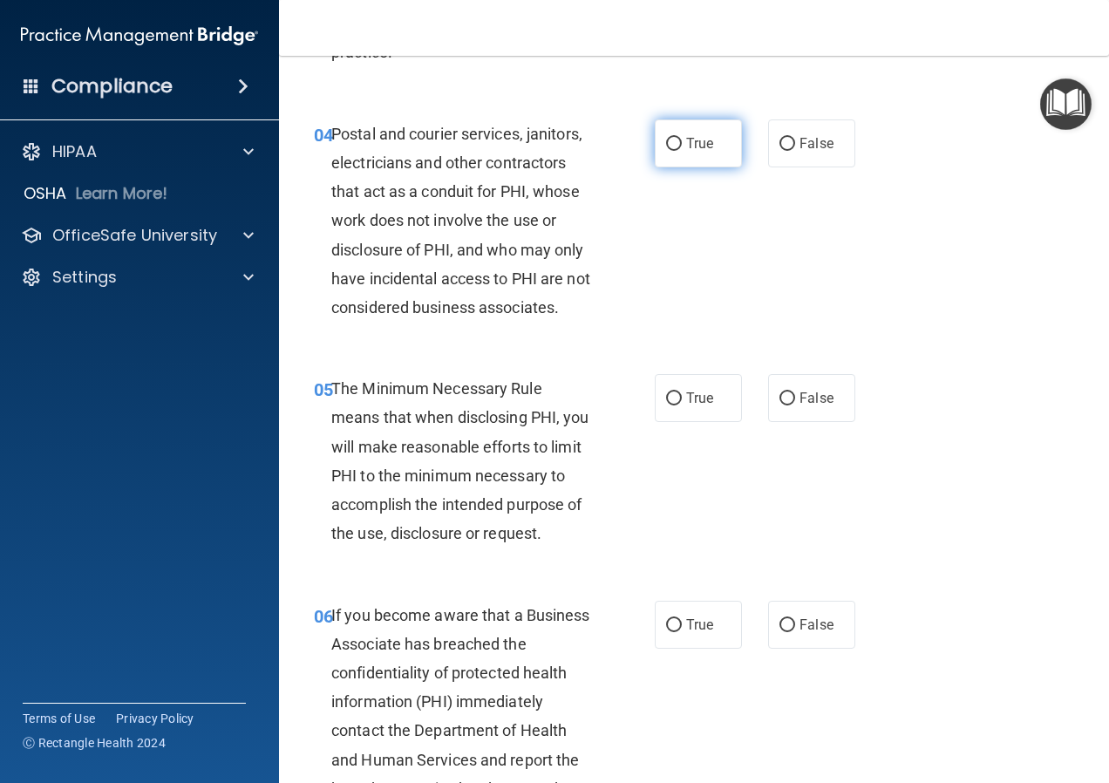
click at [715, 150] on label "True" at bounding box center [698, 143] width 87 height 48
click at [682, 150] on input "True" at bounding box center [674, 144] width 16 height 13
radio input "true"
click at [704, 420] on label "True" at bounding box center [698, 398] width 87 height 48
click at [682, 406] on input "True" at bounding box center [674, 398] width 16 height 13
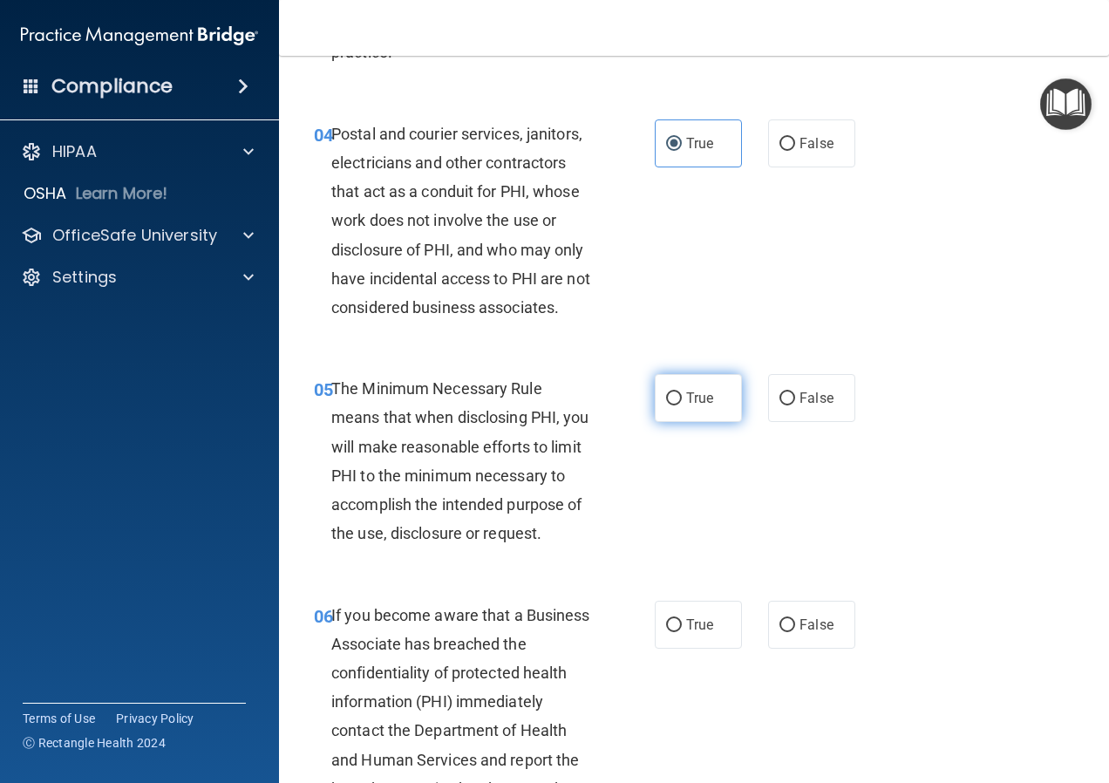
radio input "true"
click at [806, 624] on span "False" at bounding box center [817, 625] width 34 height 17
click at [795, 624] on input "False" at bounding box center [788, 625] width 16 height 13
radio input "true"
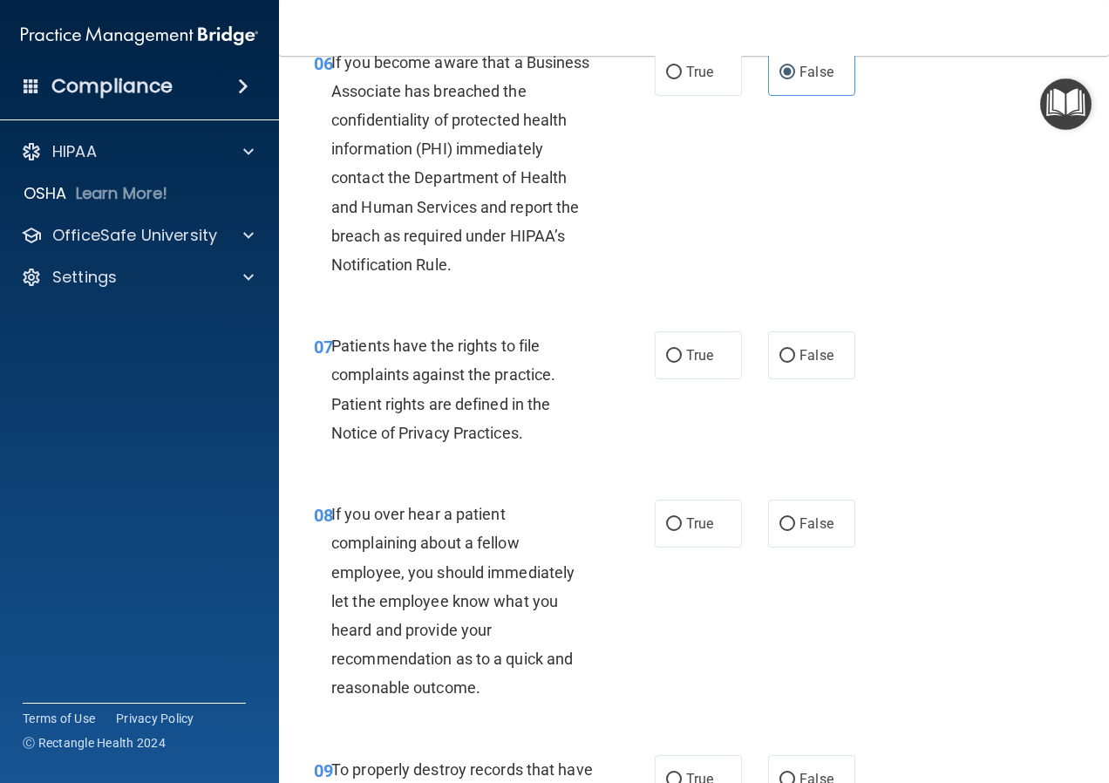
scroll to position [1221, 0]
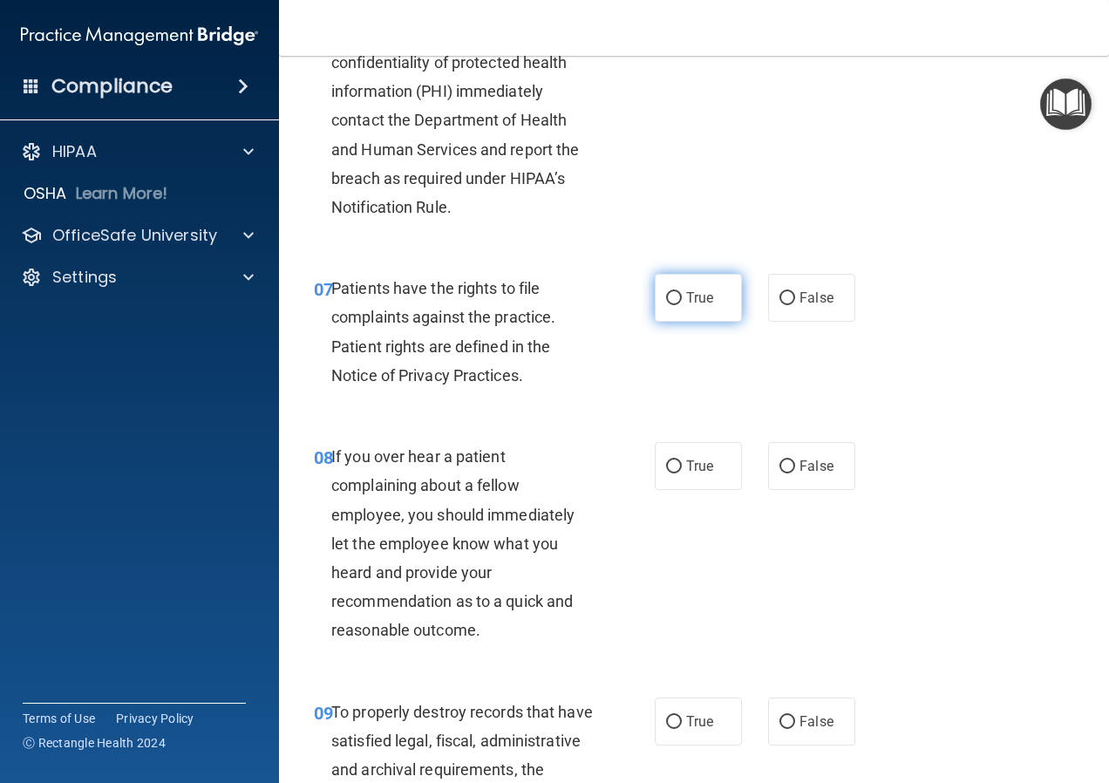
click at [695, 306] on span "True" at bounding box center [699, 298] width 27 height 17
click at [682, 305] on input "True" at bounding box center [674, 298] width 16 height 13
radio input "true"
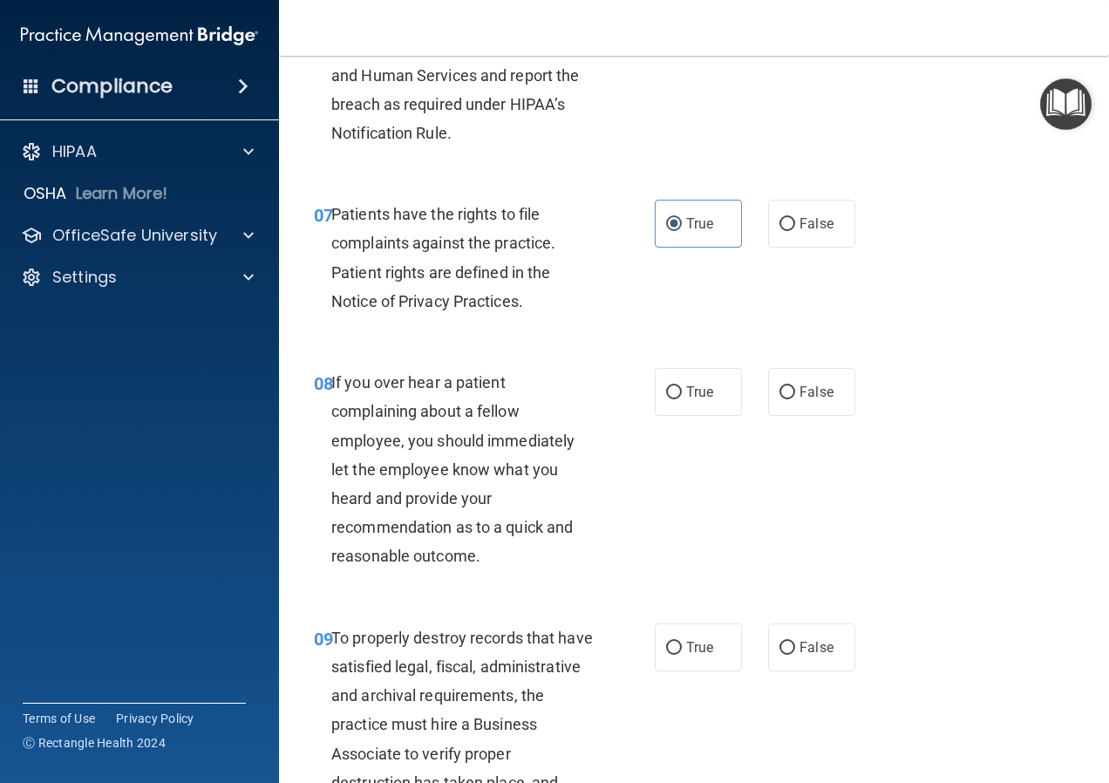
scroll to position [1483, 0]
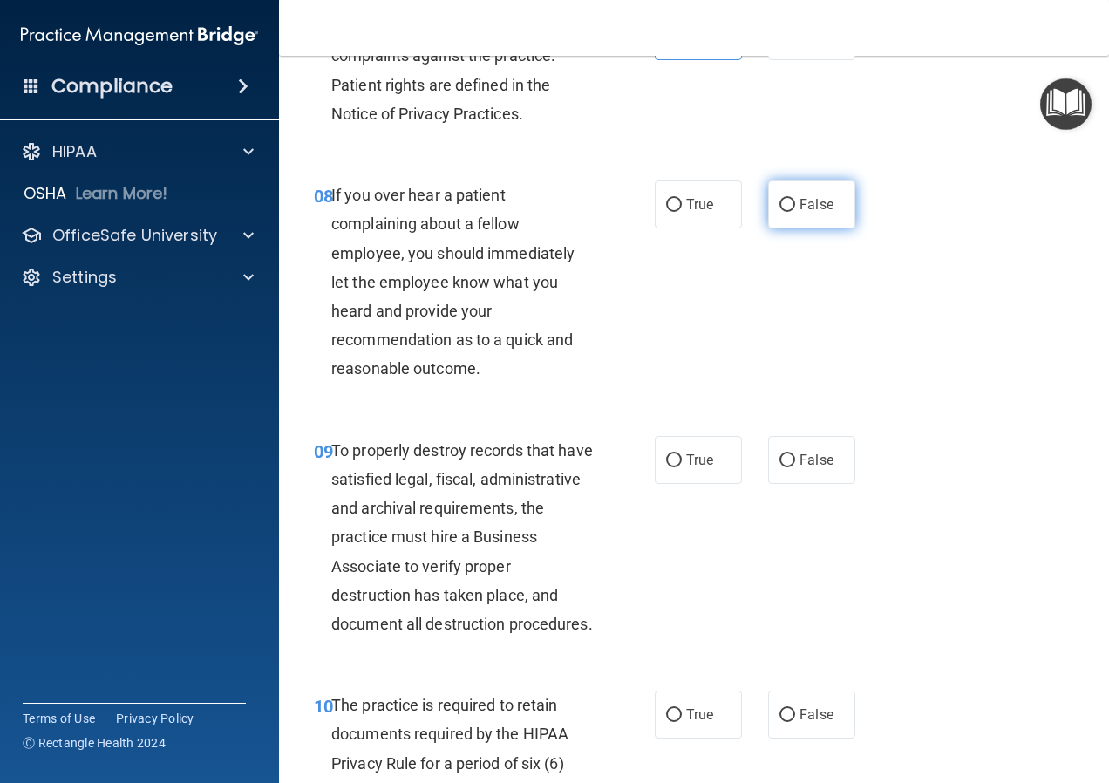
click at [811, 229] on label "False" at bounding box center [811, 205] width 87 height 48
click at [795, 212] on input "False" at bounding box center [788, 205] width 16 height 13
radio input "true"
click at [800, 468] on span "False" at bounding box center [817, 460] width 34 height 17
click at [795, 467] on input "False" at bounding box center [788, 460] width 16 height 13
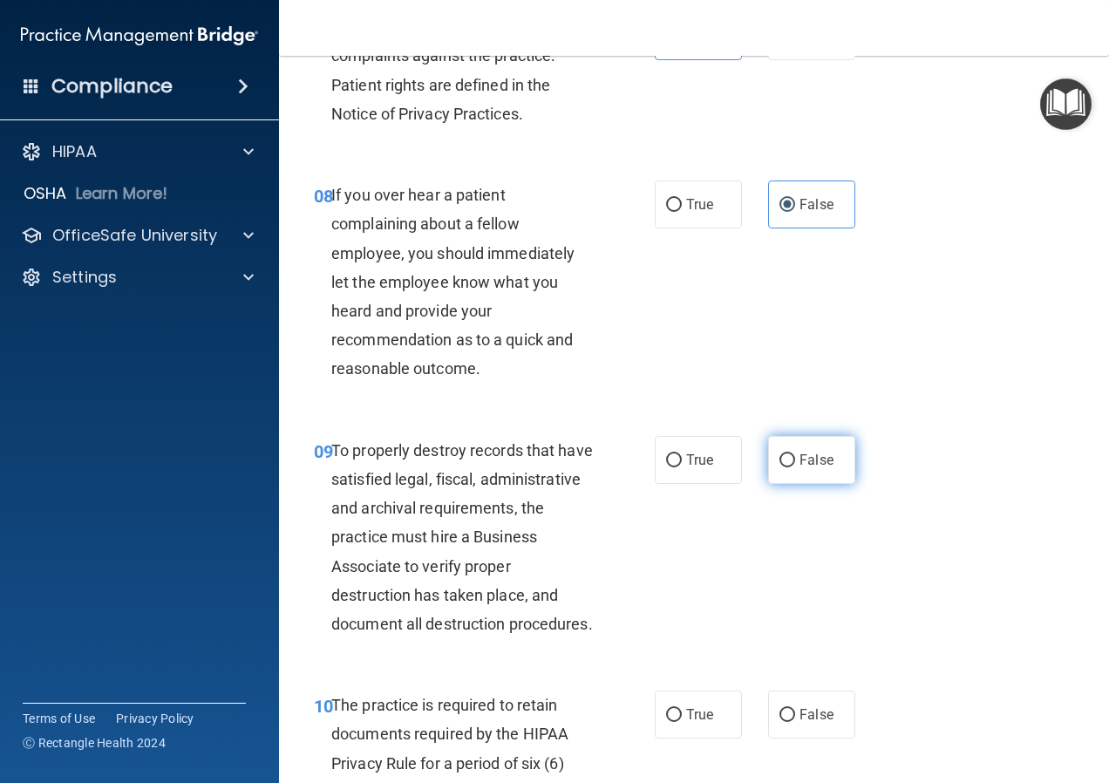
radio input "true"
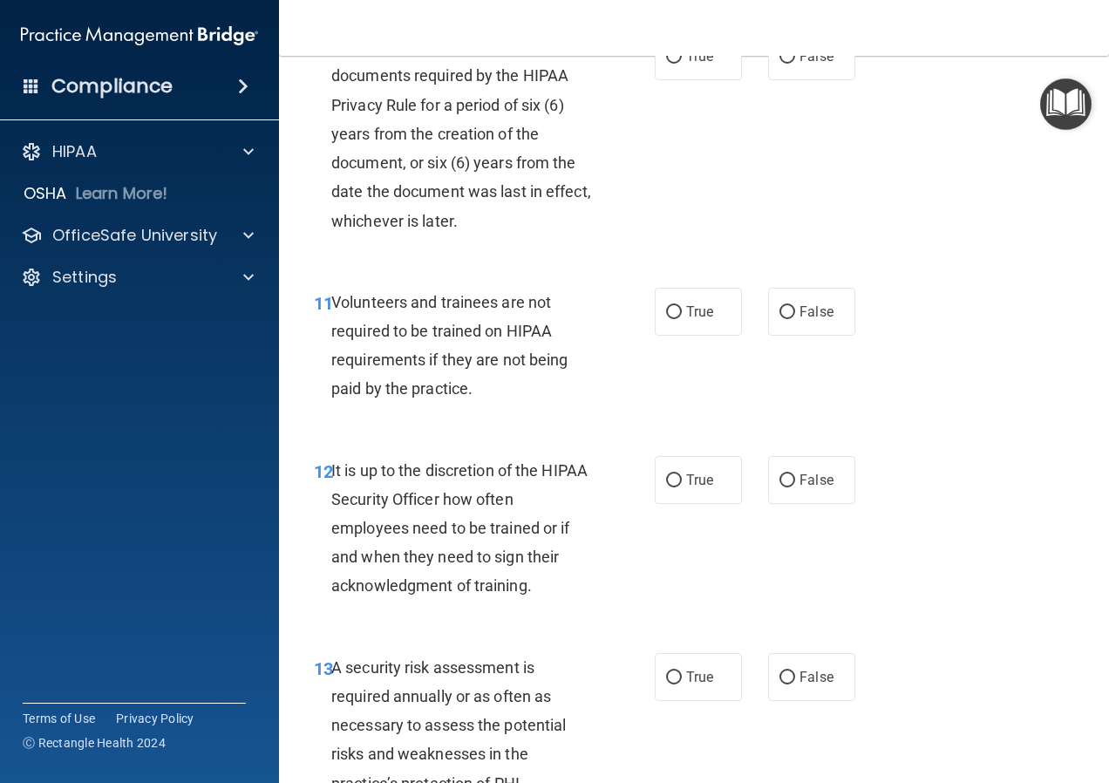
scroll to position [2180, 0]
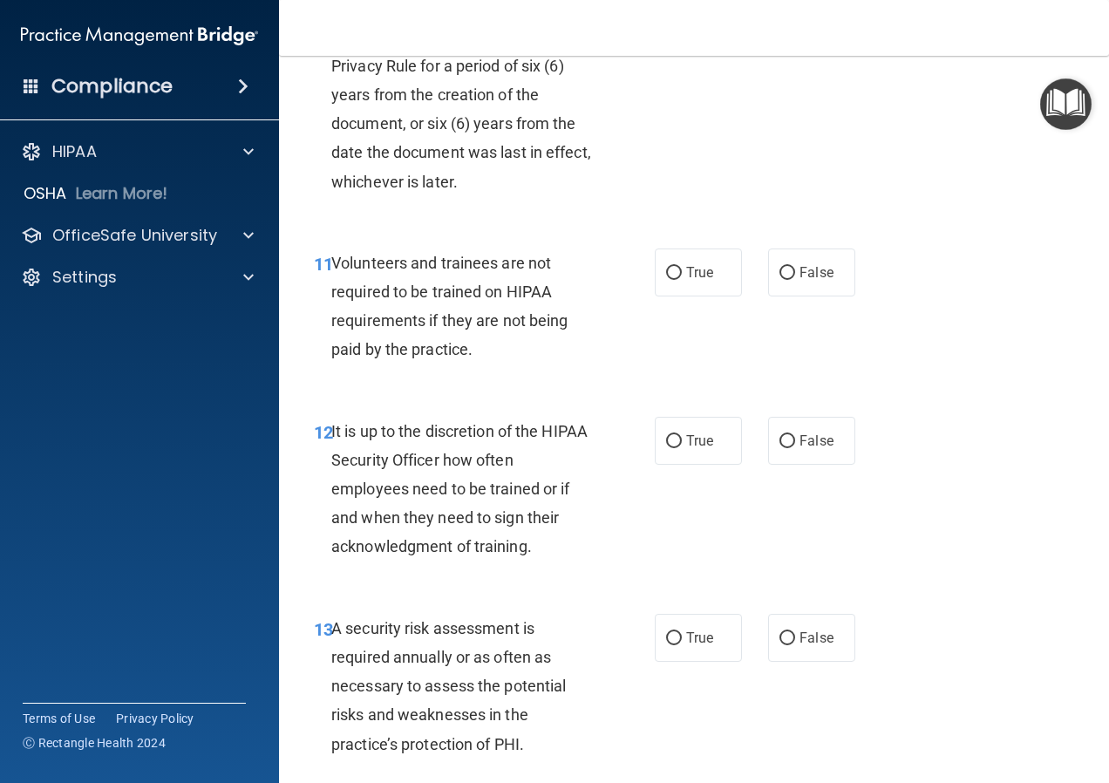
click at [675, 24] on input "True" at bounding box center [674, 17] width 16 height 13
radio input "true"
click at [783, 280] on input "False" at bounding box center [788, 273] width 16 height 13
radio input "true"
click at [780, 448] on input "False" at bounding box center [788, 441] width 16 height 13
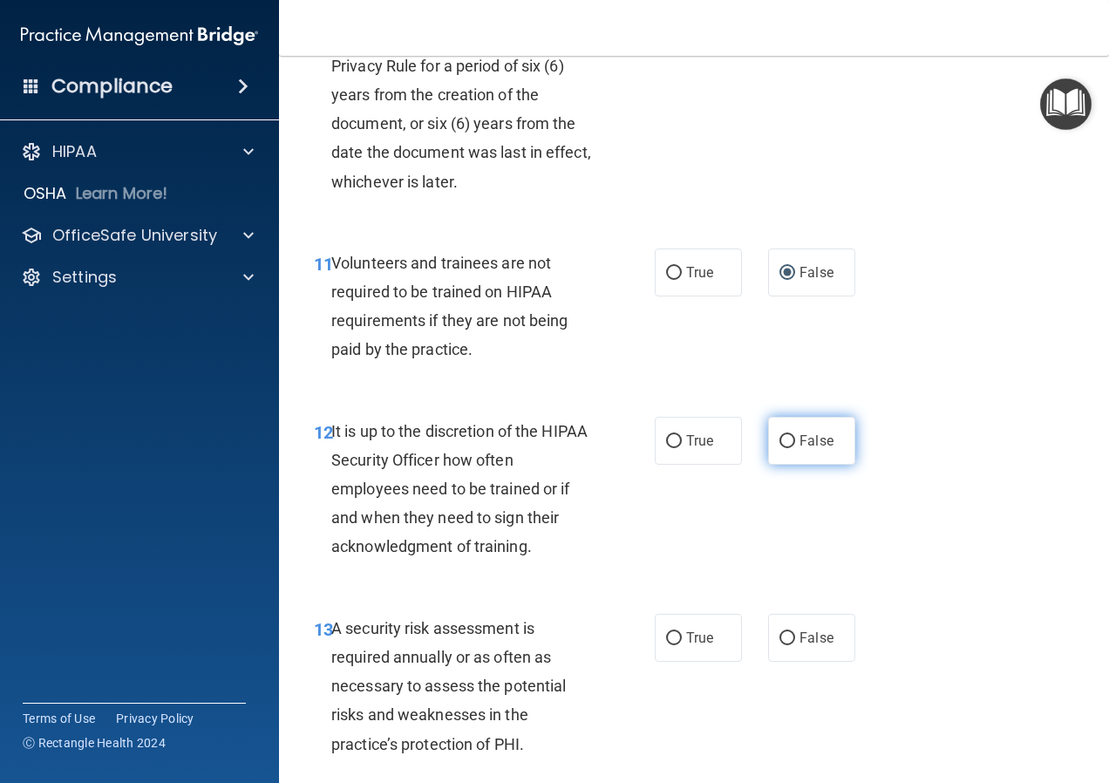
radio input "true"
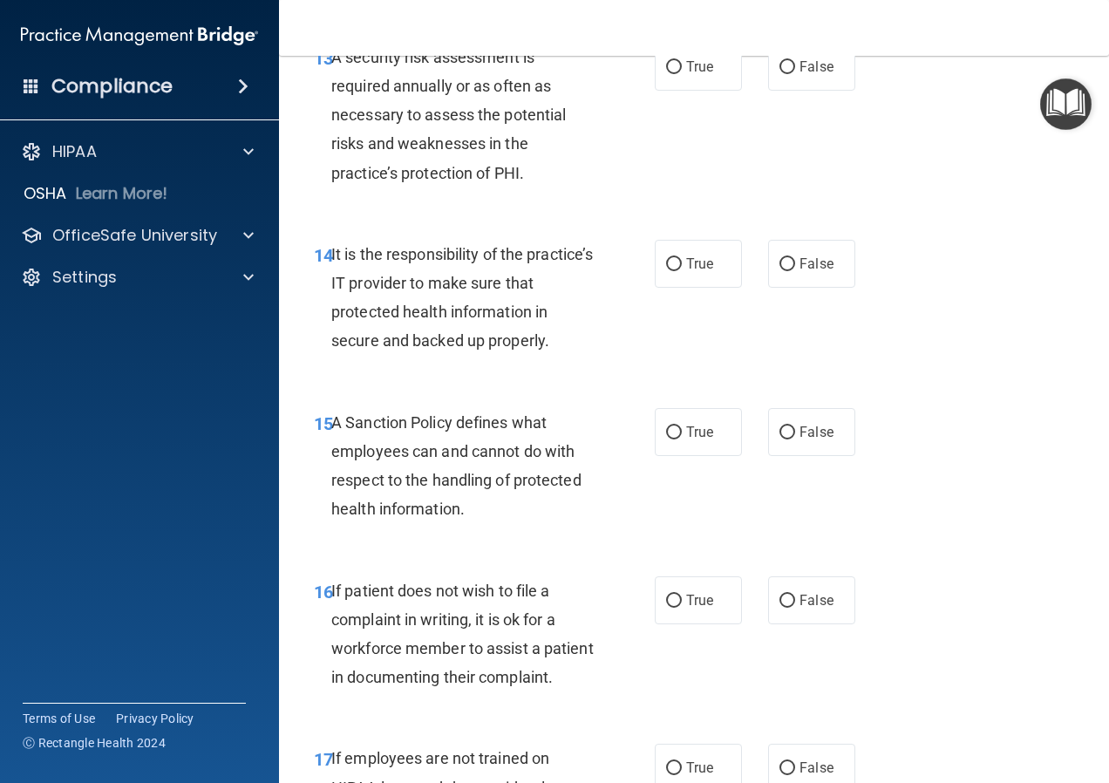
scroll to position [2791, 0]
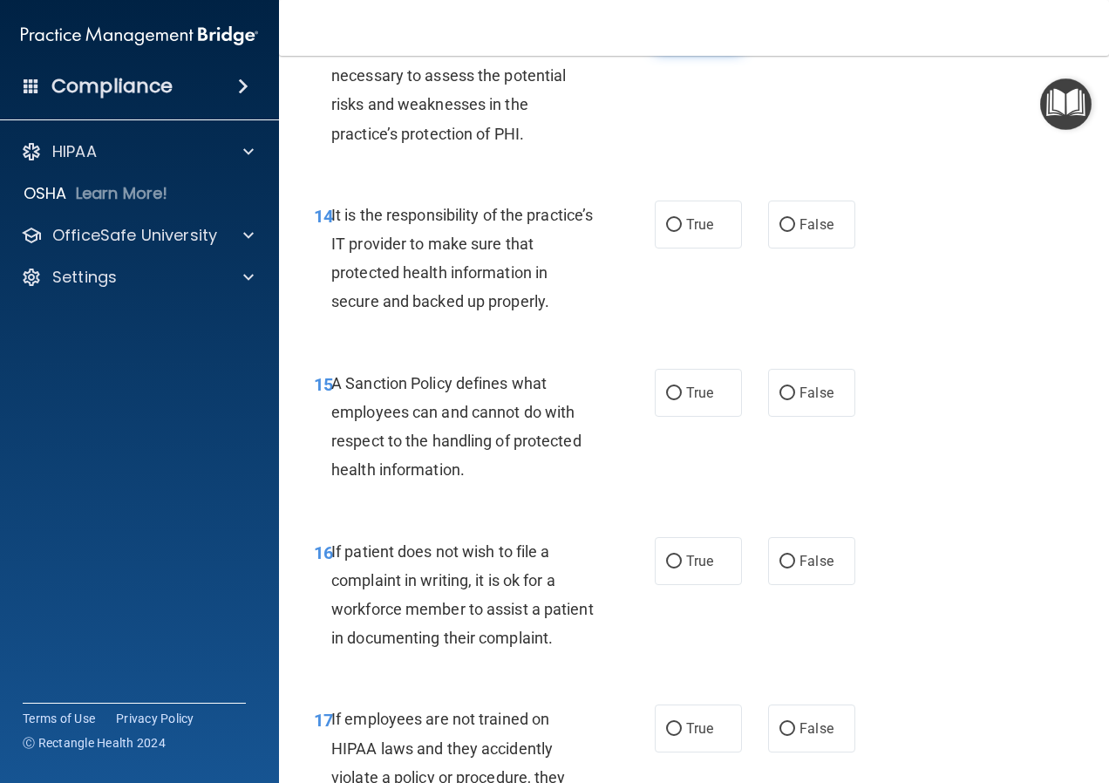
click at [726, 51] on label "True" at bounding box center [698, 27] width 87 height 48
click at [682, 35] on input "True" at bounding box center [674, 28] width 16 height 13
radio input "true"
click at [818, 233] on span "False" at bounding box center [817, 224] width 34 height 17
click at [795, 232] on input "False" at bounding box center [788, 225] width 16 height 13
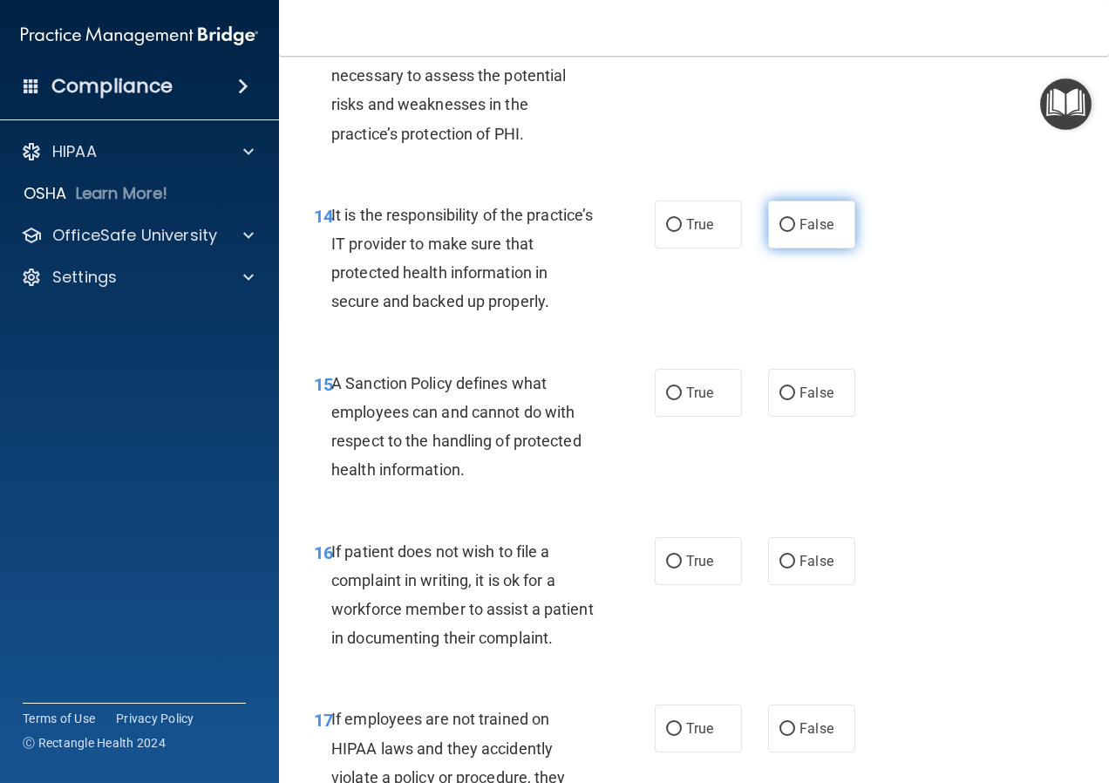
radio input "true"
click at [790, 417] on label "False" at bounding box center [811, 393] width 87 height 48
click at [790, 400] on input "False" at bounding box center [788, 393] width 16 height 13
radio input "true"
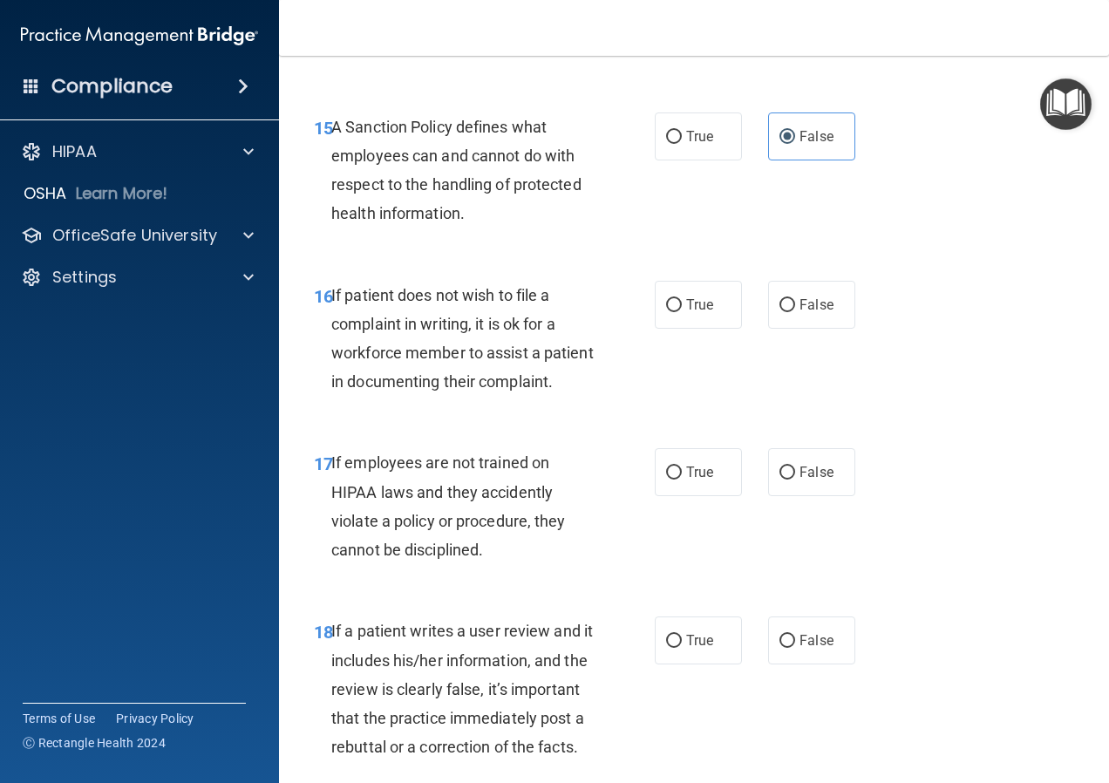
scroll to position [3053, 0]
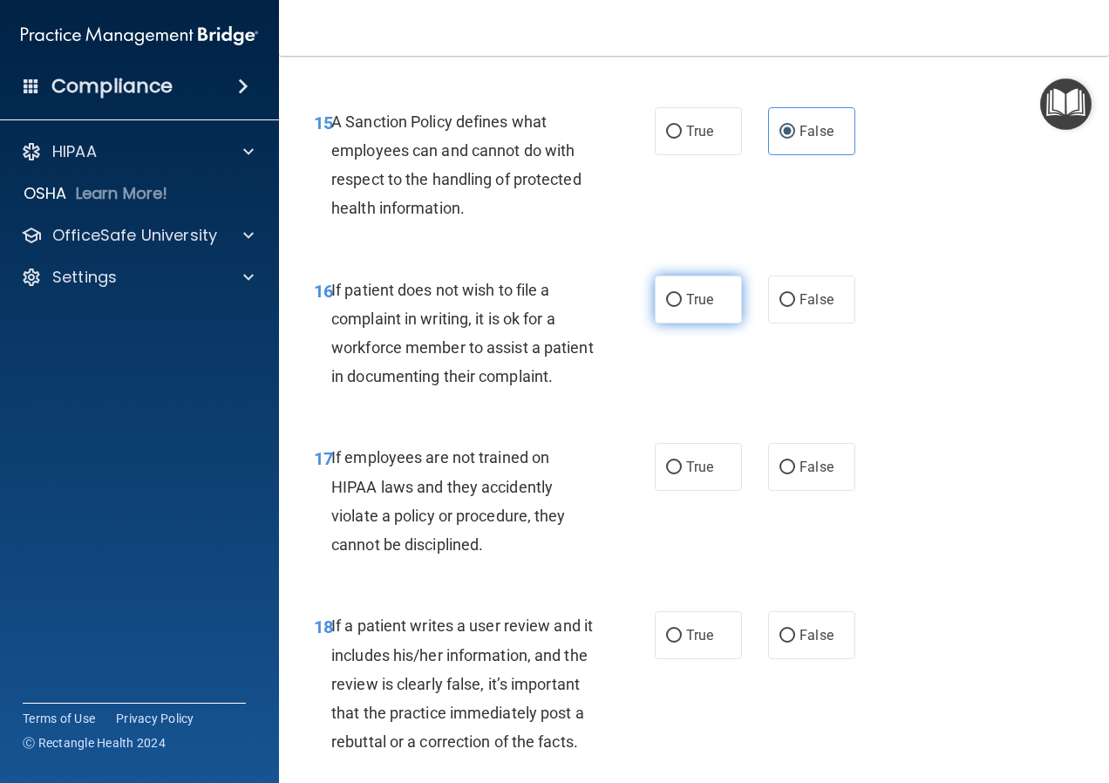
click at [699, 308] on span "True" at bounding box center [699, 299] width 27 height 17
click at [682, 307] on input "True" at bounding box center [674, 300] width 16 height 13
radio input "true"
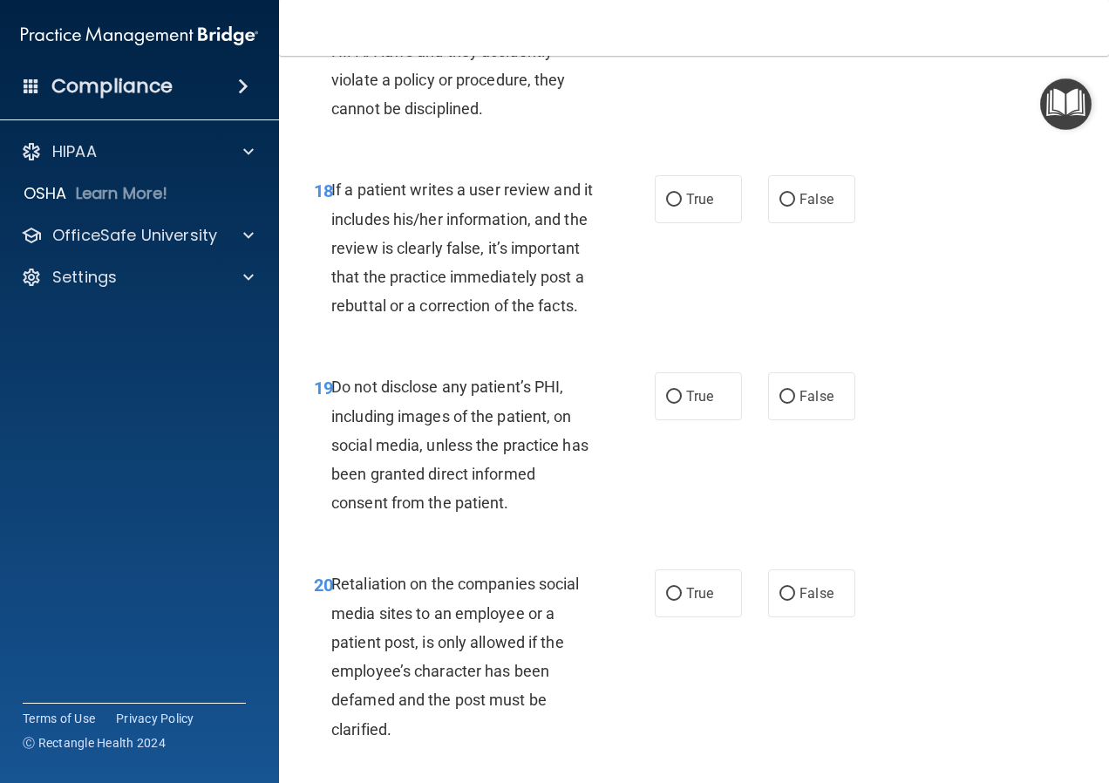
scroll to position [3401, 0]
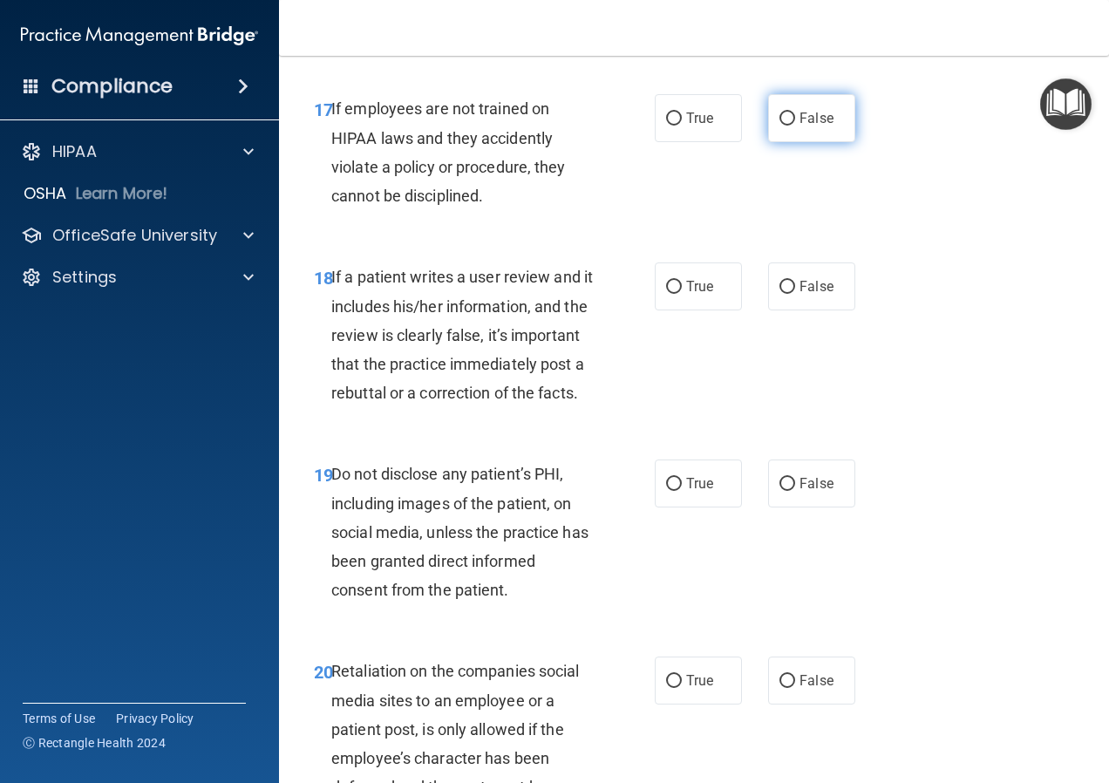
click at [787, 142] on label "False" at bounding box center [811, 118] width 87 height 48
click at [787, 126] on input "False" at bounding box center [788, 119] width 16 height 13
radio input "true"
click at [800, 295] on span "False" at bounding box center [817, 286] width 34 height 17
click at [795, 294] on input "False" at bounding box center [788, 287] width 16 height 13
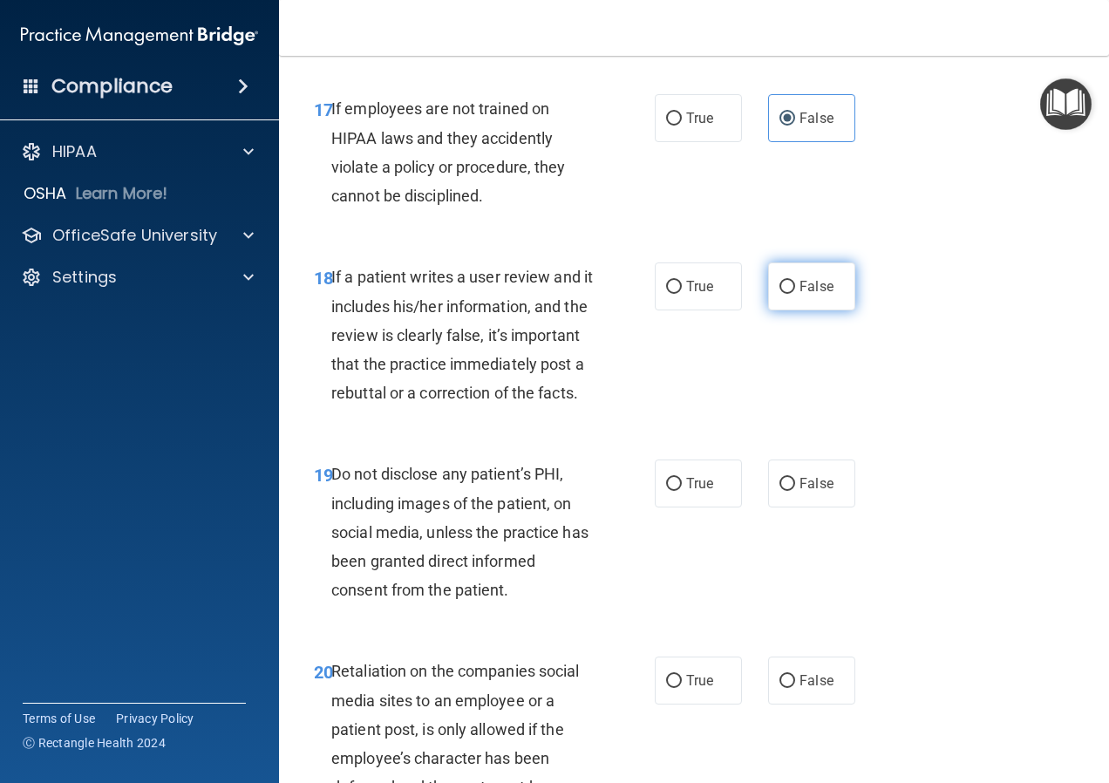
radio input "true"
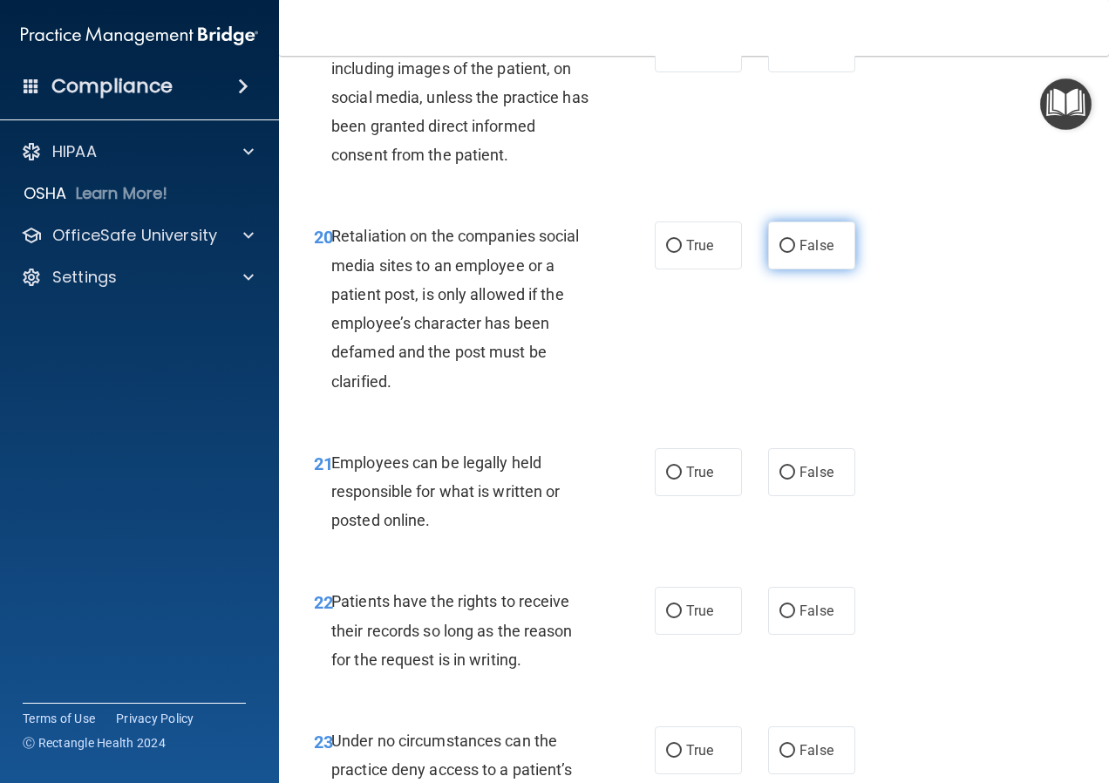
scroll to position [3838, 0]
click at [674, 72] on label "True" at bounding box center [698, 48] width 87 height 48
click at [674, 55] on input "True" at bounding box center [674, 48] width 16 height 13
radio input "true"
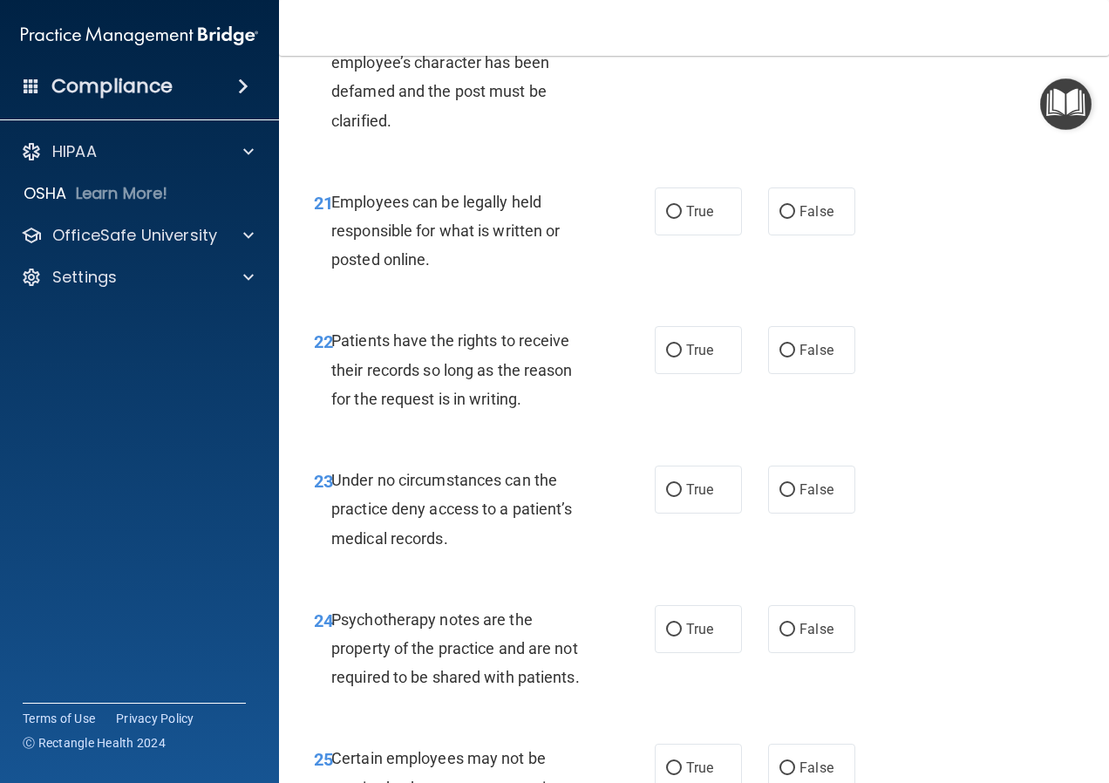
scroll to position [4099, 0]
radio input "true"
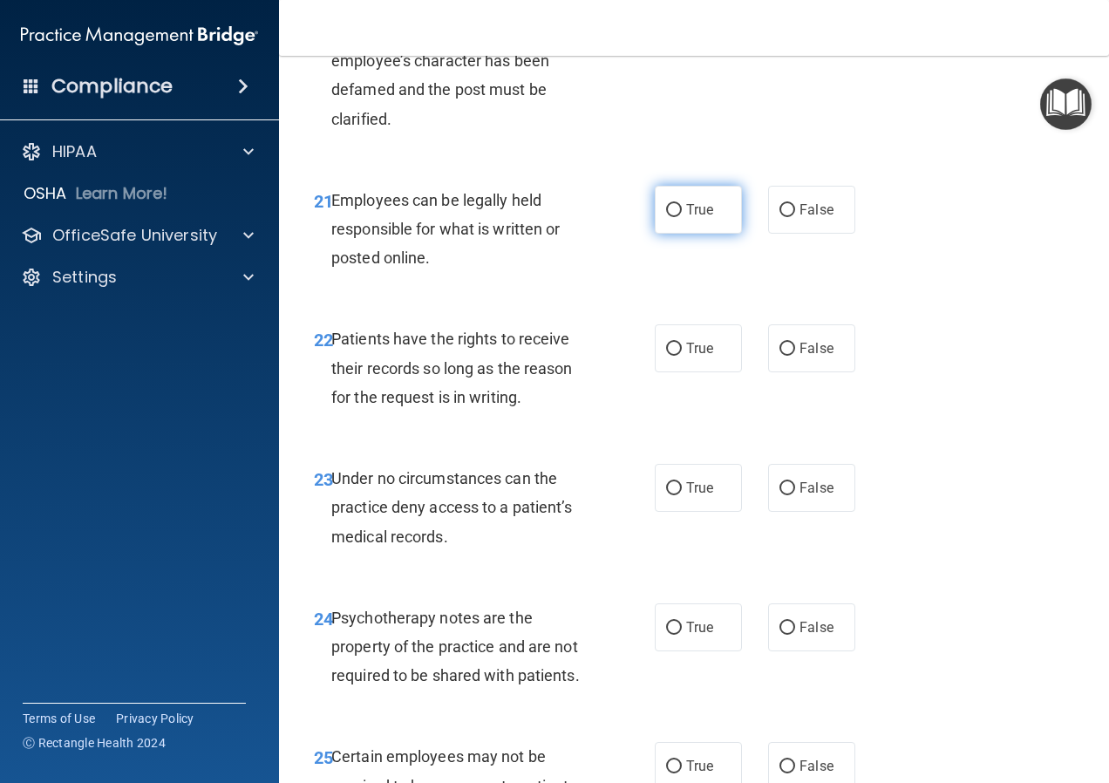
click at [697, 234] on label "True" at bounding box center [698, 210] width 87 height 48
click at [682, 217] on input "True" at bounding box center [674, 210] width 16 height 13
radio input "true"
click at [800, 357] on span "False" at bounding box center [817, 348] width 34 height 17
click at [795, 356] on input "False" at bounding box center [788, 349] width 16 height 13
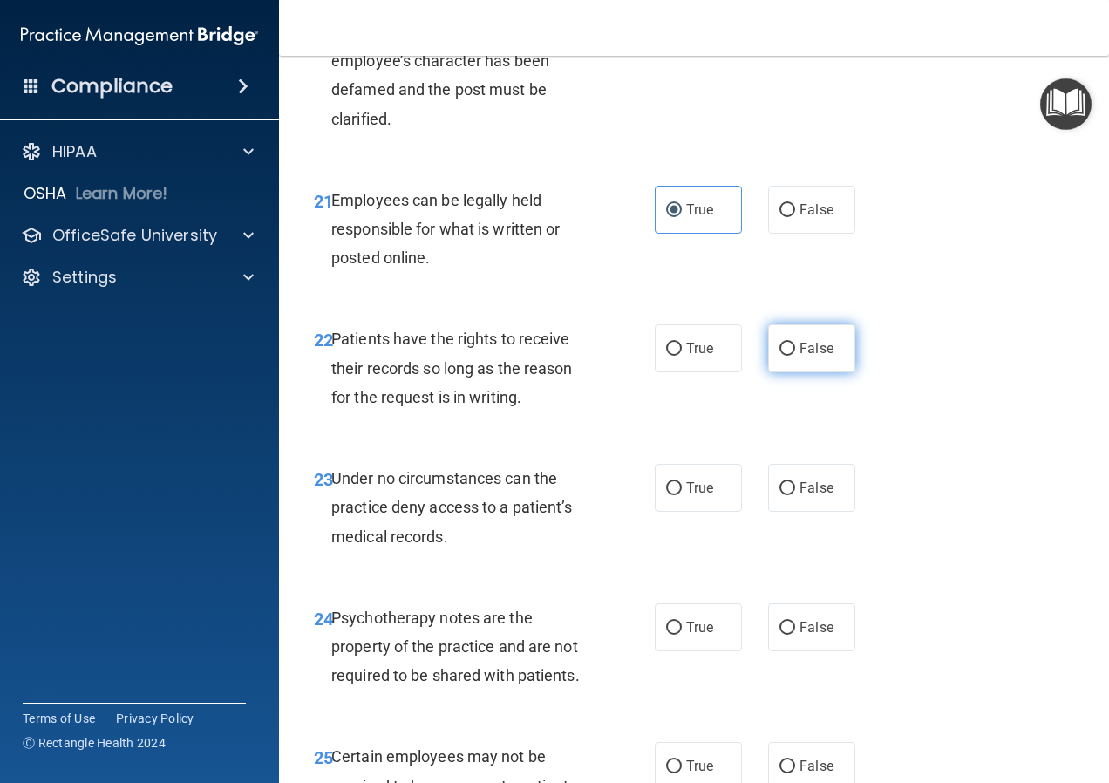
radio input "true"
click at [774, 582] on div "23 Under no circumstances can the practice deny access to a patient’s medical r…" at bounding box center [694, 512] width 787 height 140
click at [788, 512] on label "False" at bounding box center [811, 488] width 87 height 48
click at [788, 495] on input "False" at bounding box center [788, 488] width 16 height 13
radio input "true"
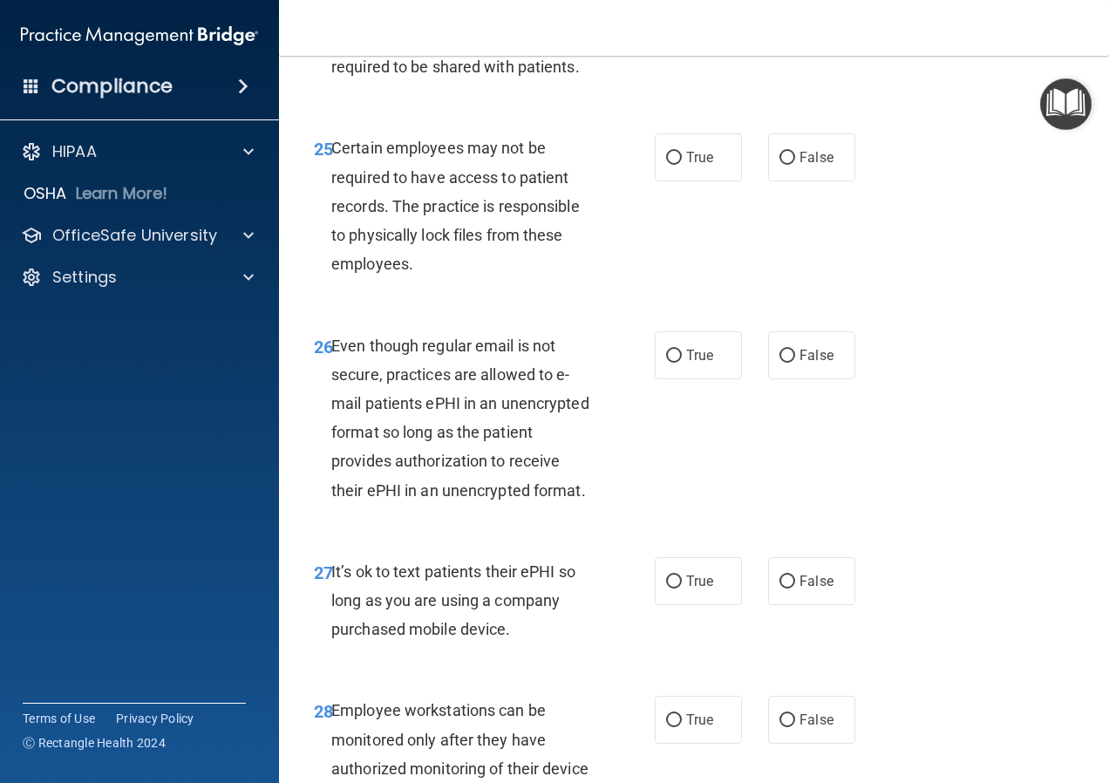
scroll to position [4710, 0]
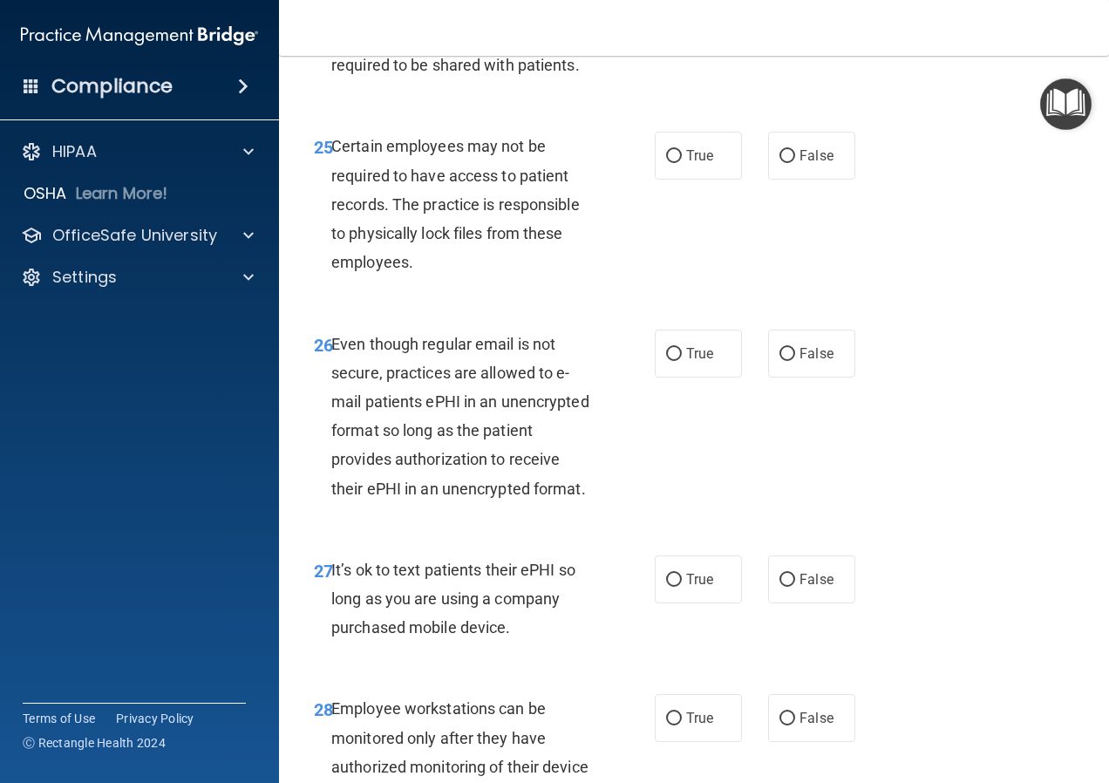
click at [709, 41] on label "True" at bounding box center [698, 17] width 87 height 48
click at [682, 24] on input "True" at bounding box center [674, 17] width 16 height 13
radio input "true"
click at [829, 180] on label "False" at bounding box center [811, 156] width 87 height 48
click at [795, 163] on input "False" at bounding box center [788, 156] width 16 height 13
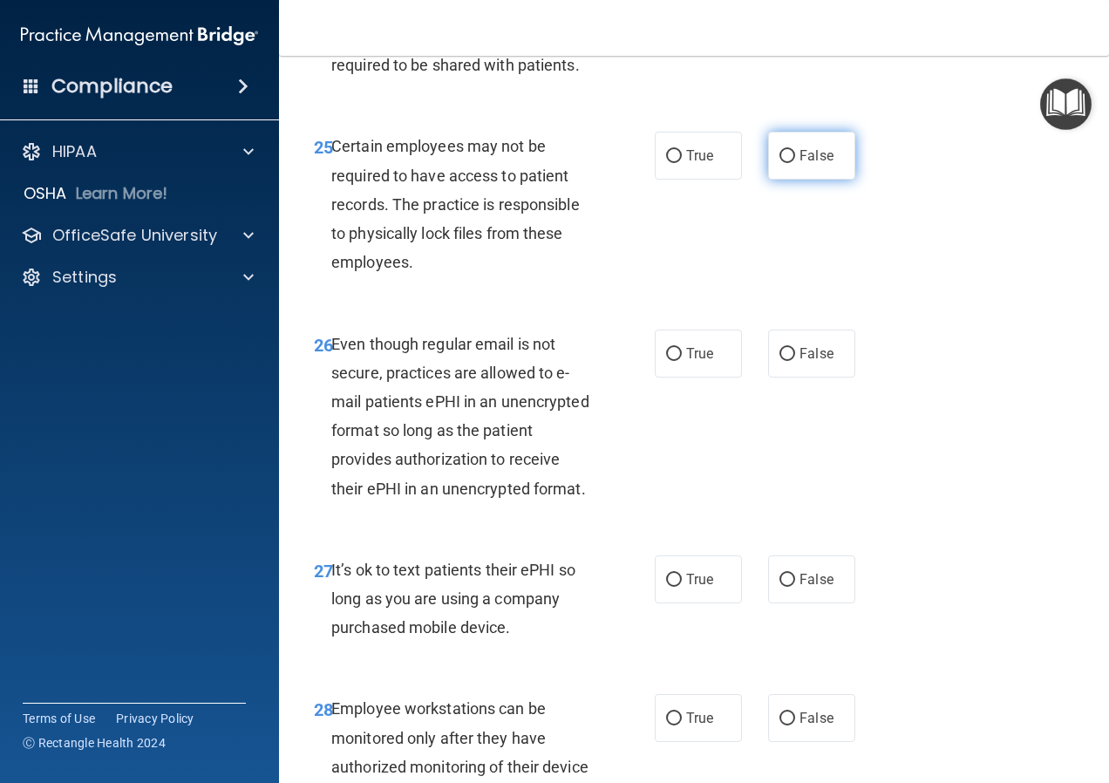
radio input "true"
click at [710, 378] on label "True" at bounding box center [698, 354] width 87 height 48
click at [682, 361] on input "True" at bounding box center [674, 354] width 16 height 13
radio input "true"
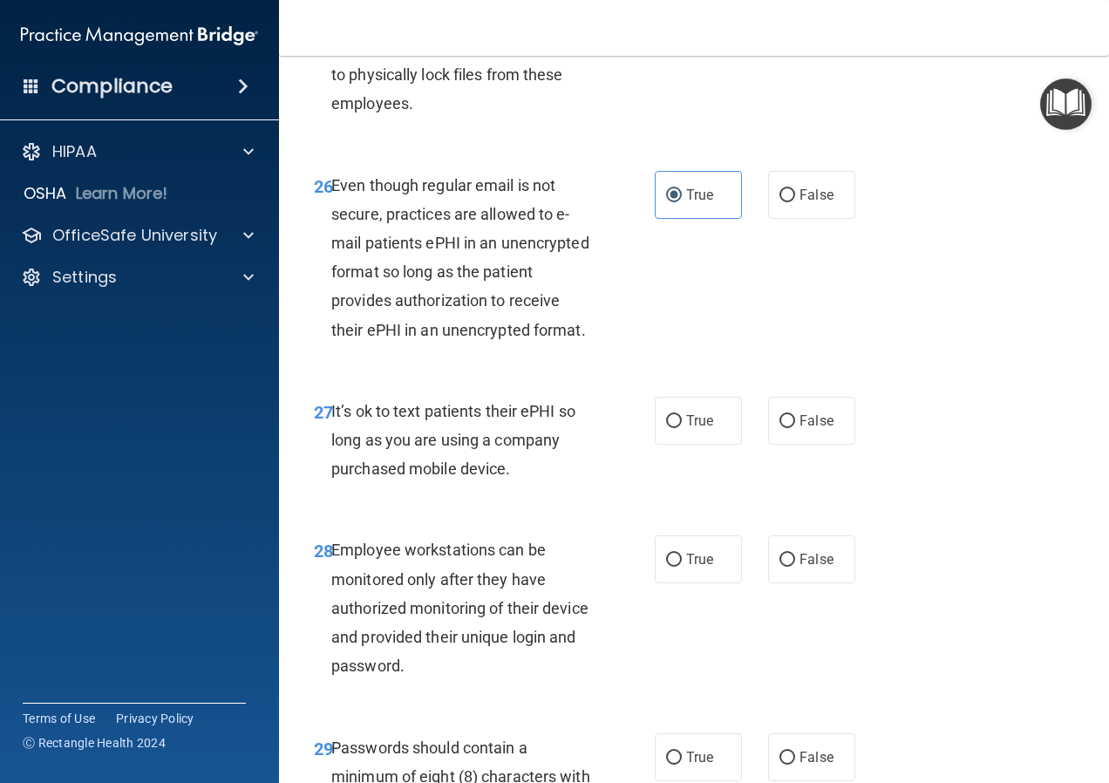
scroll to position [4884, 0]
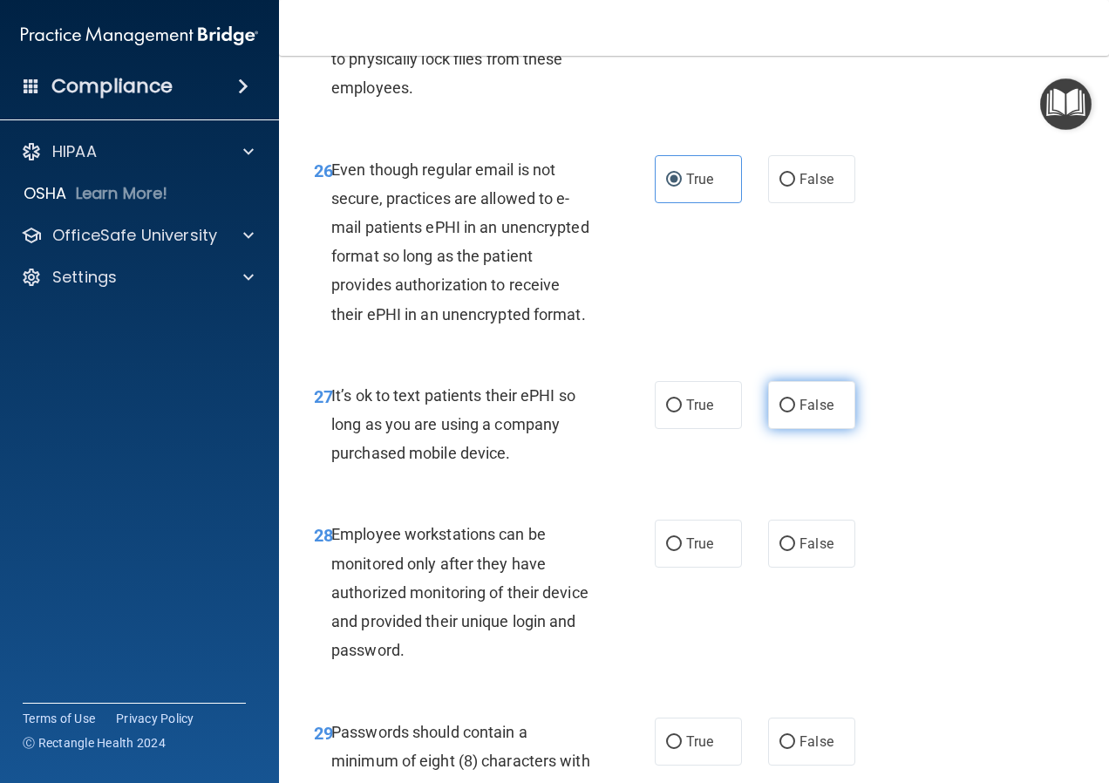
click at [794, 429] on label "False" at bounding box center [811, 405] width 87 height 48
click at [794, 413] on input "False" at bounding box center [788, 405] width 16 height 13
radio input "true"
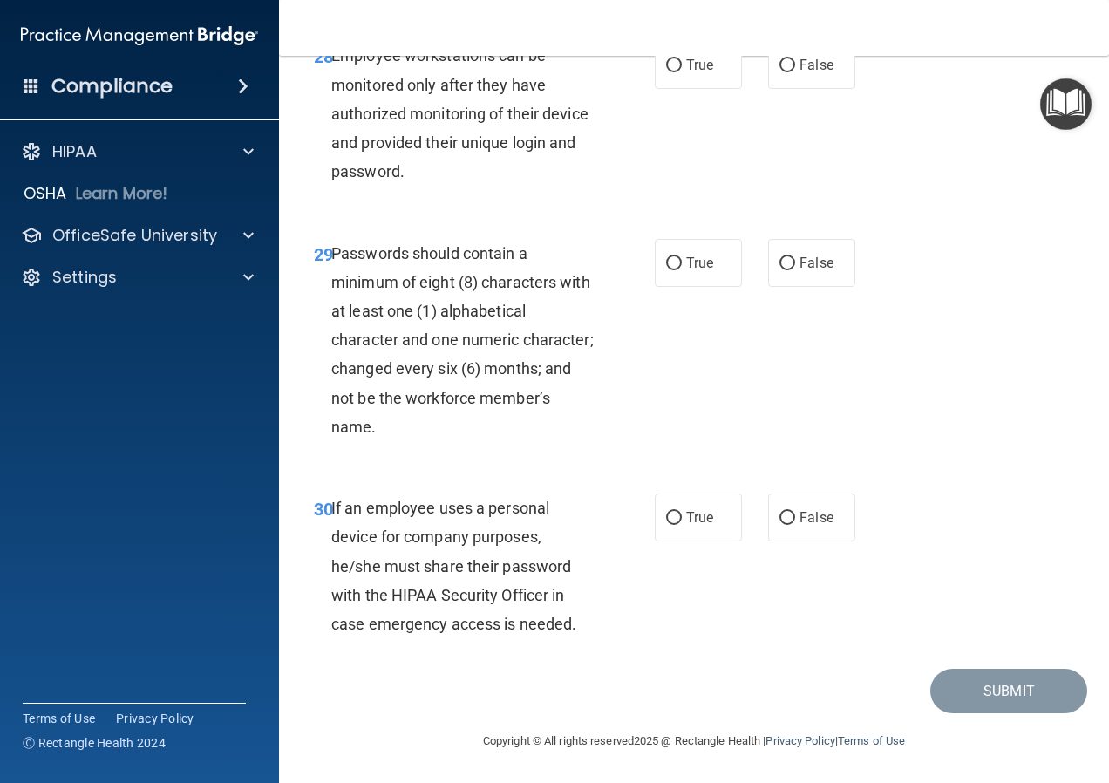
scroll to position [5407, 0]
click at [799, 89] on label "False" at bounding box center [811, 65] width 87 height 48
click at [795, 72] on input "False" at bounding box center [788, 65] width 16 height 13
radio input "true"
click at [812, 287] on label "False" at bounding box center [811, 263] width 87 height 48
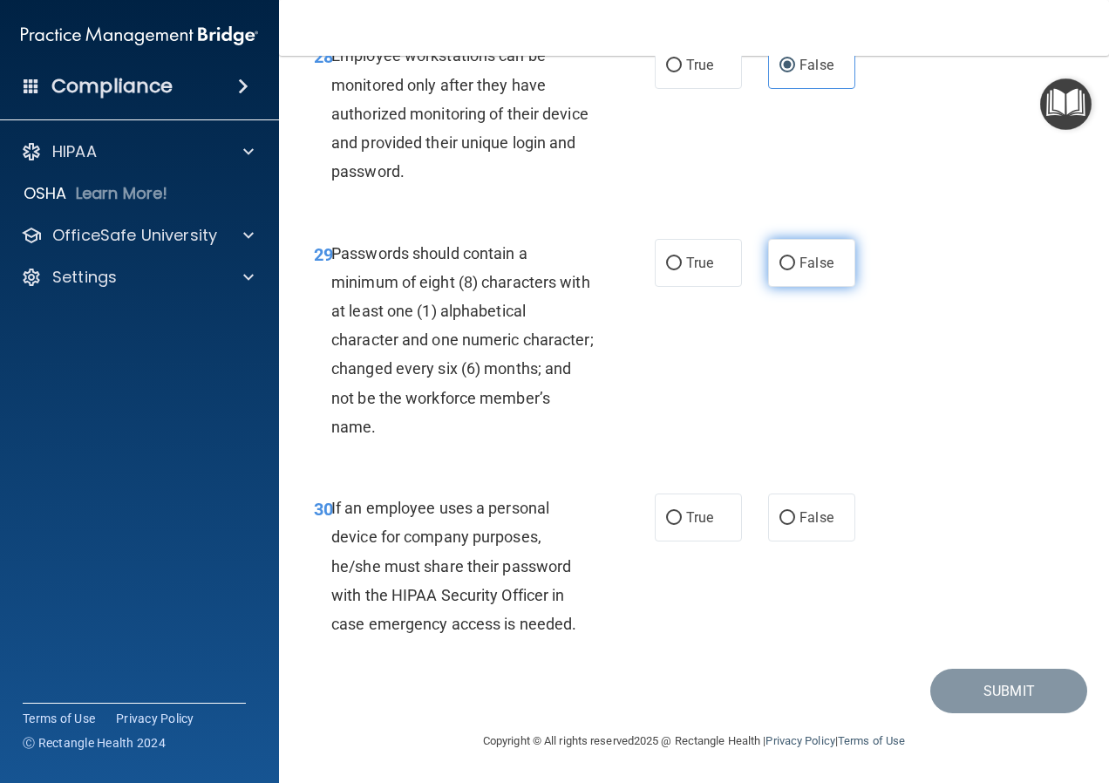
click at [795, 270] on input "False" at bounding box center [788, 263] width 16 height 13
radio input "true"
click at [781, 513] on input "False" at bounding box center [788, 518] width 16 height 13
radio input "true"
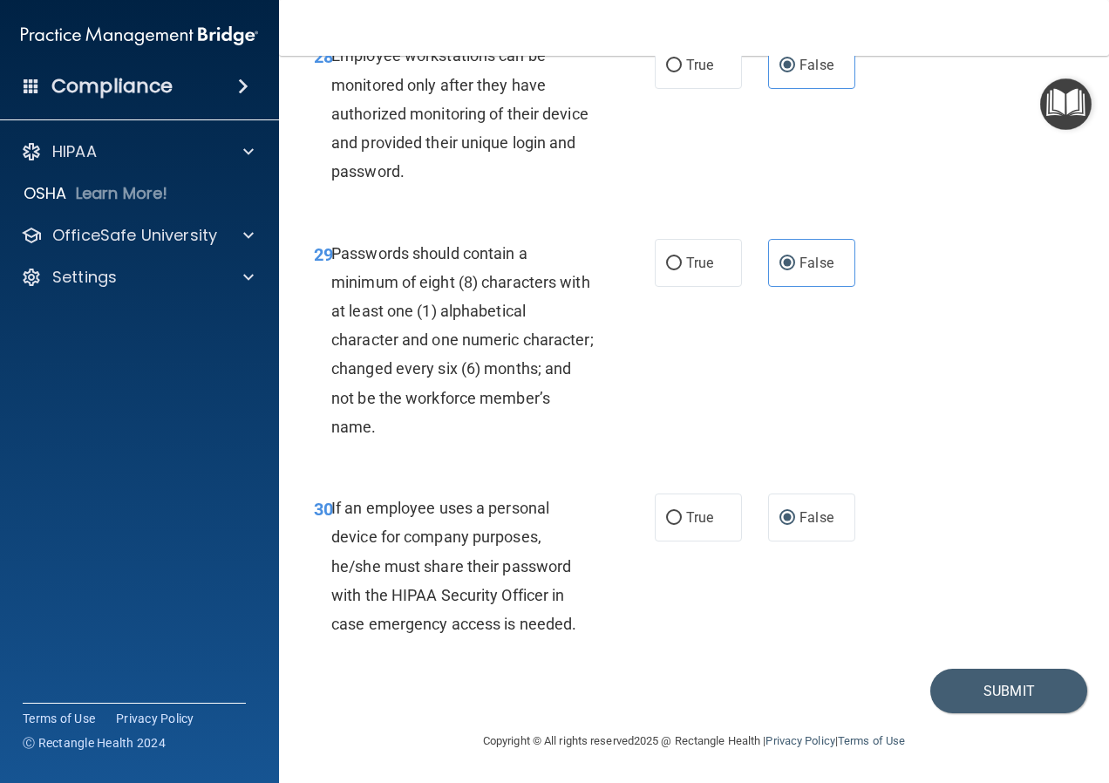
scroll to position [5495, 0]
click at [988, 700] on button "Submit" at bounding box center [1009, 691] width 157 height 44
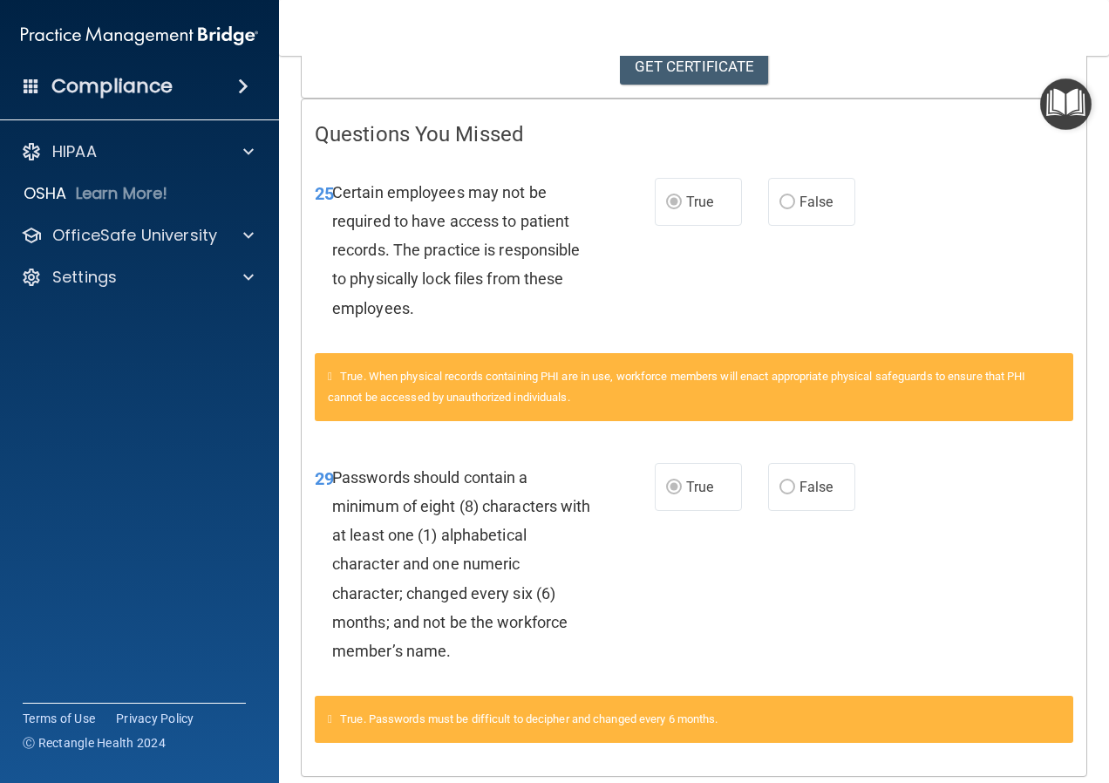
scroll to position [225, 0]
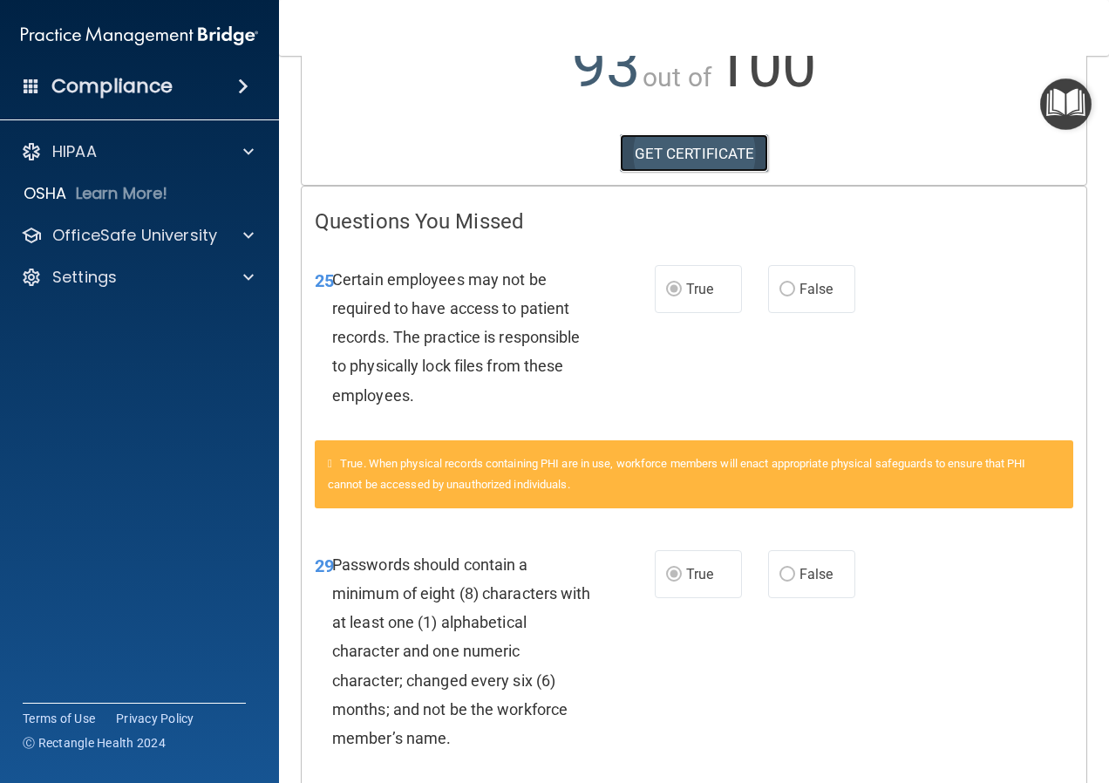
click at [740, 173] on link "GET CERTIFICATE" at bounding box center [694, 153] width 149 height 38
click at [216, 237] on div "OfficeSafe University" at bounding box center [116, 235] width 216 height 21
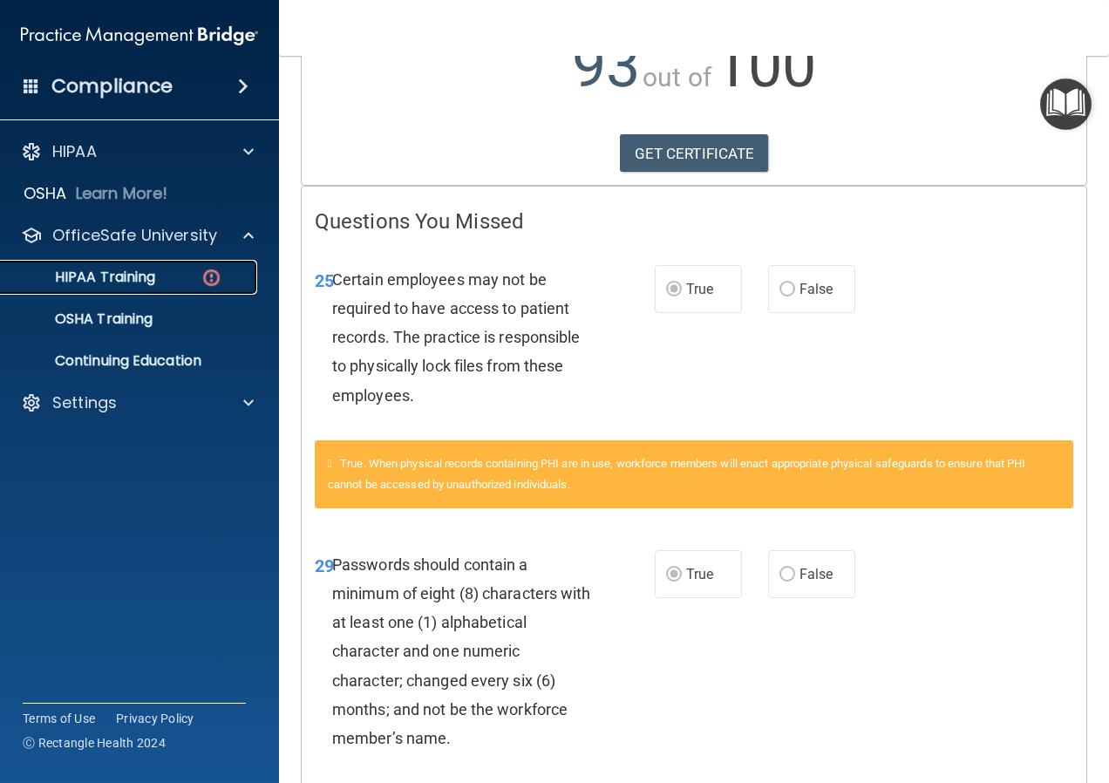
click at [196, 273] on div "HIPAA Training" at bounding box center [130, 277] width 238 height 17
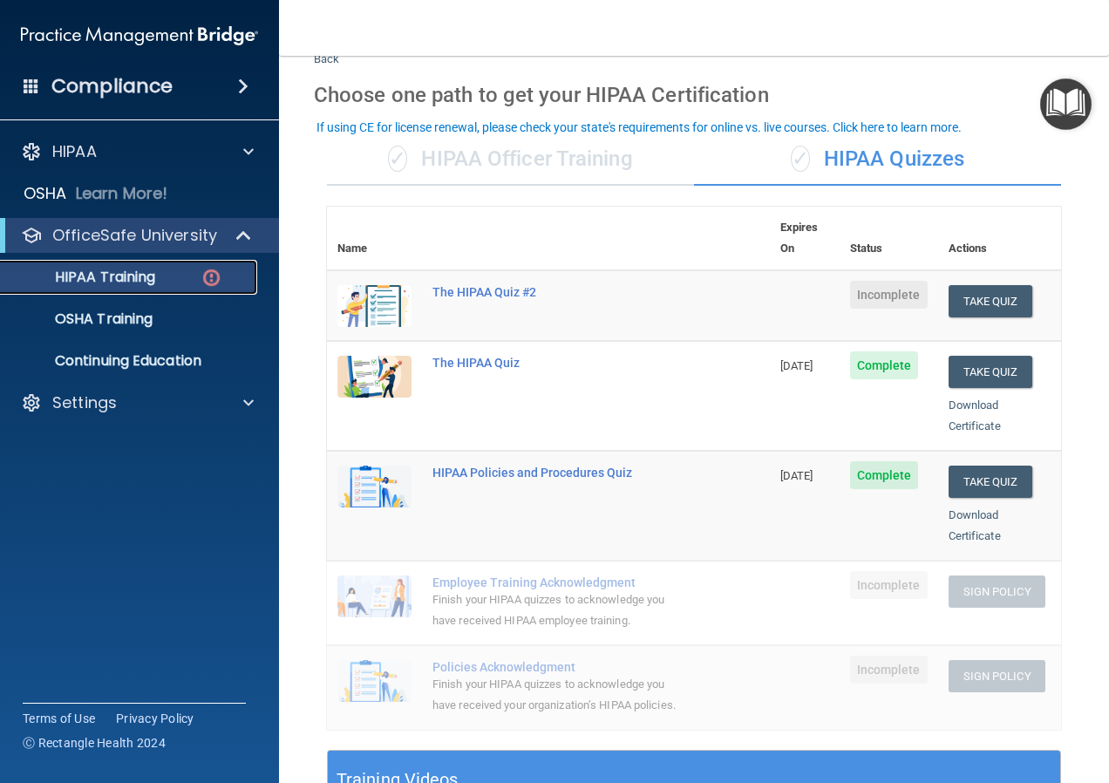
scroll to position [51, 0]
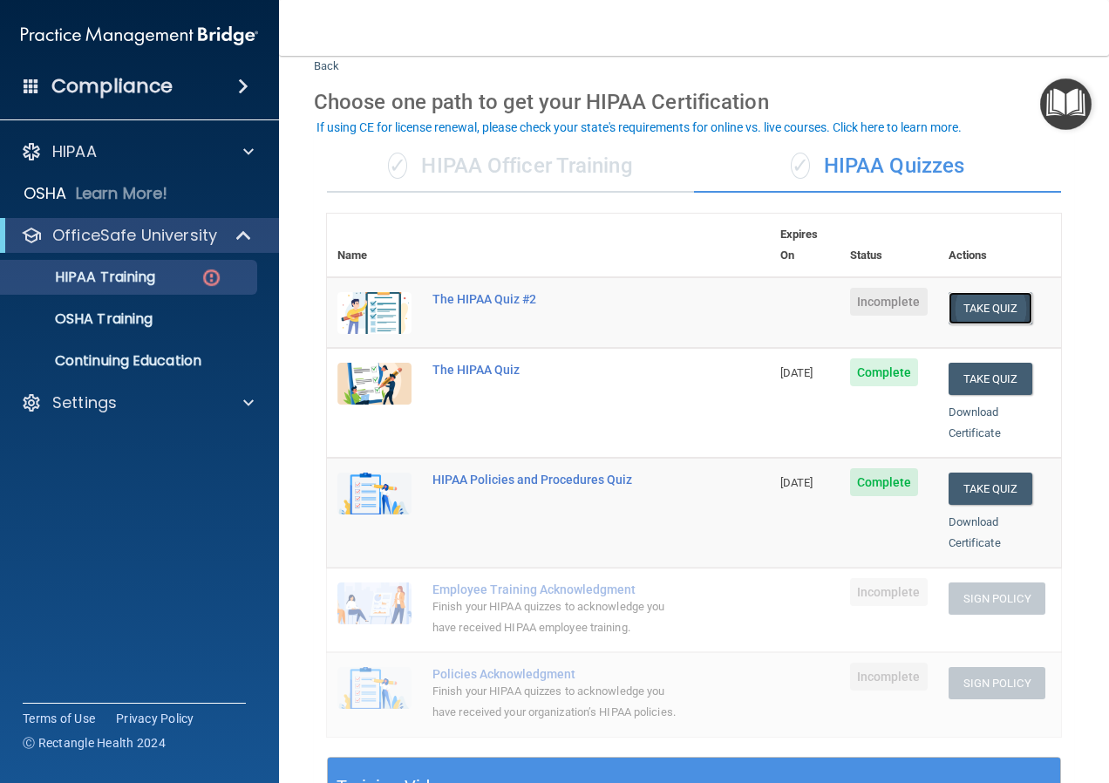
click at [980, 292] on button "Take Quiz" at bounding box center [991, 308] width 84 height 32
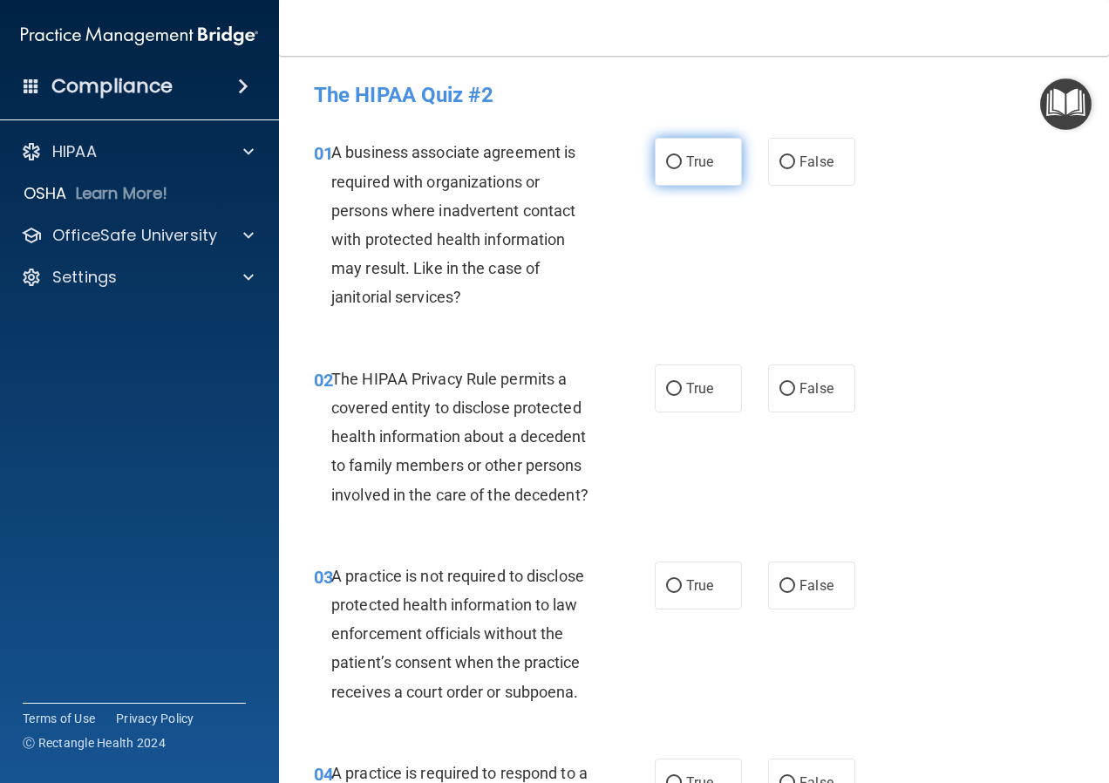
click at [688, 164] on span "True" at bounding box center [699, 162] width 27 height 17
click at [682, 164] on input "True" at bounding box center [674, 162] width 16 height 13
radio input "true"
click at [689, 392] on span "True" at bounding box center [699, 388] width 27 height 17
click at [682, 392] on input "True" at bounding box center [674, 389] width 16 height 13
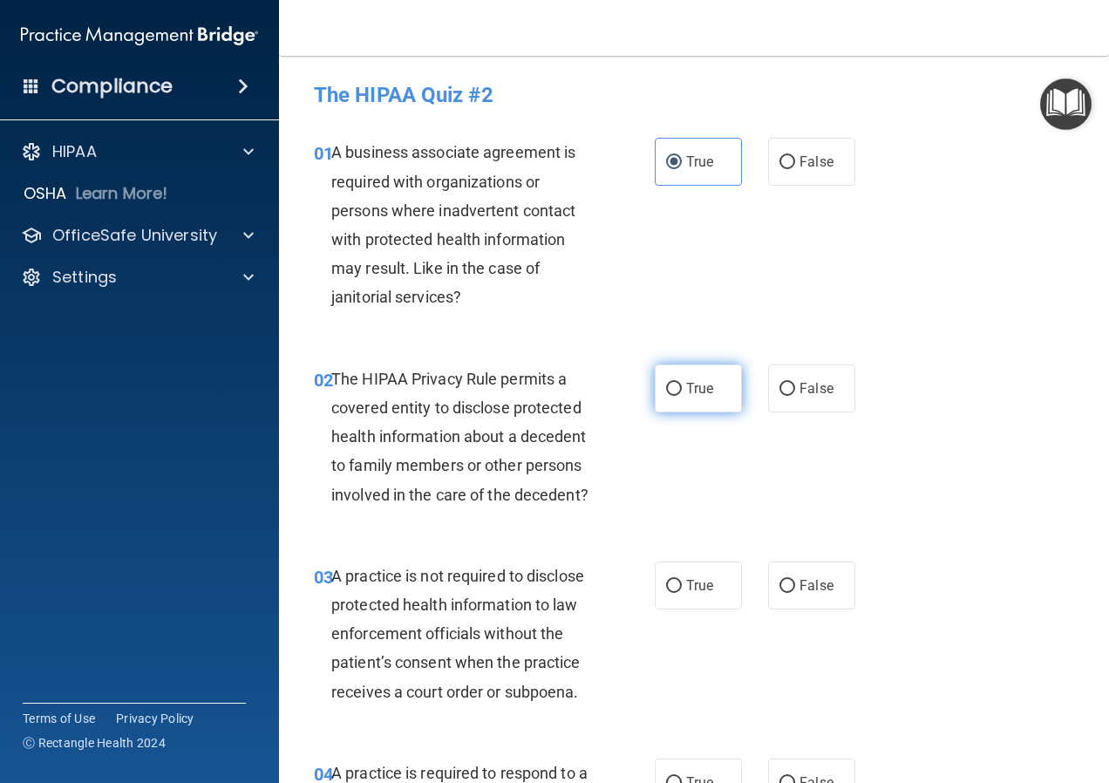
radio input "true"
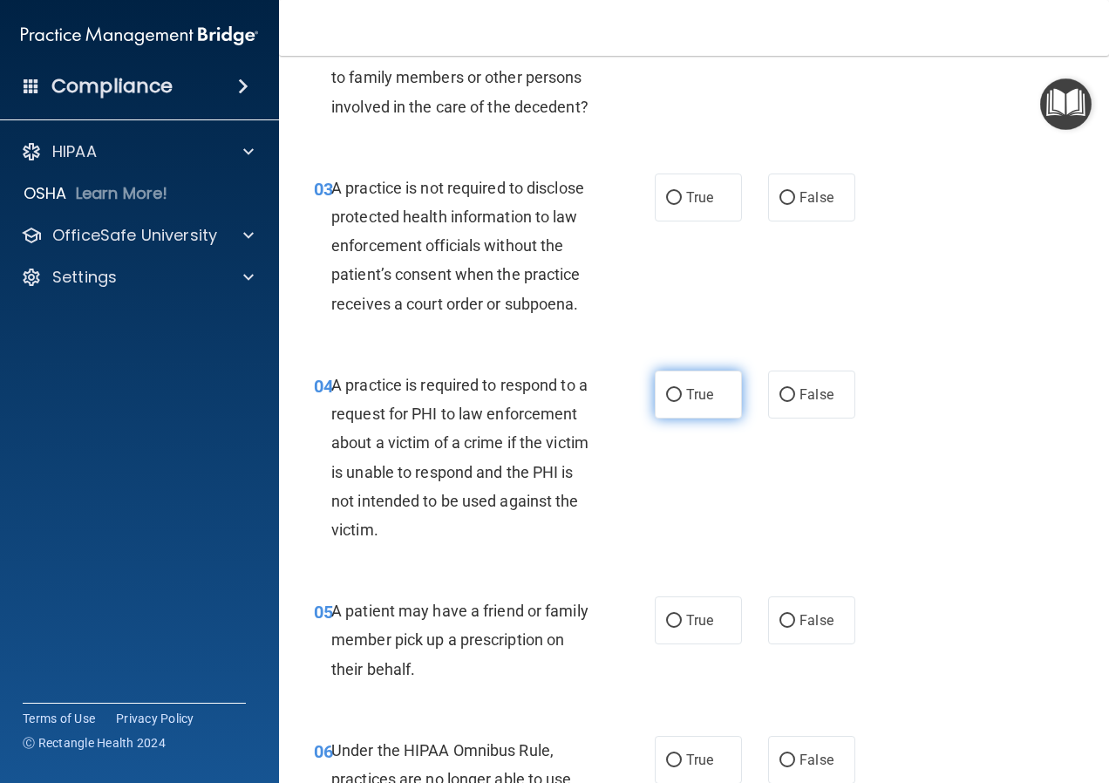
scroll to position [436, 0]
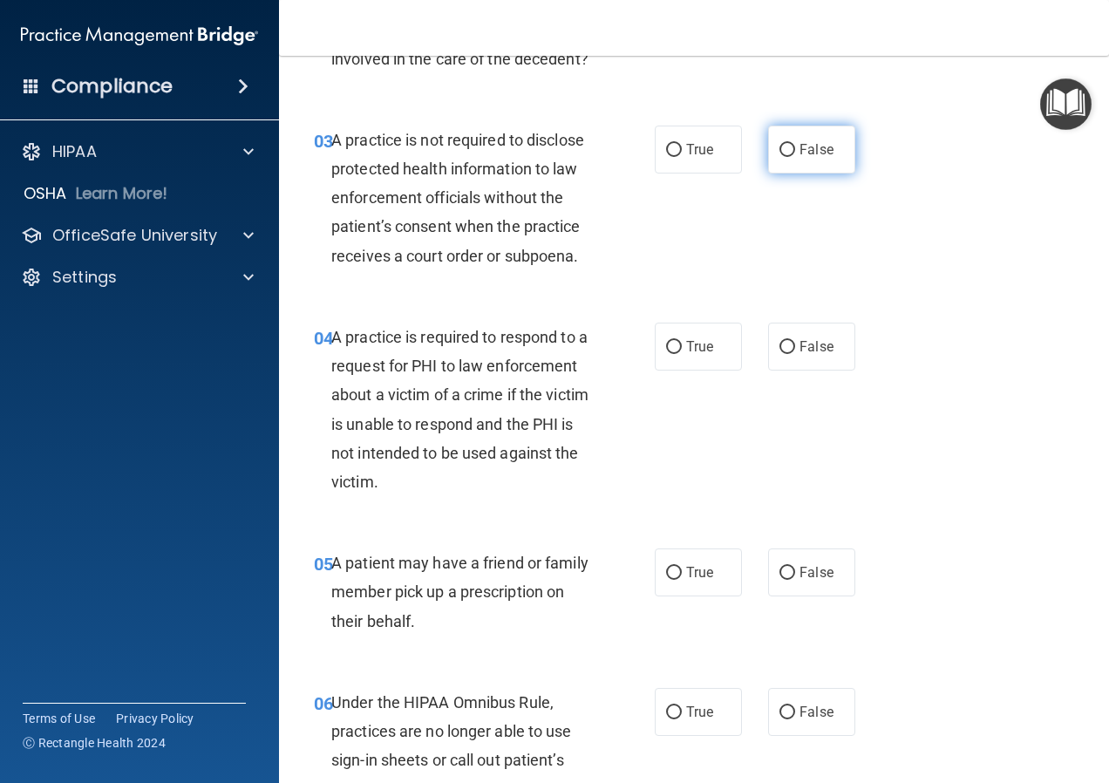
click at [795, 174] on label "False" at bounding box center [811, 150] width 87 height 48
click at [795, 157] on input "False" at bounding box center [788, 150] width 16 height 13
radio input "true"
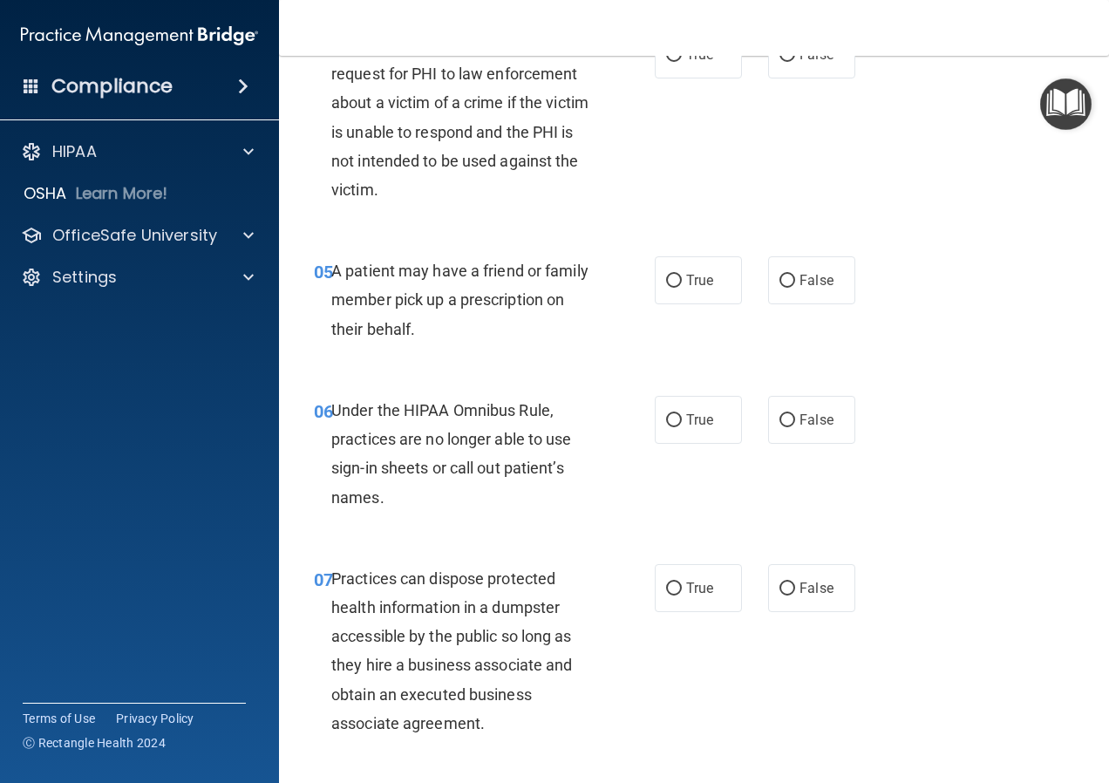
scroll to position [698, 0]
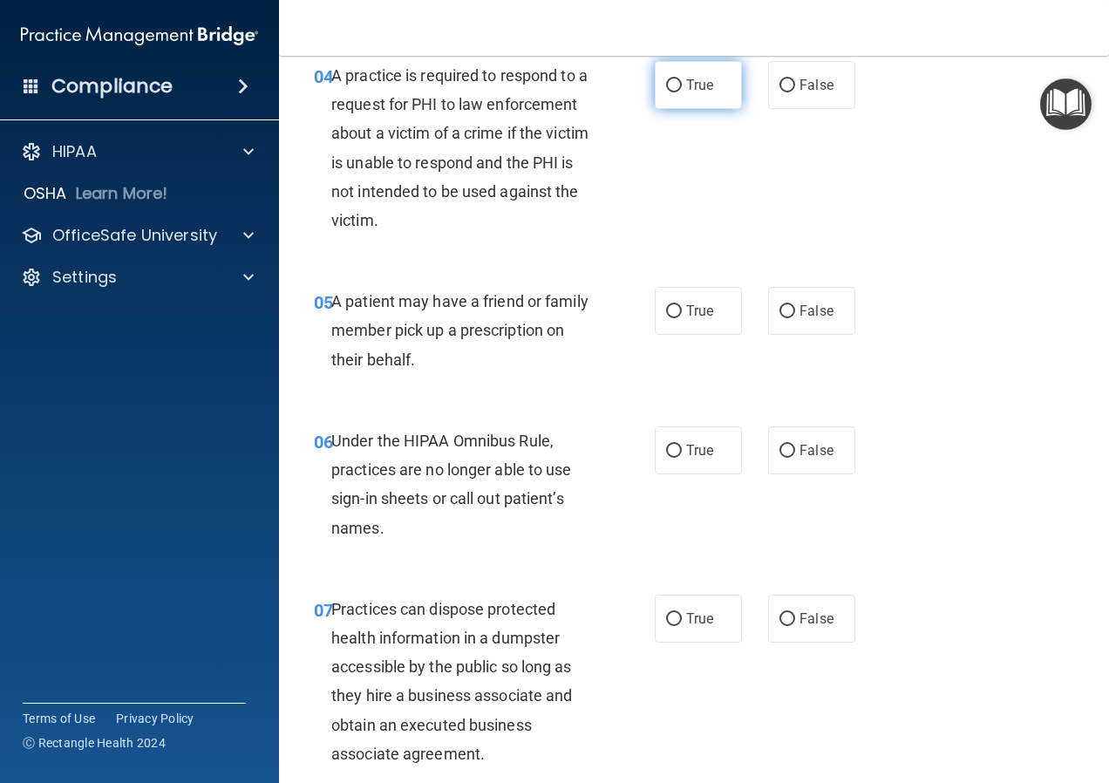
click at [706, 109] on label "True" at bounding box center [698, 85] width 87 height 48
click at [682, 92] on input "True" at bounding box center [674, 85] width 16 height 13
radio input "true"
click at [716, 335] on label "True" at bounding box center [698, 311] width 87 height 48
click at [682, 318] on input "True" at bounding box center [674, 311] width 16 height 13
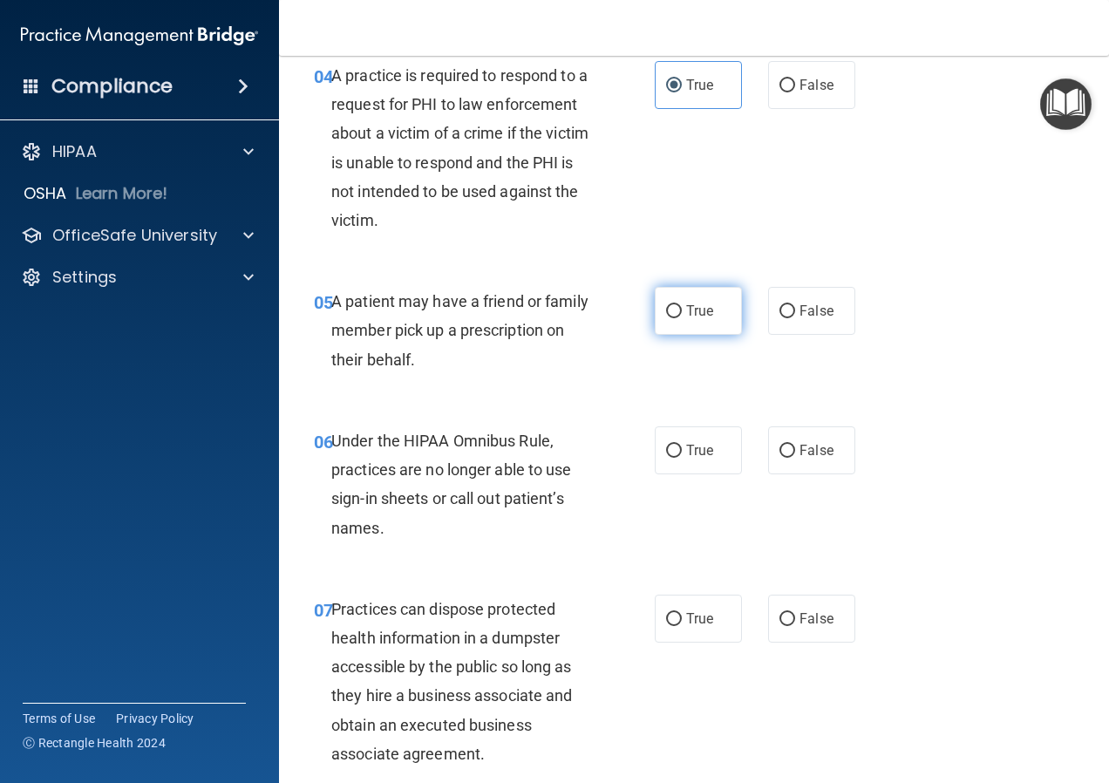
radio input "true"
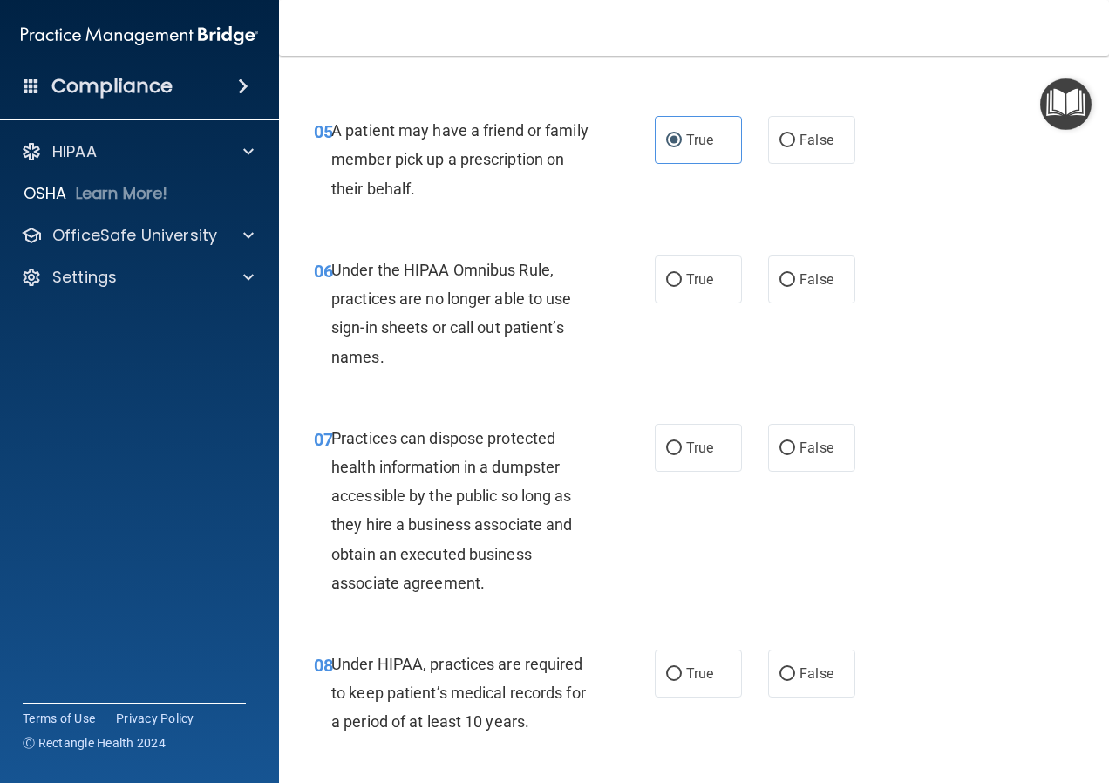
scroll to position [872, 0]
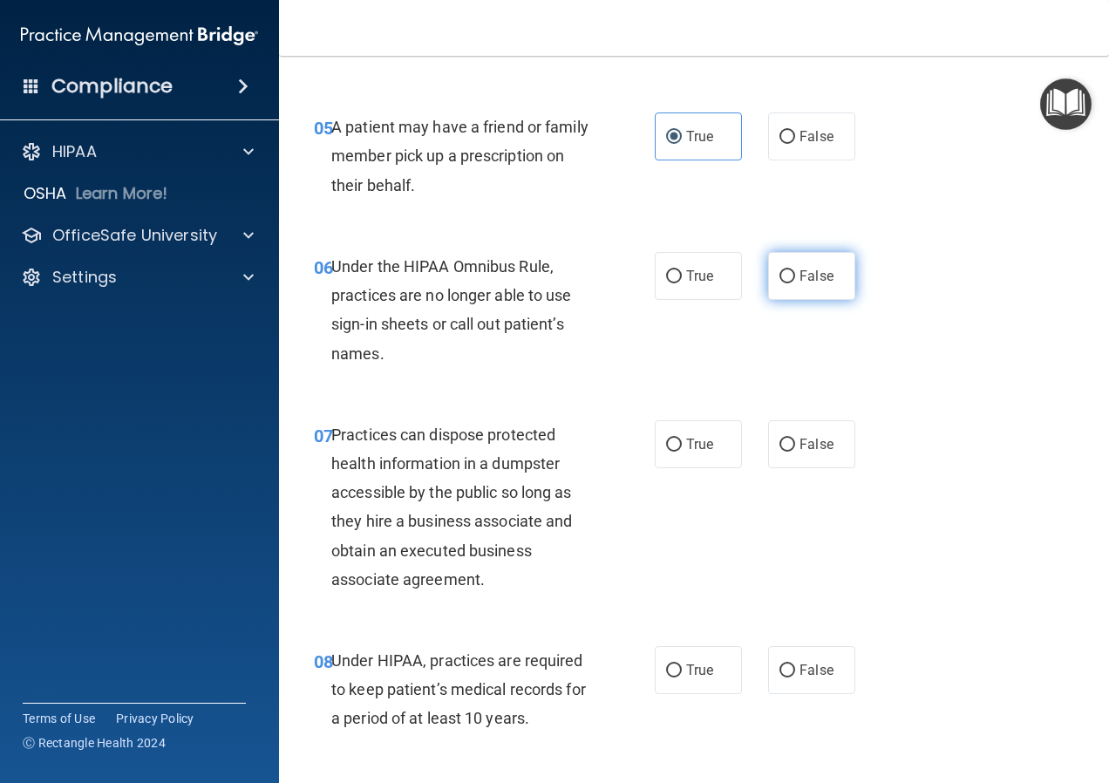
click at [805, 284] on span "False" at bounding box center [817, 276] width 34 height 17
click at [795, 283] on input "False" at bounding box center [788, 276] width 16 height 13
radio input "true"
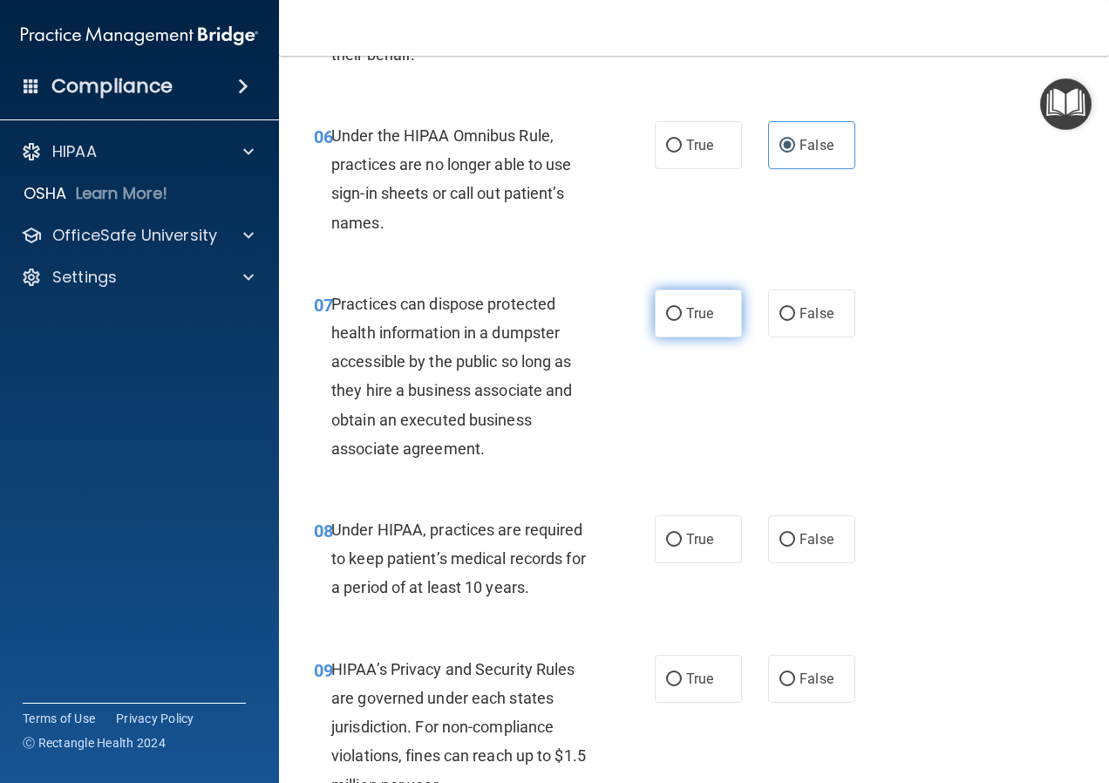
scroll to position [1047, 0]
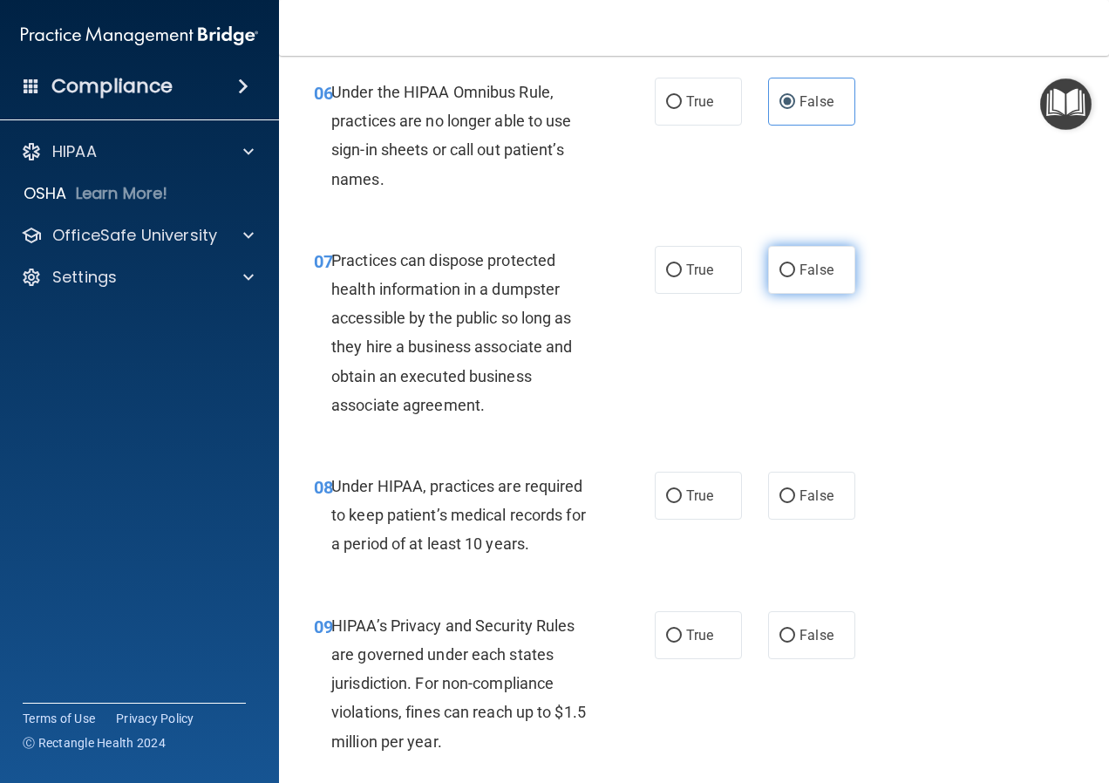
click at [783, 294] on label "False" at bounding box center [811, 270] width 87 height 48
click at [783, 277] on input "False" at bounding box center [788, 270] width 16 height 13
radio input "true"
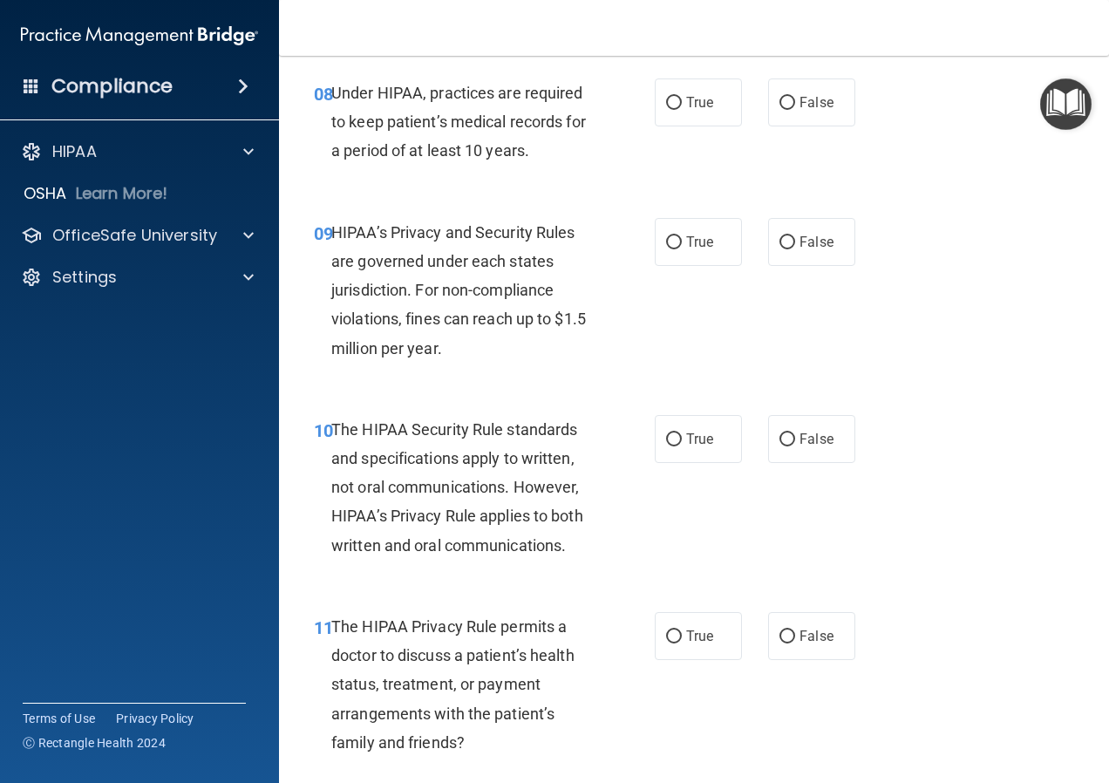
scroll to position [1483, 0]
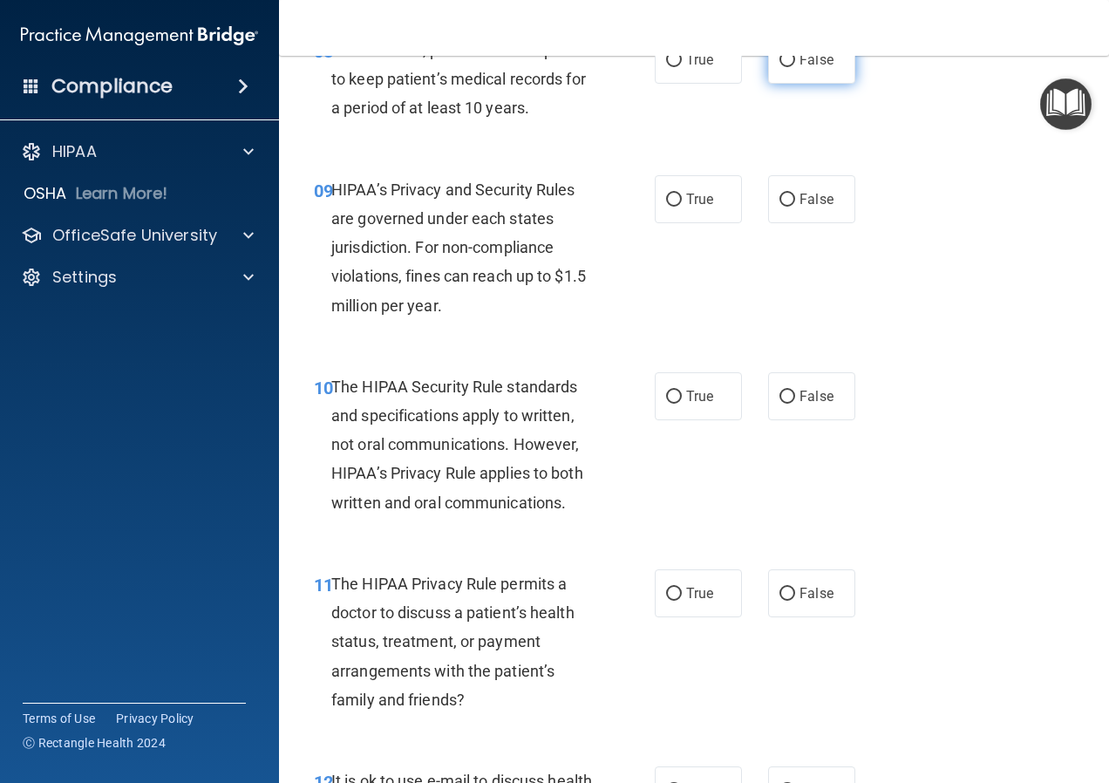
click at [810, 79] on label "False" at bounding box center [811, 60] width 87 height 48
click at [795, 67] on input "False" at bounding box center [788, 60] width 16 height 13
radio input "true"
click at [800, 208] on span "False" at bounding box center [817, 199] width 34 height 17
click at [795, 207] on input "False" at bounding box center [788, 200] width 16 height 13
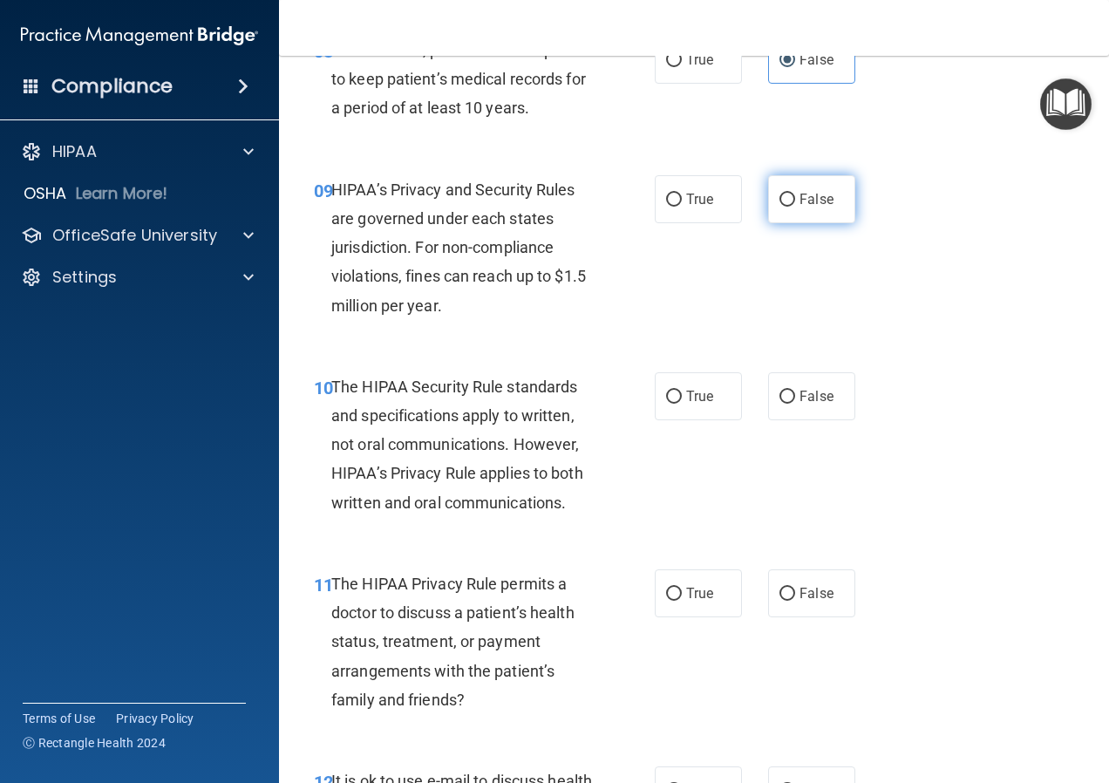
radio input "true"
click at [699, 420] on label "True" at bounding box center [698, 396] width 87 height 48
click at [682, 404] on input "True" at bounding box center [674, 397] width 16 height 13
radio input "true"
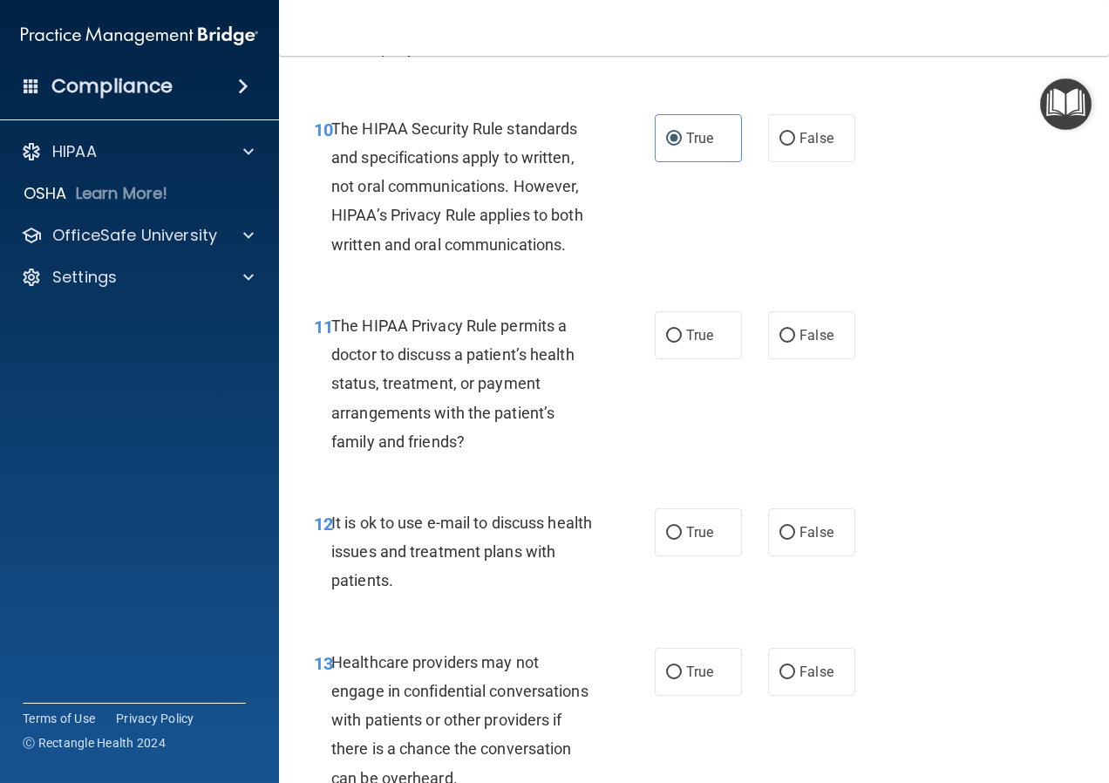
scroll to position [1744, 0]
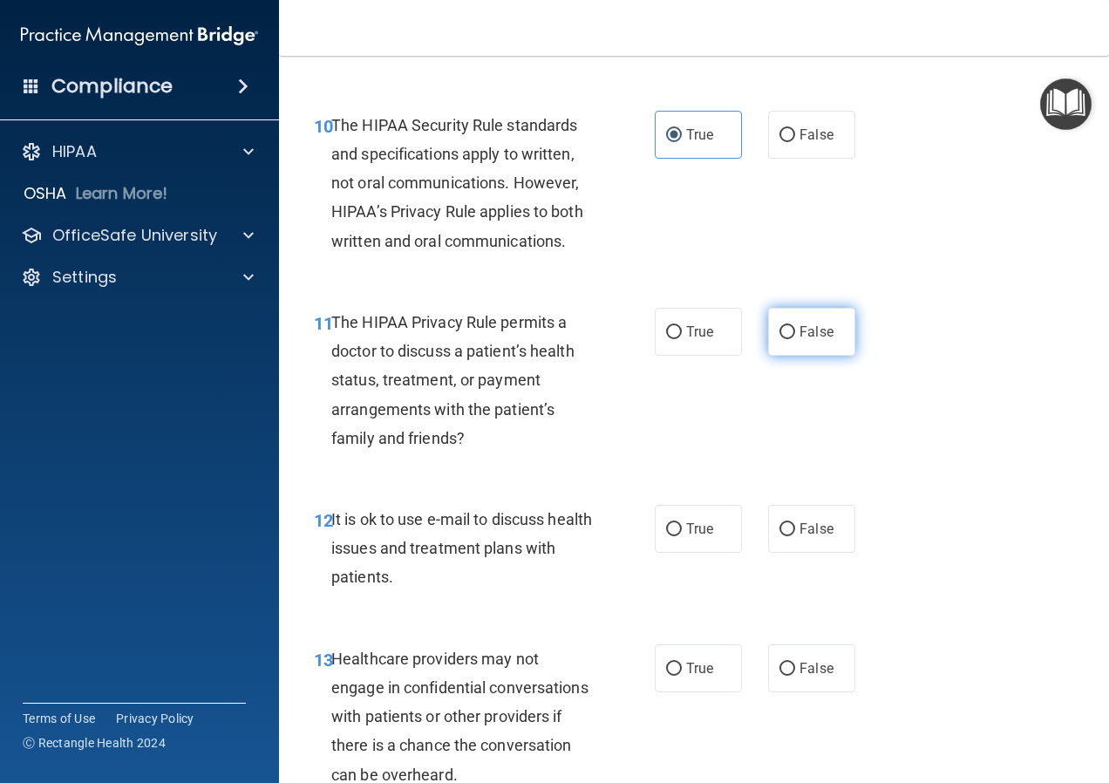
click at [782, 339] on input "False" at bounding box center [788, 332] width 16 height 13
radio input "true"
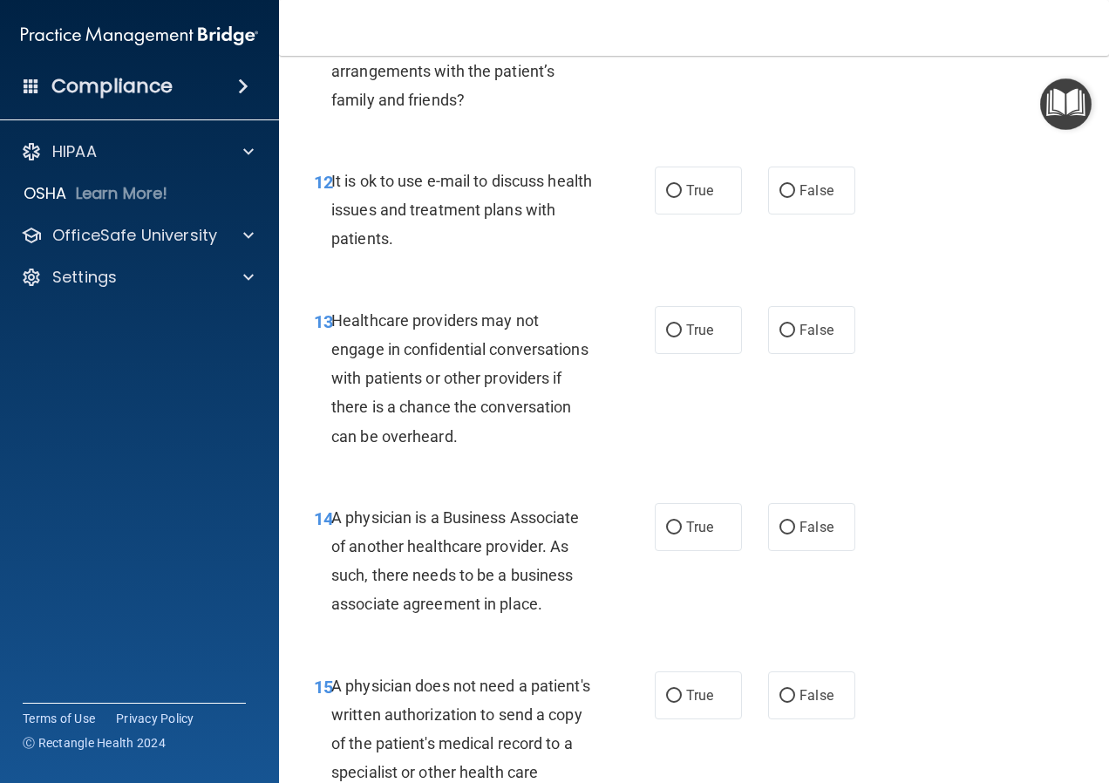
scroll to position [2180, 0]
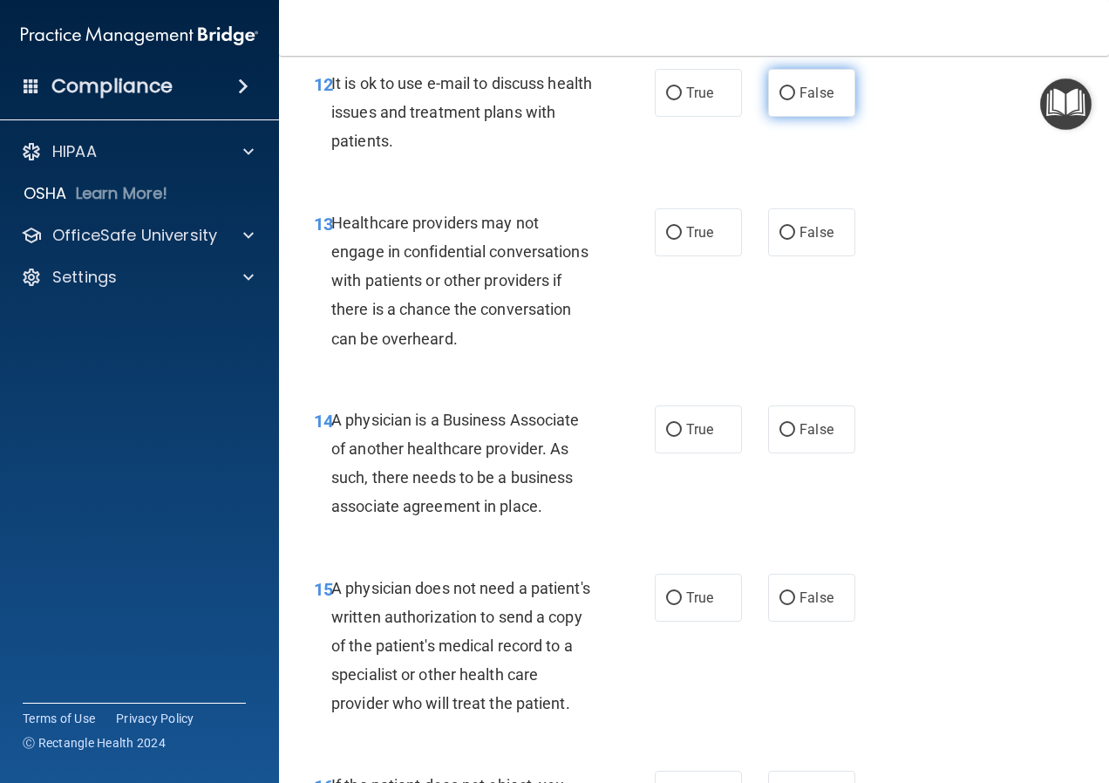
click at [800, 101] on span "False" at bounding box center [817, 93] width 34 height 17
click at [795, 100] on input "False" at bounding box center [788, 93] width 16 height 13
radio input "true"
click at [708, 256] on label "True" at bounding box center [698, 232] width 87 height 48
click at [682, 240] on input "True" at bounding box center [674, 233] width 16 height 13
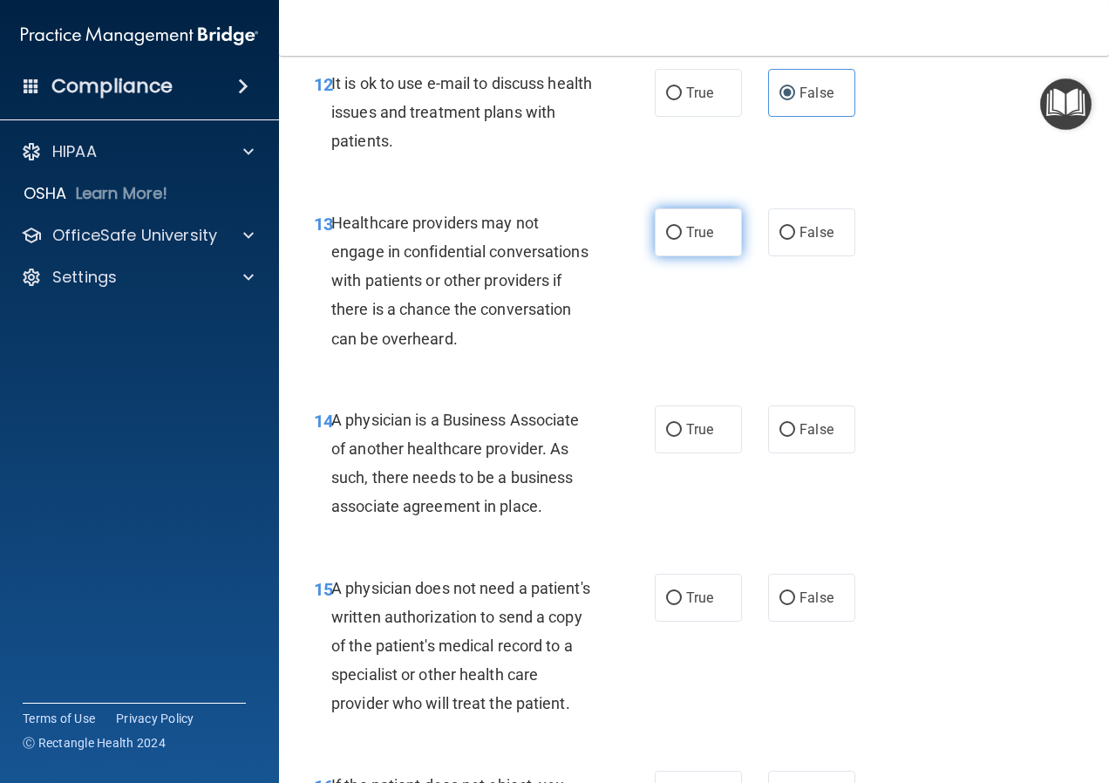
radio input "true"
click at [797, 454] on label "False" at bounding box center [811, 430] width 87 height 48
click at [795, 437] on input "False" at bounding box center [788, 430] width 16 height 13
radio input "true"
click at [804, 606] on span "False" at bounding box center [817, 598] width 34 height 17
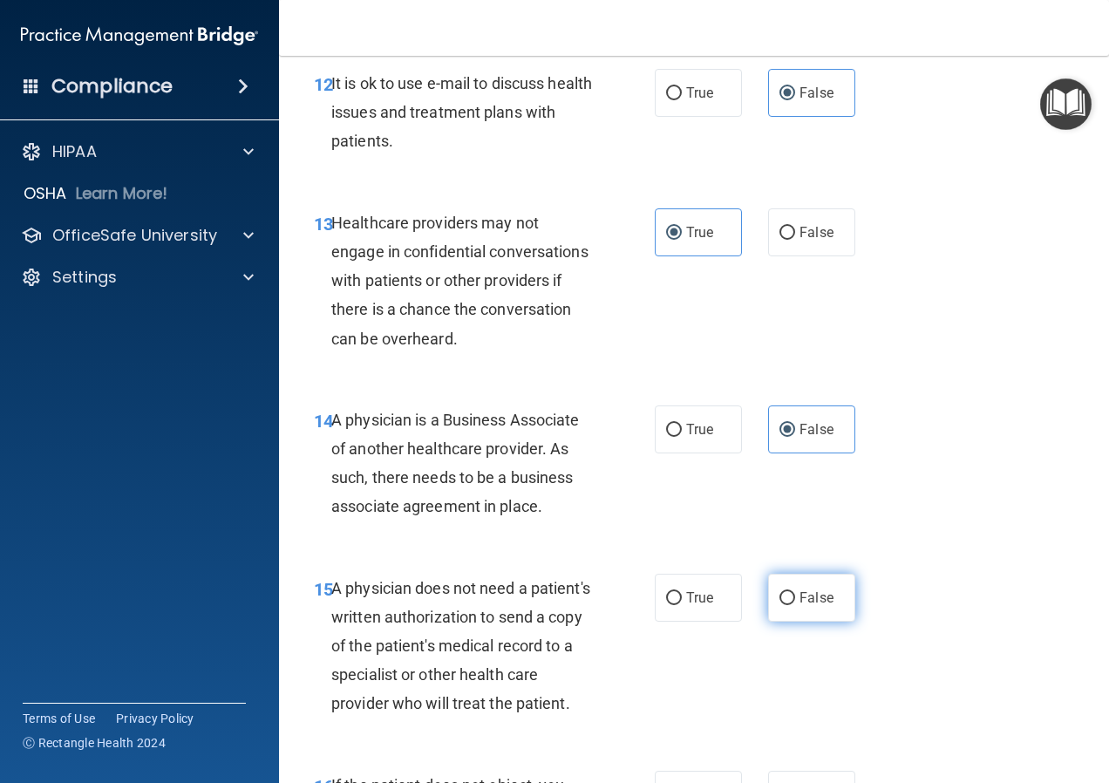
click at [795, 605] on input "False" at bounding box center [788, 598] width 16 height 13
radio input "true"
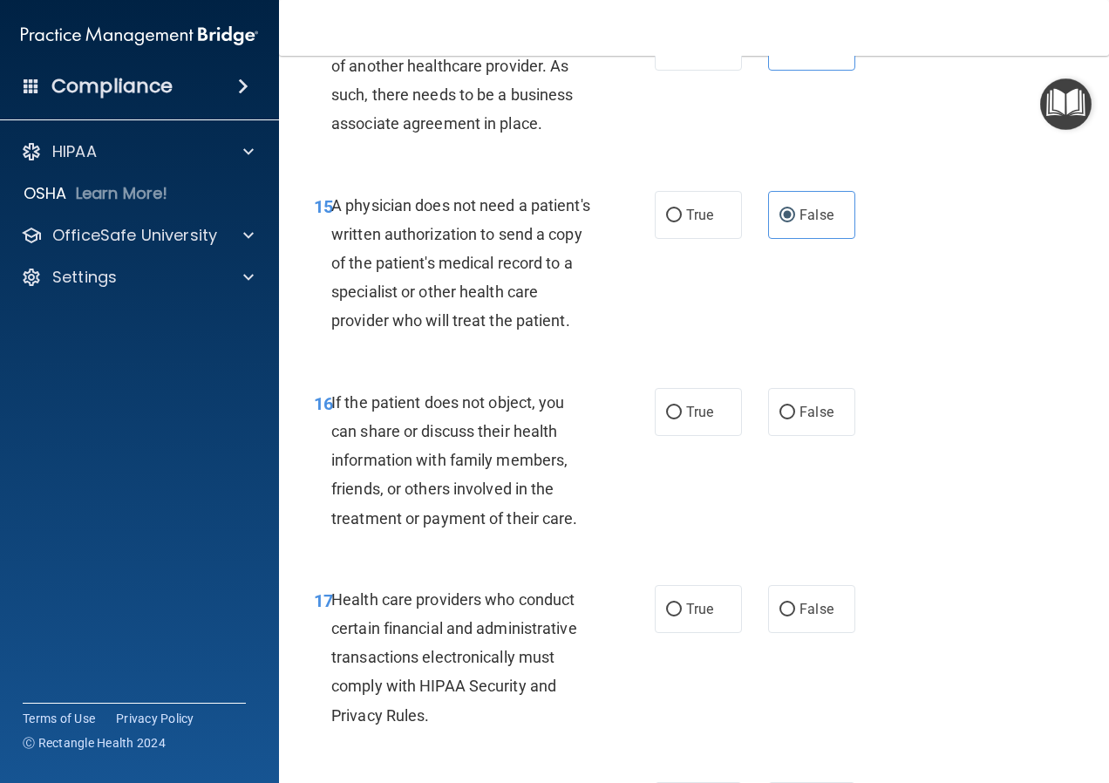
scroll to position [2704, 0]
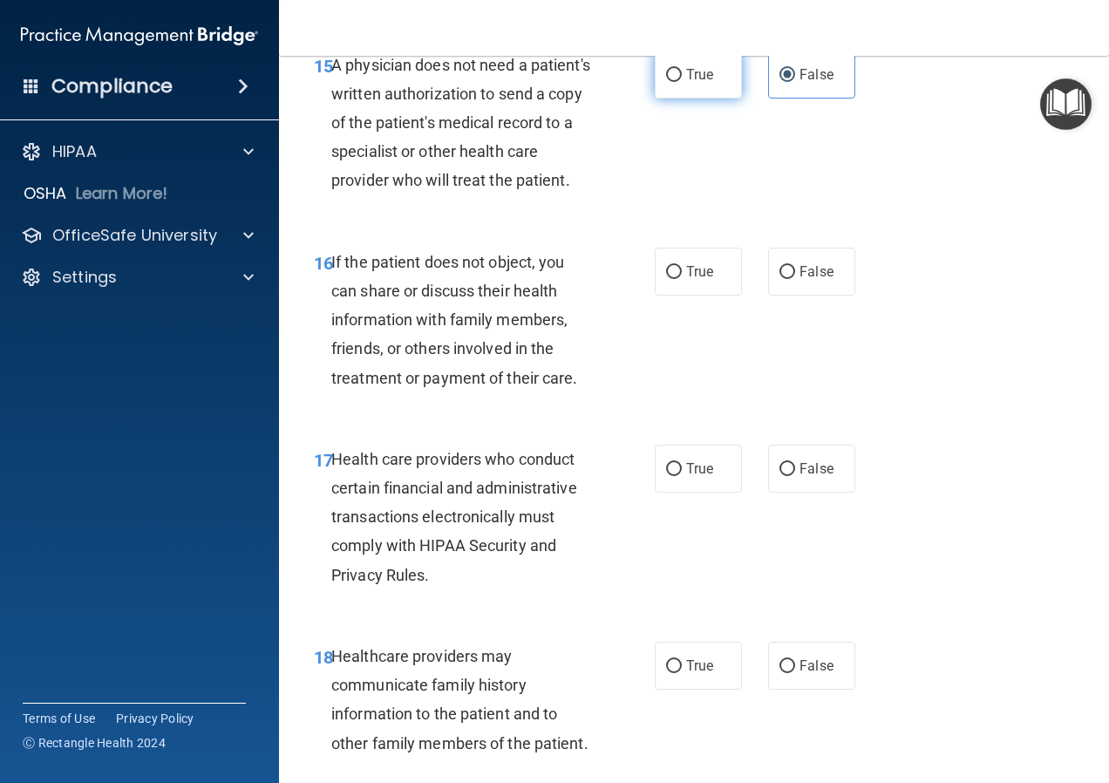
click at [671, 99] on label "True" at bounding box center [698, 75] width 87 height 48
click at [671, 82] on input "True" at bounding box center [674, 75] width 16 height 13
radio input "true"
radio input "false"
click at [693, 280] on span "True" at bounding box center [699, 271] width 27 height 17
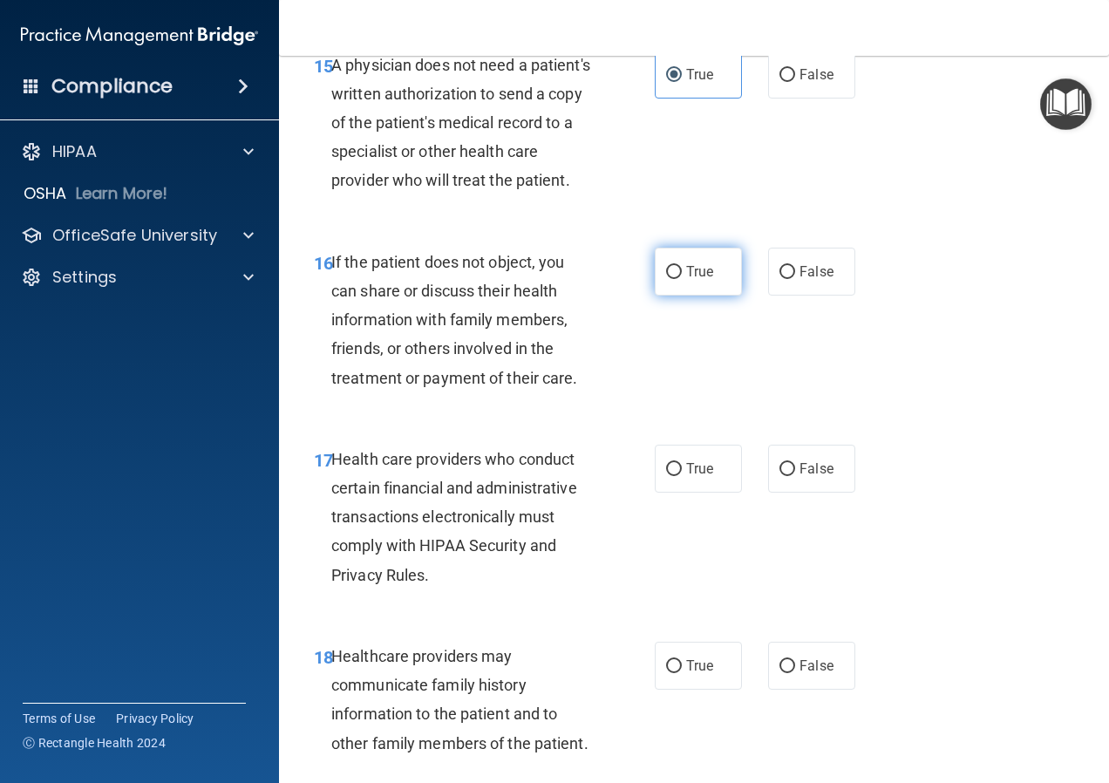
click at [682, 279] on input "True" at bounding box center [674, 272] width 16 height 13
radio input "true"
click at [687, 493] on label "True" at bounding box center [698, 469] width 87 height 48
click at [682, 476] on input "True" at bounding box center [674, 469] width 16 height 13
radio input "true"
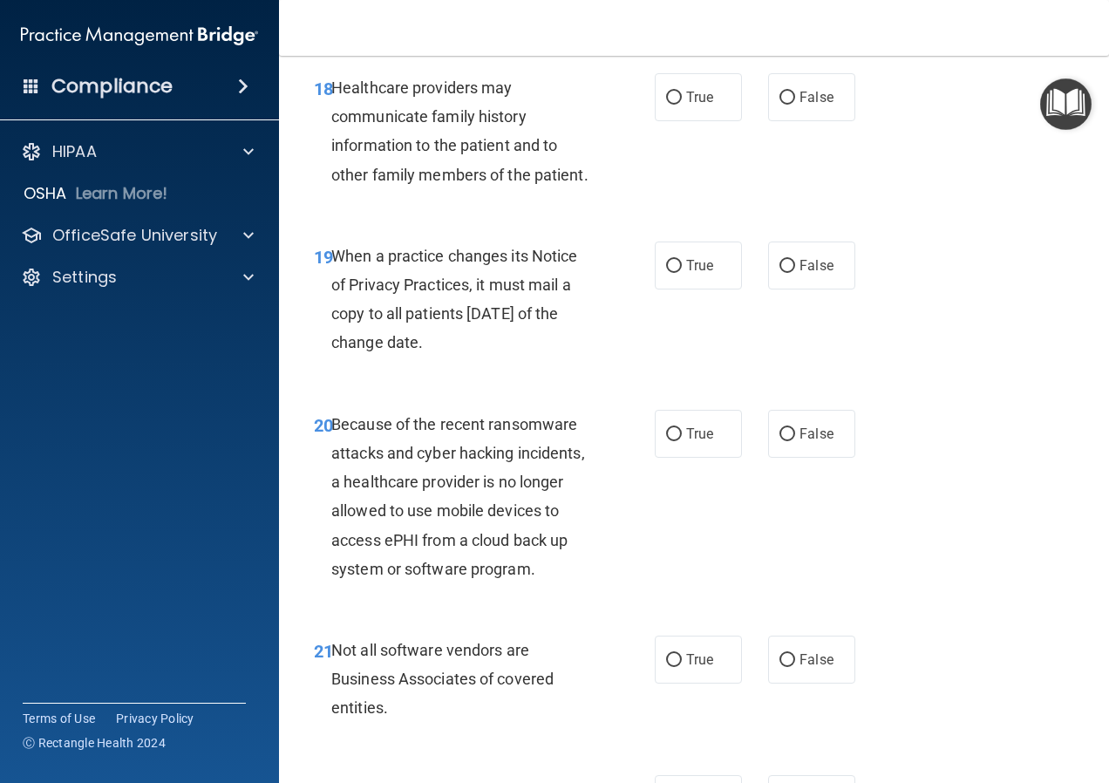
scroll to position [3314, 0]
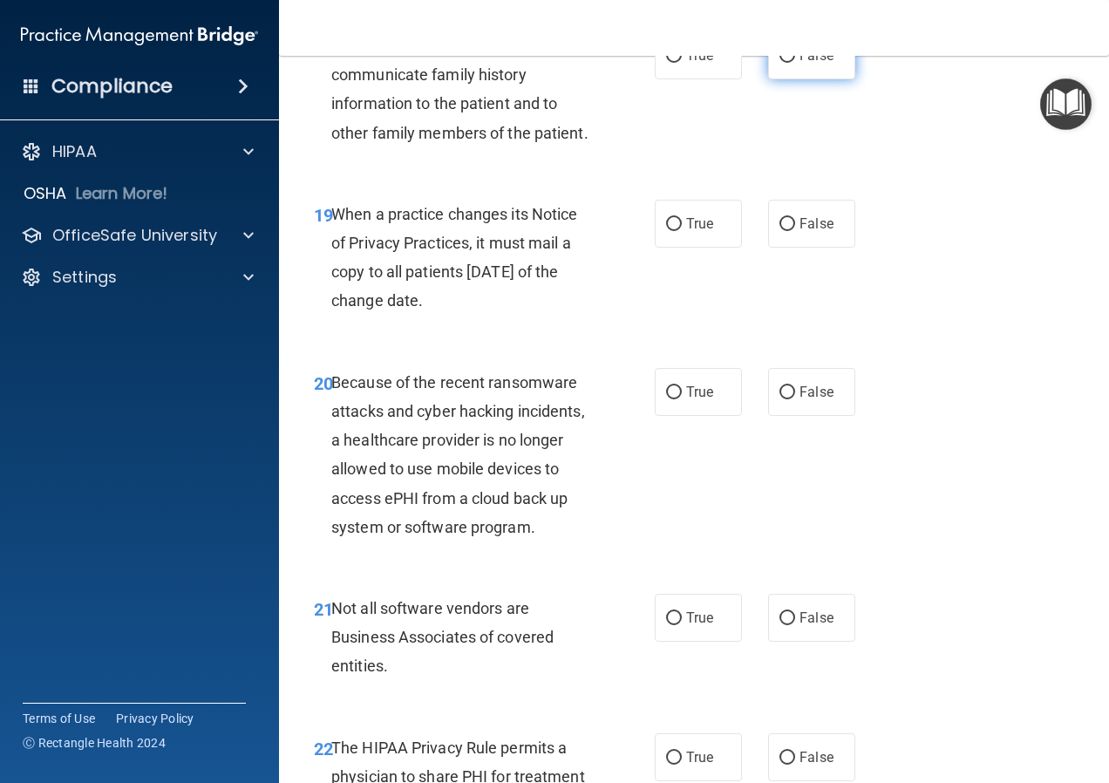
click at [789, 79] on label "False" at bounding box center [811, 55] width 87 height 48
click at [789, 63] on input "False" at bounding box center [788, 56] width 16 height 13
radio input "true"
click at [800, 232] on span "False" at bounding box center [817, 223] width 34 height 17
click at [795, 231] on input "False" at bounding box center [788, 224] width 16 height 13
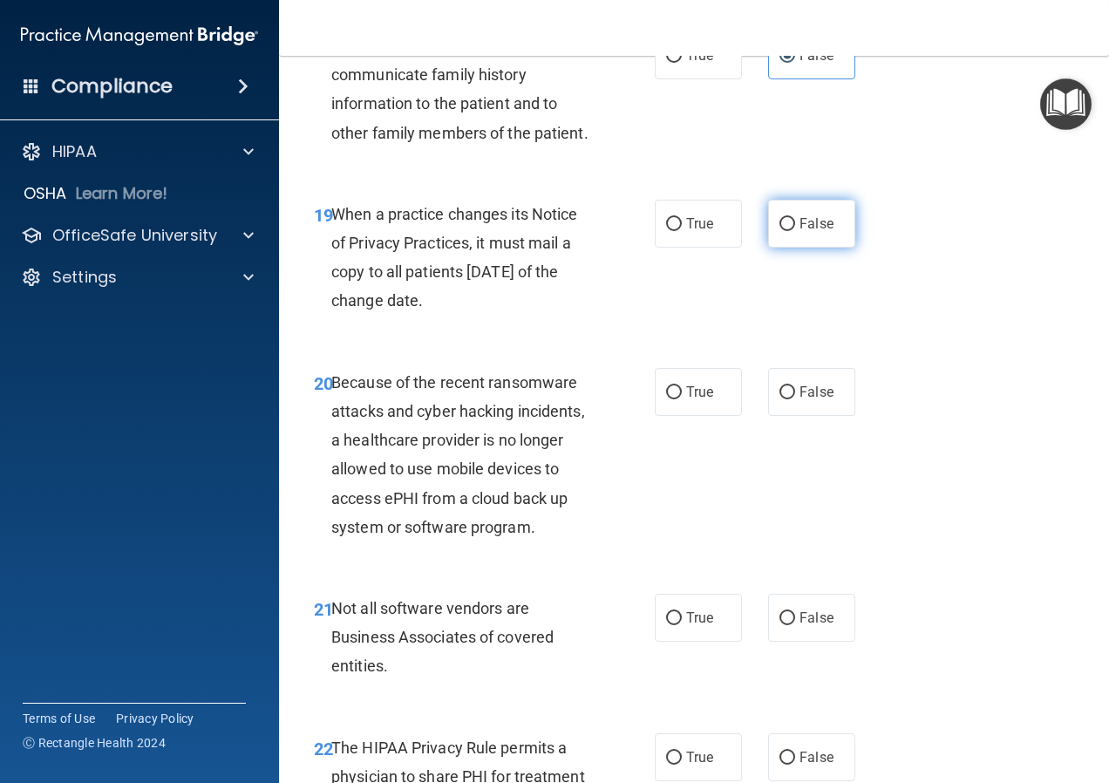
radio input "true"
click at [803, 416] on label "False" at bounding box center [811, 392] width 87 height 48
click at [795, 399] on input "False" at bounding box center [788, 392] width 16 height 13
radio input "true"
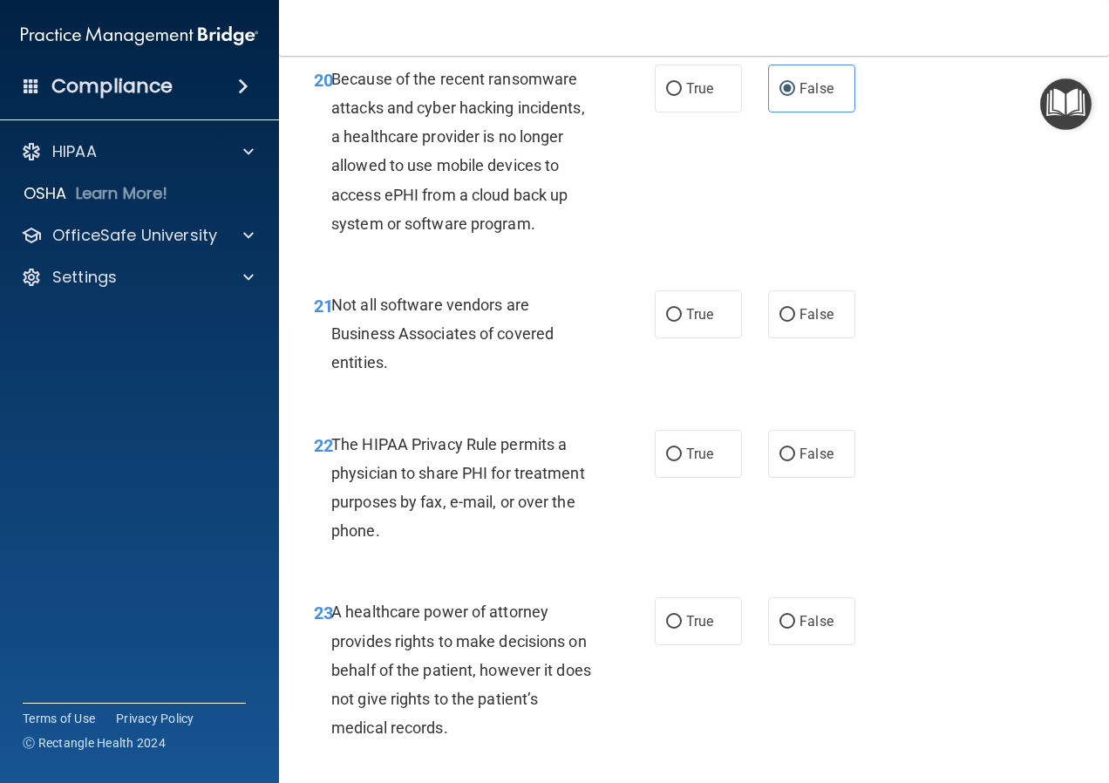
scroll to position [3663, 0]
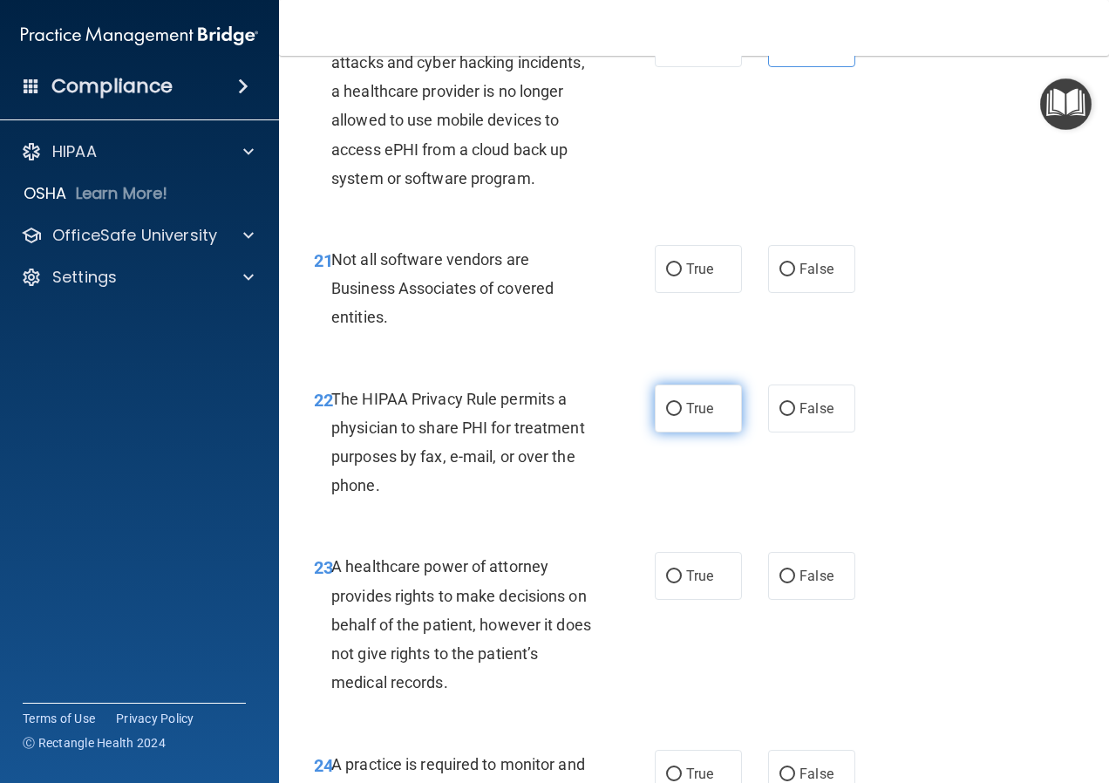
click at [695, 433] on label "True" at bounding box center [698, 409] width 87 height 48
click at [682, 416] on input "True" at bounding box center [674, 409] width 16 height 13
radio input "true"
click at [705, 277] on span "True" at bounding box center [699, 269] width 27 height 17
click at [682, 276] on input "True" at bounding box center [674, 269] width 16 height 13
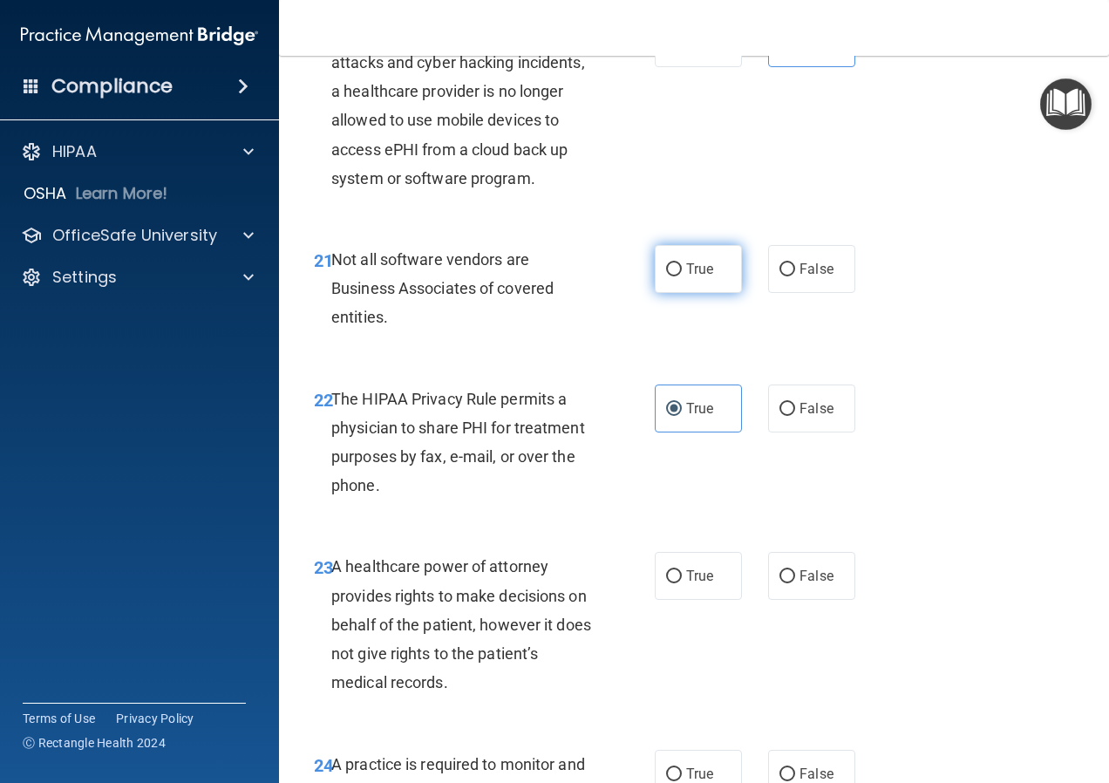
radio input "true"
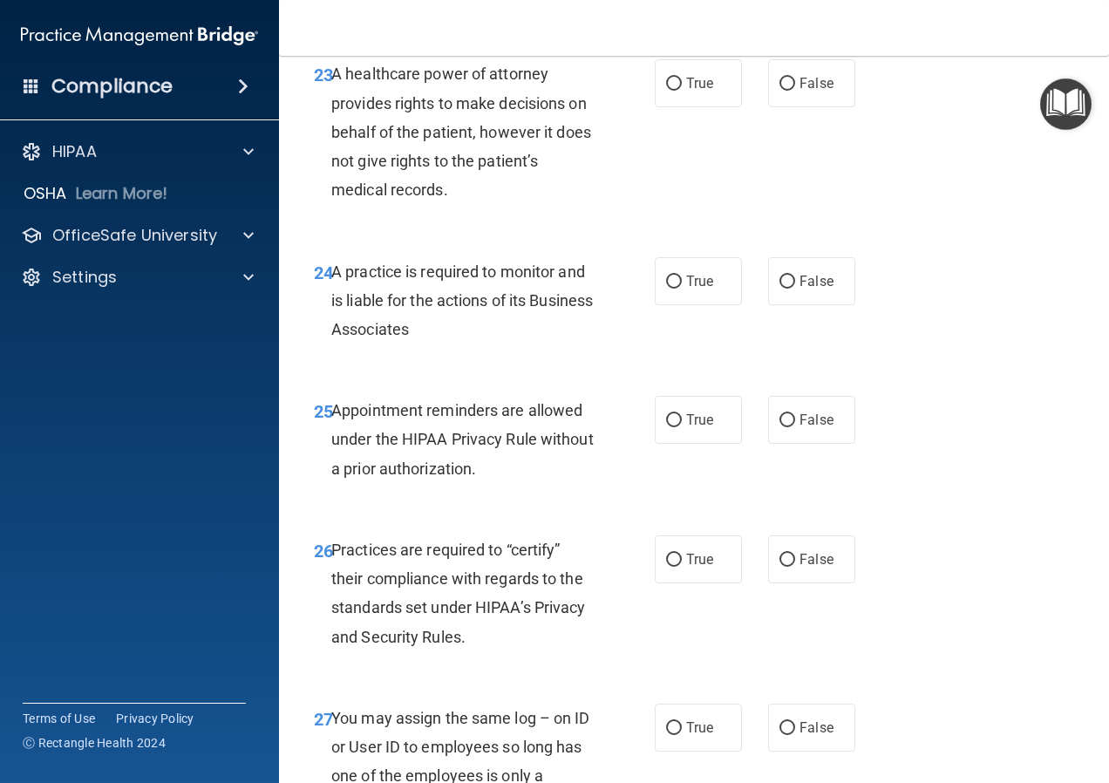
scroll to position [4186, 0]
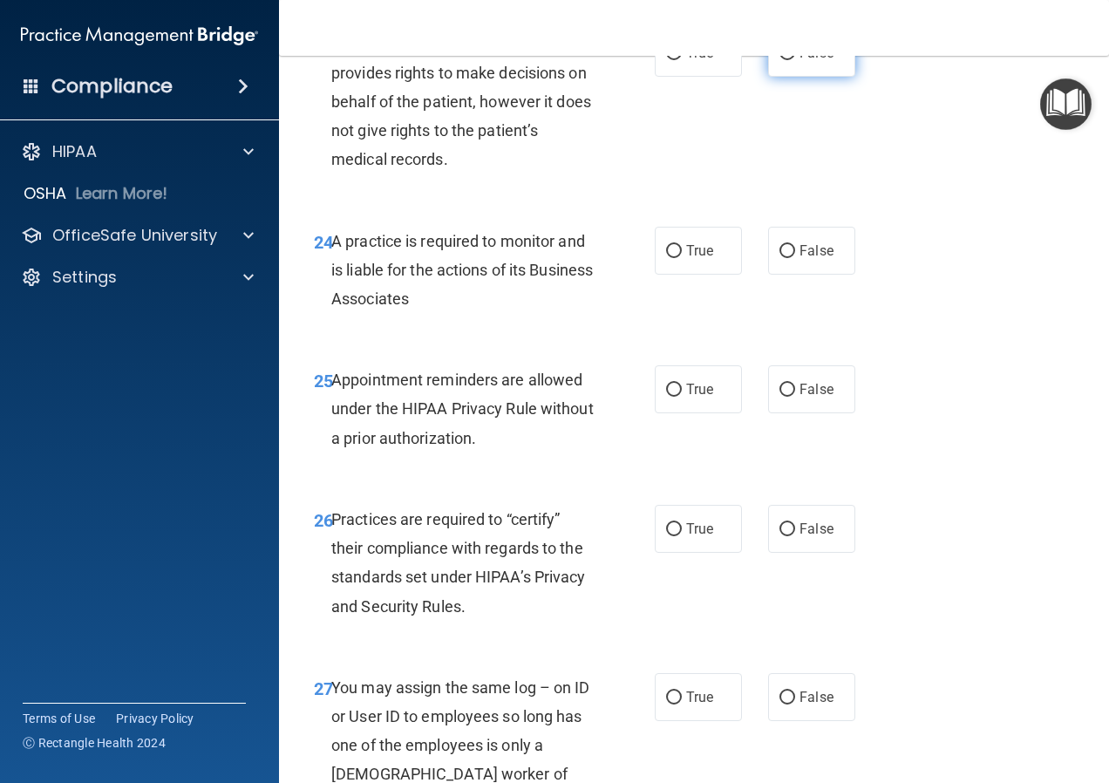
click at [785, 77] on label "False" at bounding box center [811, 53] width 87 height 48
click at [785, 60] on input "False" at bounding box center [788, 53] width 16 height 13
radio input "true"
click at [707, 259] on span "True" at bounding box center [699, 250] width 27 height 17
click at [682, 258] on input "True" at bounding box center [674, 251] width 16 height 13
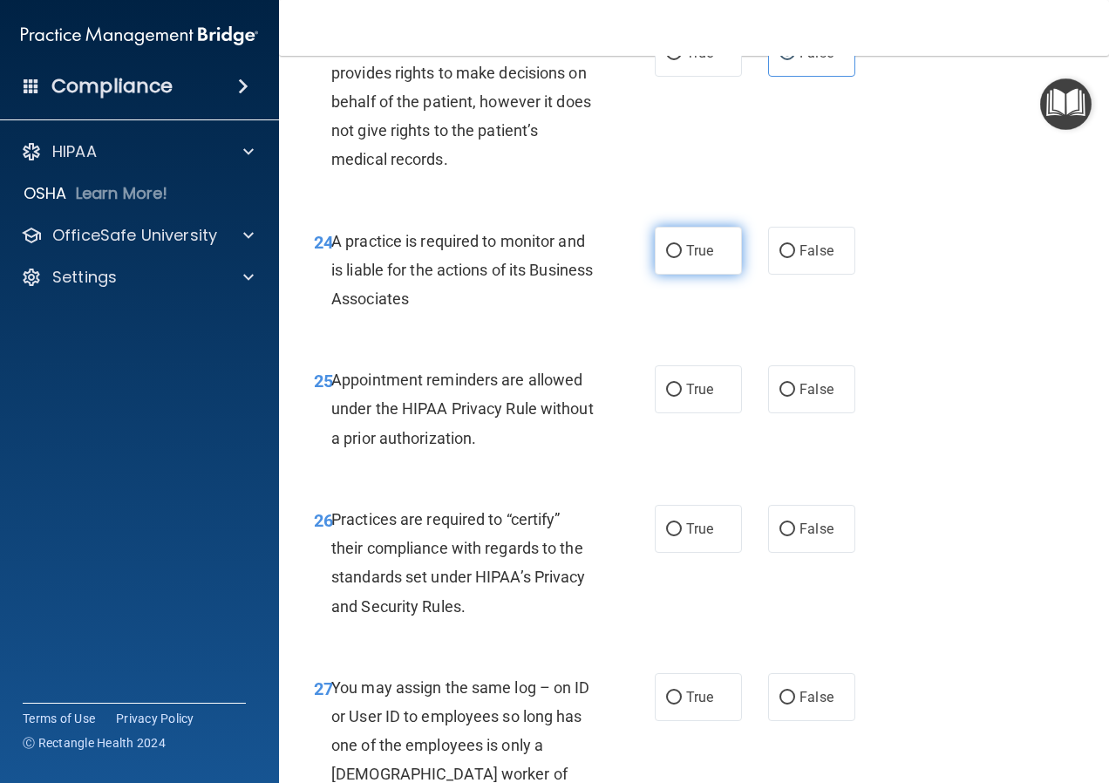
radio input "true"
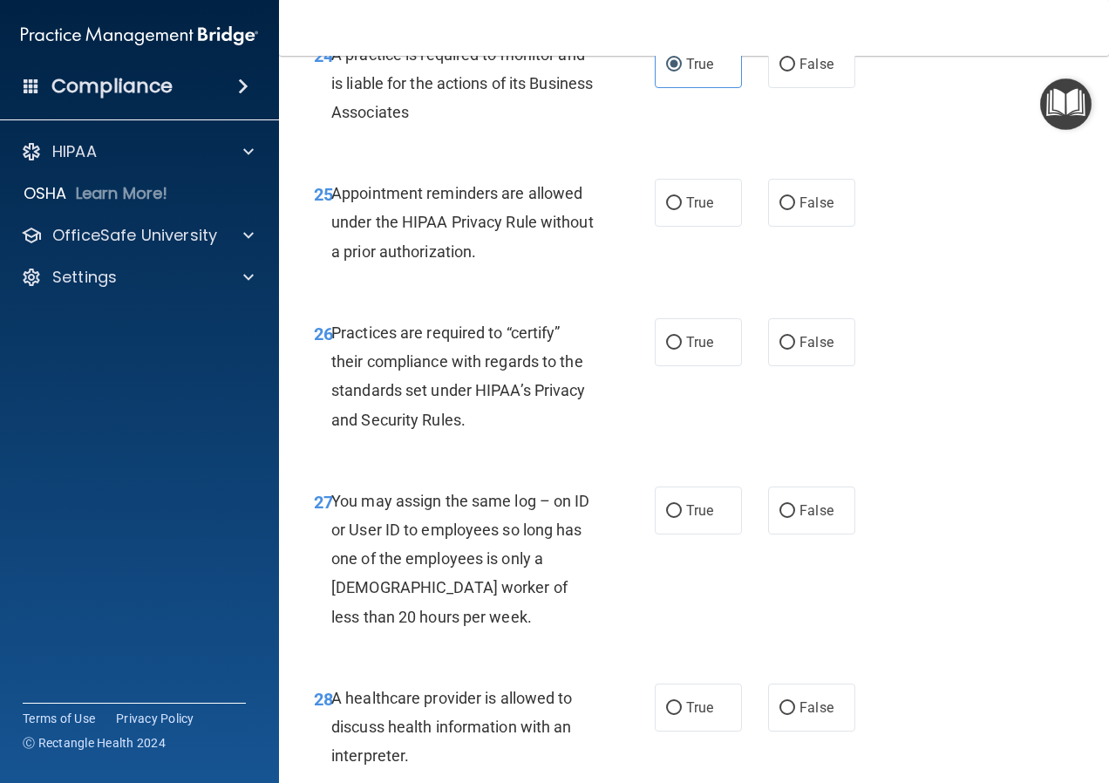
scroll to position [4448, 0]
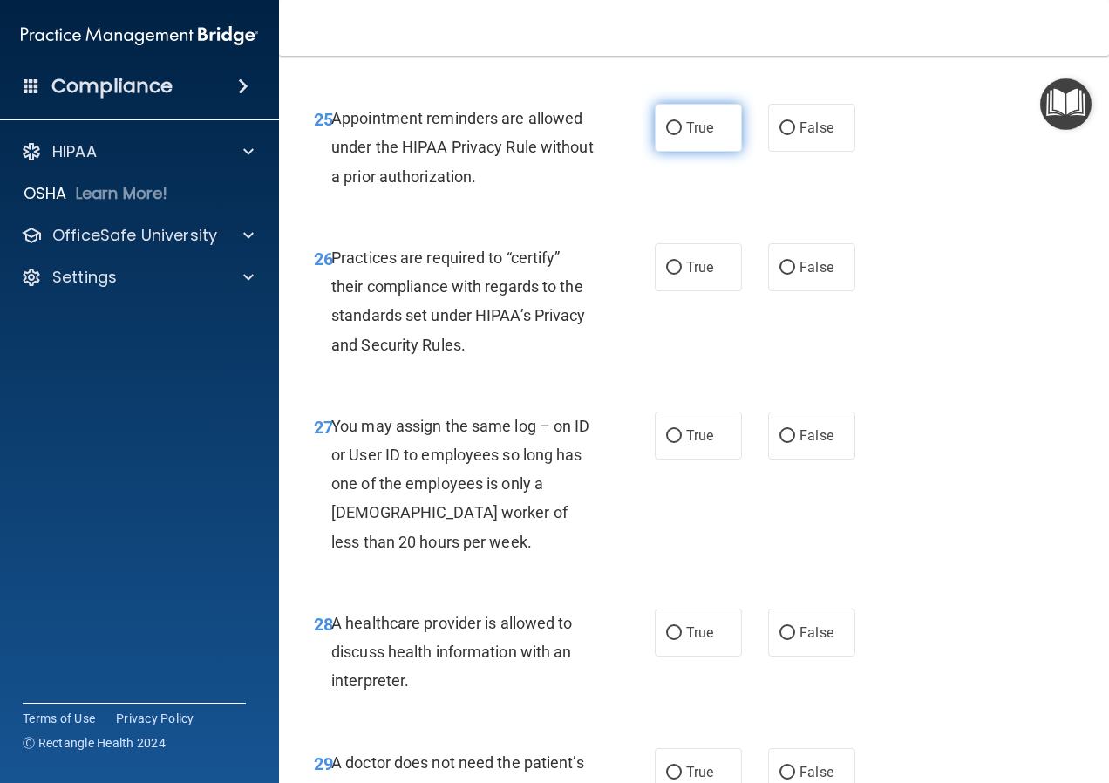
click at [706, 152] on label "True" at bounding box center [698, 128] width 87 height 48
click at [682, 135] on input "True" at bounding box center [674, 128] width 16 height 13
radio input "true"
click at [792, 291] on label "False" at bounding box center [811, 267] width 87 height 48
click at [792, 275] on input "False" at bounding box center [788, 268] width 16 height 13
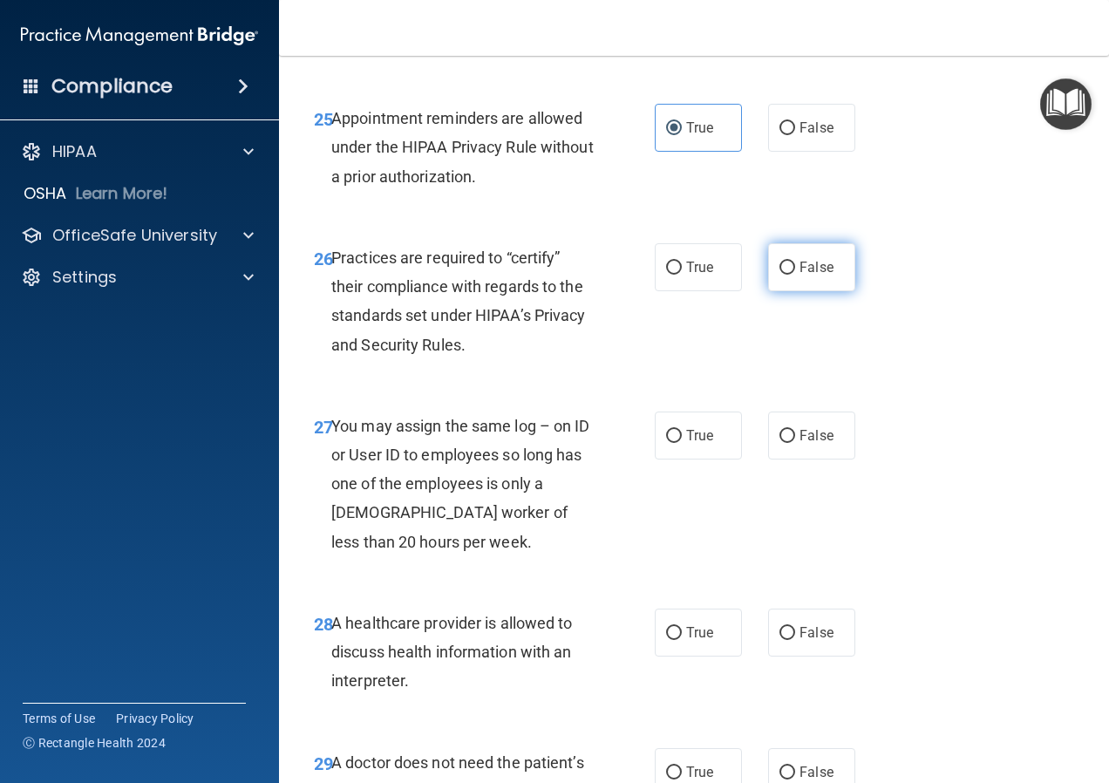
radio input "true"
click at [800, 444] on span "False" at bounding box center [817, 435] width 34 height 17
click at [795, 443] on input "False" at bounding box center [788, 436] width 16 height 13
radio input "true"
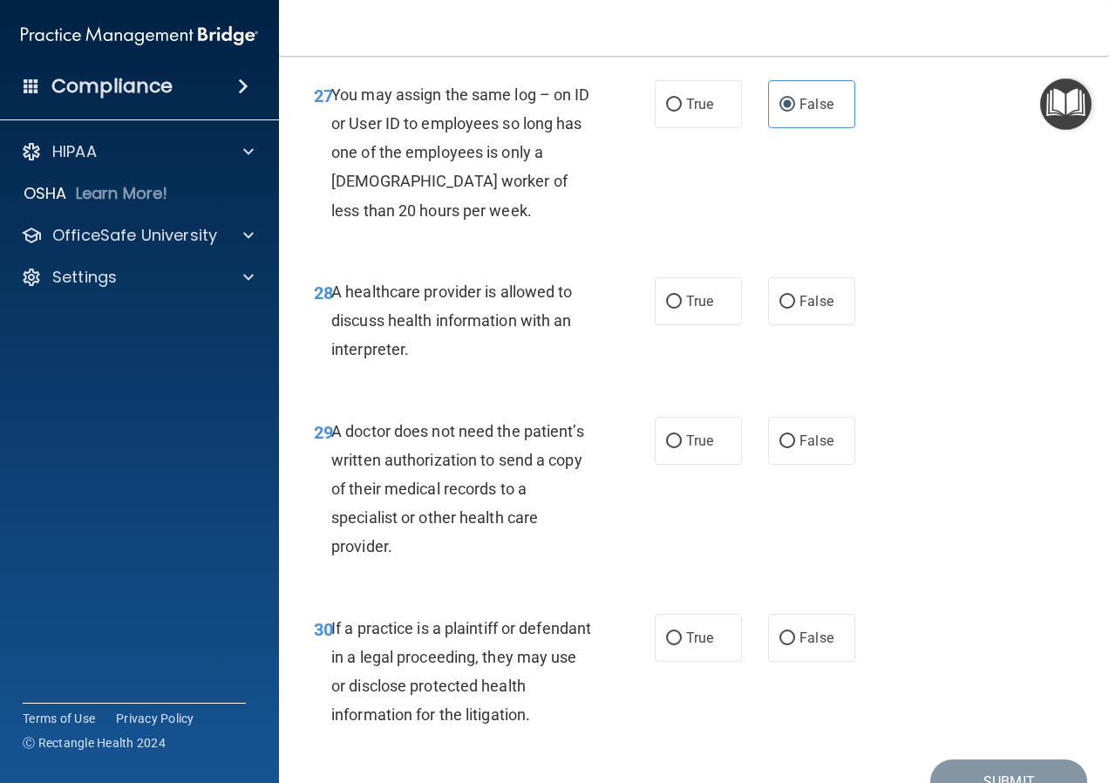
scroll to position [4928, 0]
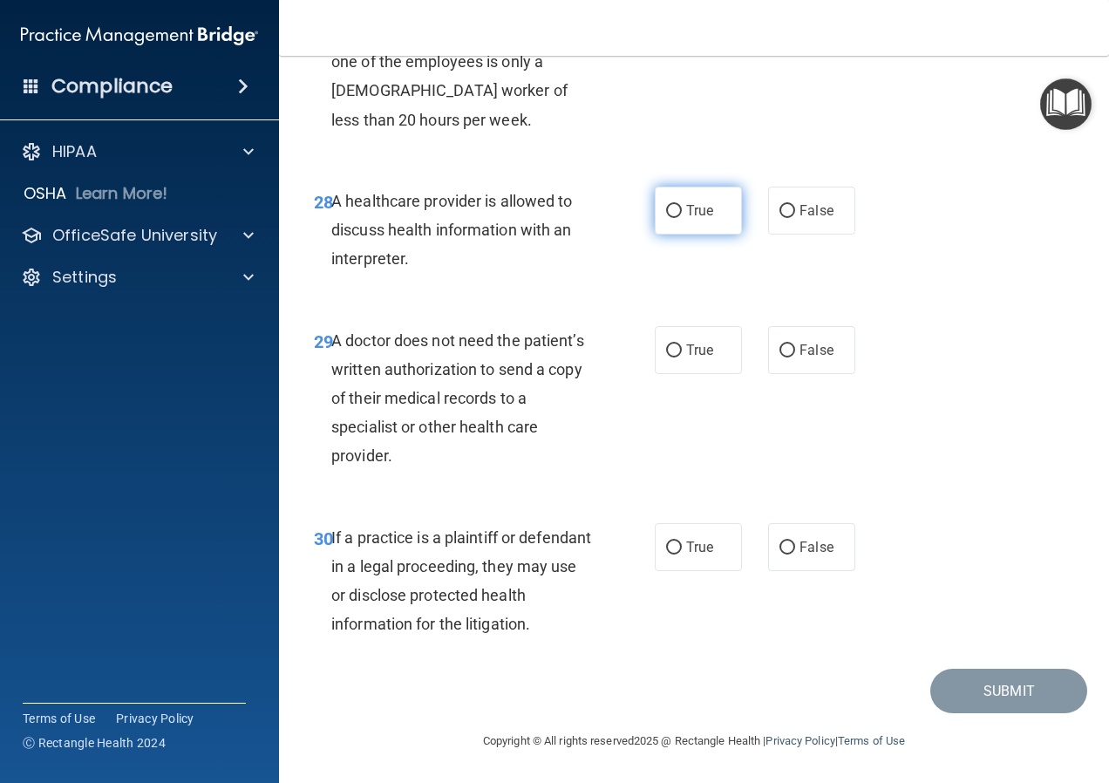
click at [690, 213] on span "True" at bounding box center [699, 210] width 27 height 17
click at [682, 213] on input "True" at bounding box center [674, 211] width 16 height 13
radio input "true"
click at [800, 361] on label "False" at bounding box center [811, 350] width 87 height 48
click at [795, 358] on input "False" at bounding box center [788, 351] width 16 height 13
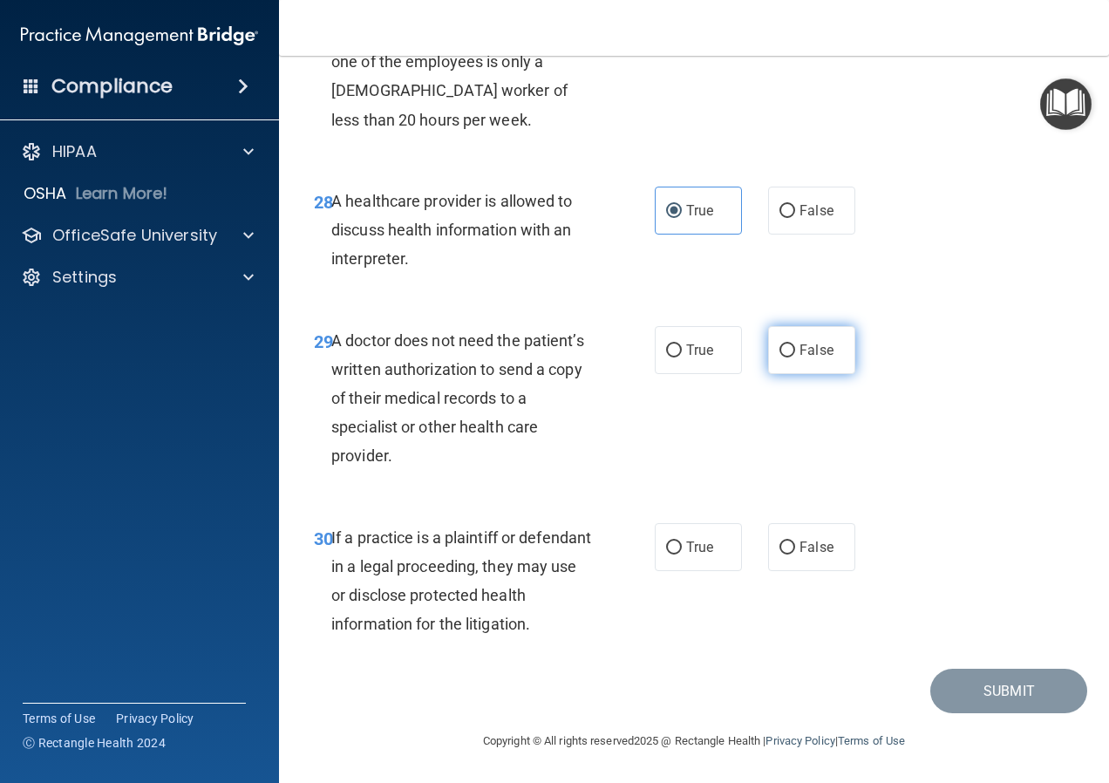
radio input "true"
click at [702, 555] on span "True" at bounding box center [699, 547] width 27 height 17
click at [682, 555] on input "True" at bounding box center [674, 548] width 16 height 13
radio input "true"
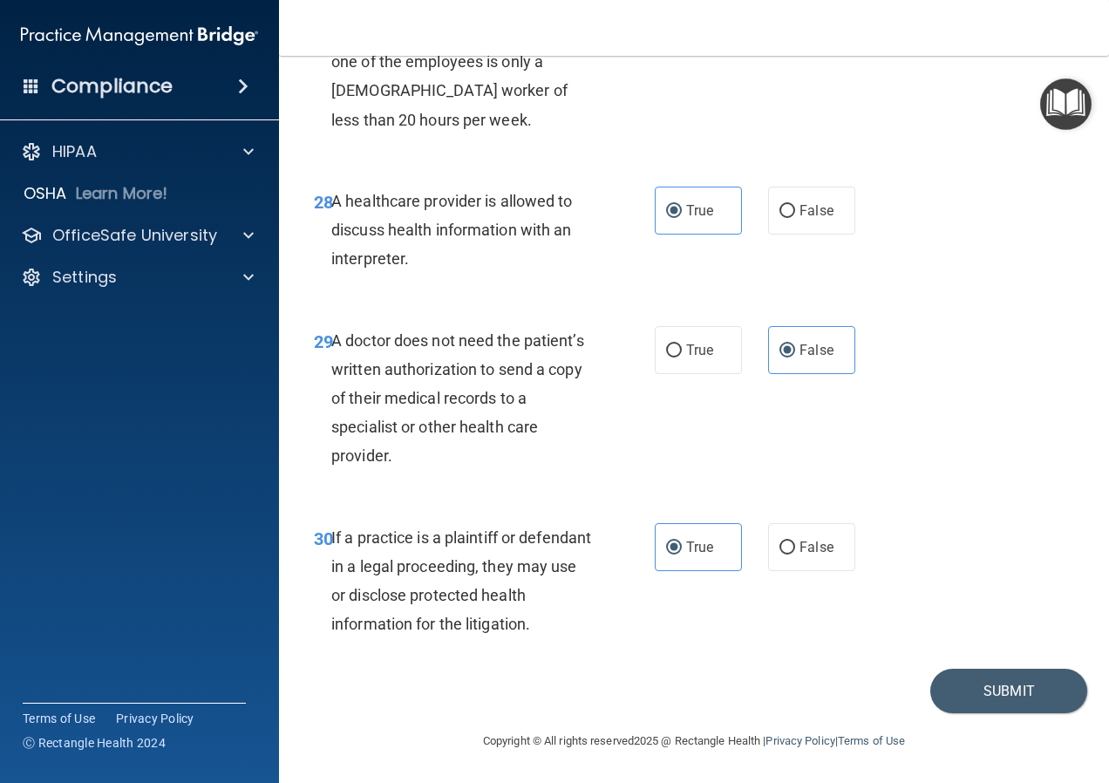
scroll to position [4841, 0]
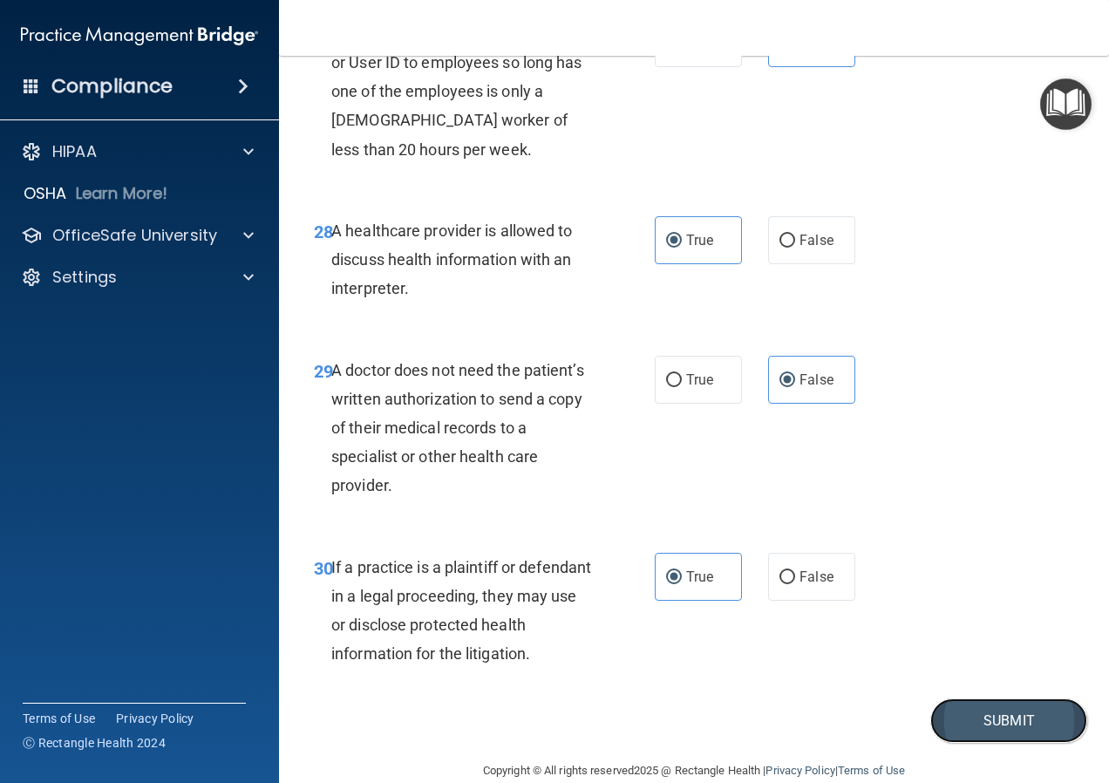
click at [997, 743] on button "Submit" at bounding box center [1009, 721] width 157 height 44
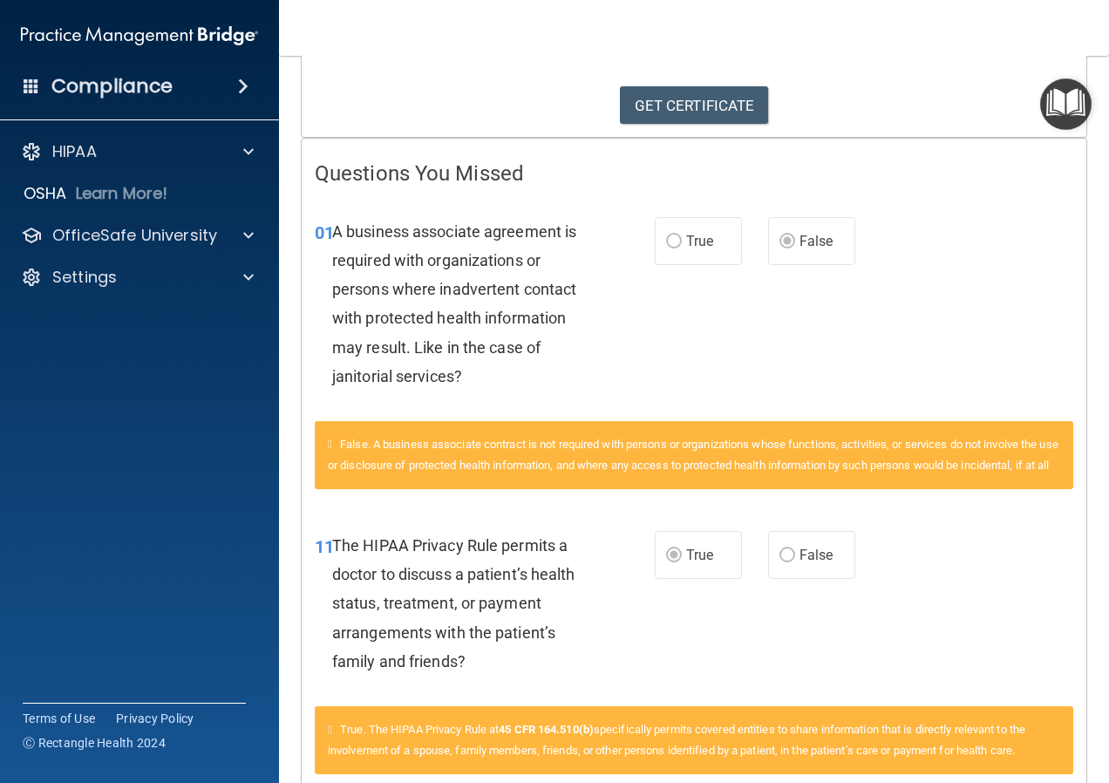
scroll to position [186, 0]
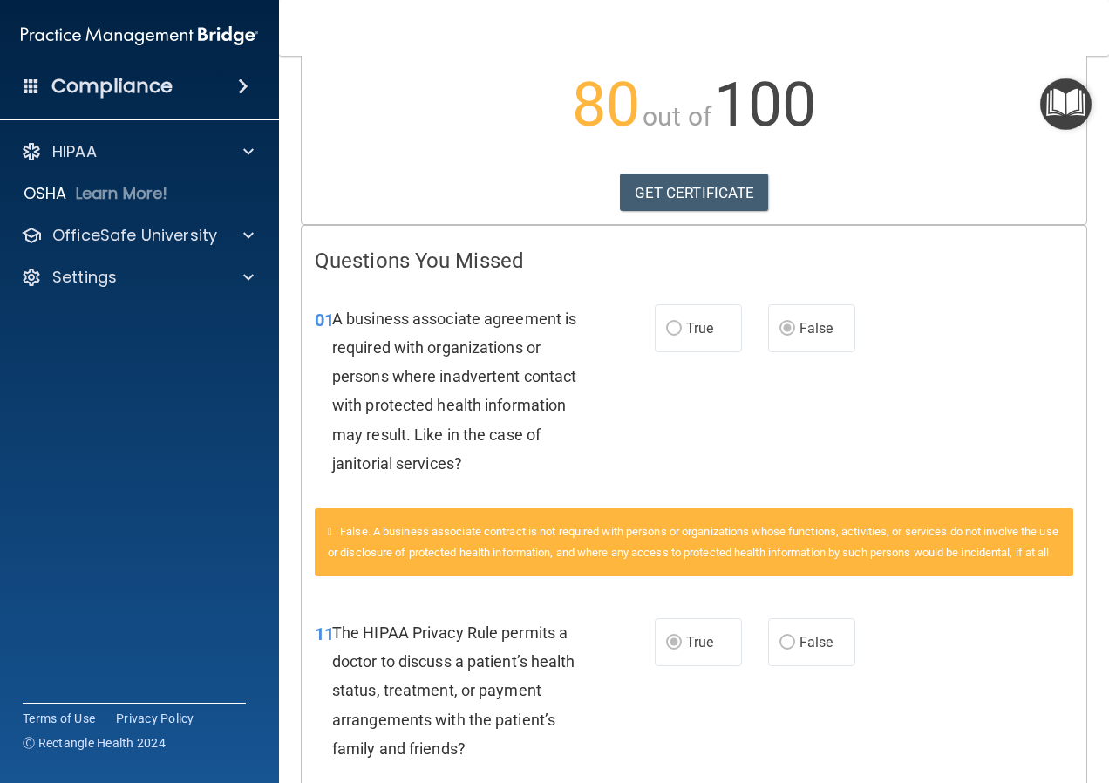
drag, startPoint x: 883, startPoint y: 0, endPoint x: 755, endPoint y: 295, distance: 321.1
click at [755, 295] on div "01 A business associate agreement is required with organizations or persons whe…" at bounding box center [694, 396] width 785 height 226
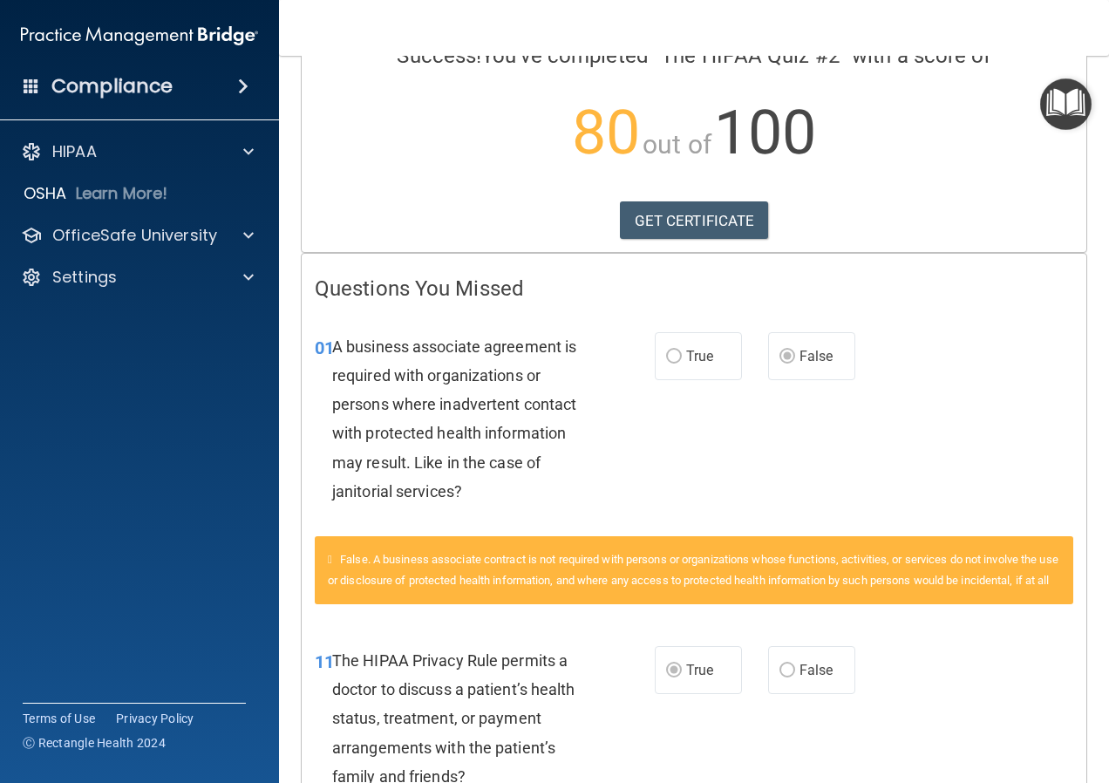
scroll to position [0, 0]
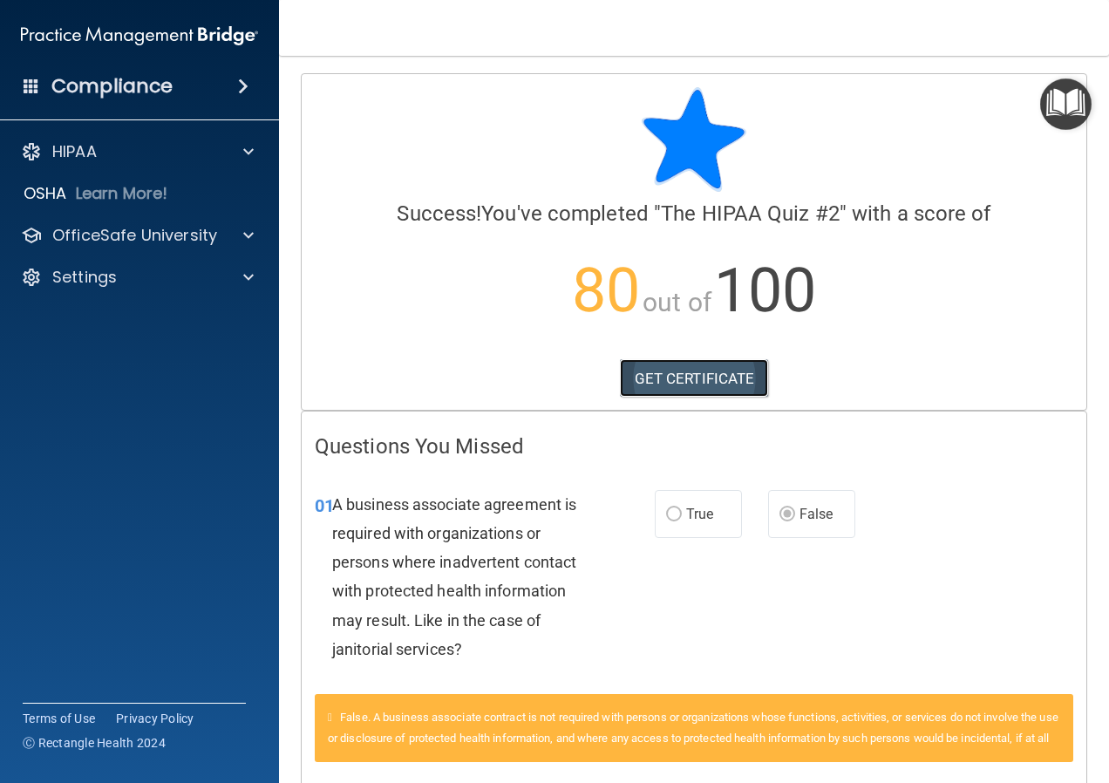
click at [674, 386] on link "GET CERTIFICATE" at bounding box center [694, 378] width 149 height 38
